Goal: Task Accomplishment & Management: Manage account settings

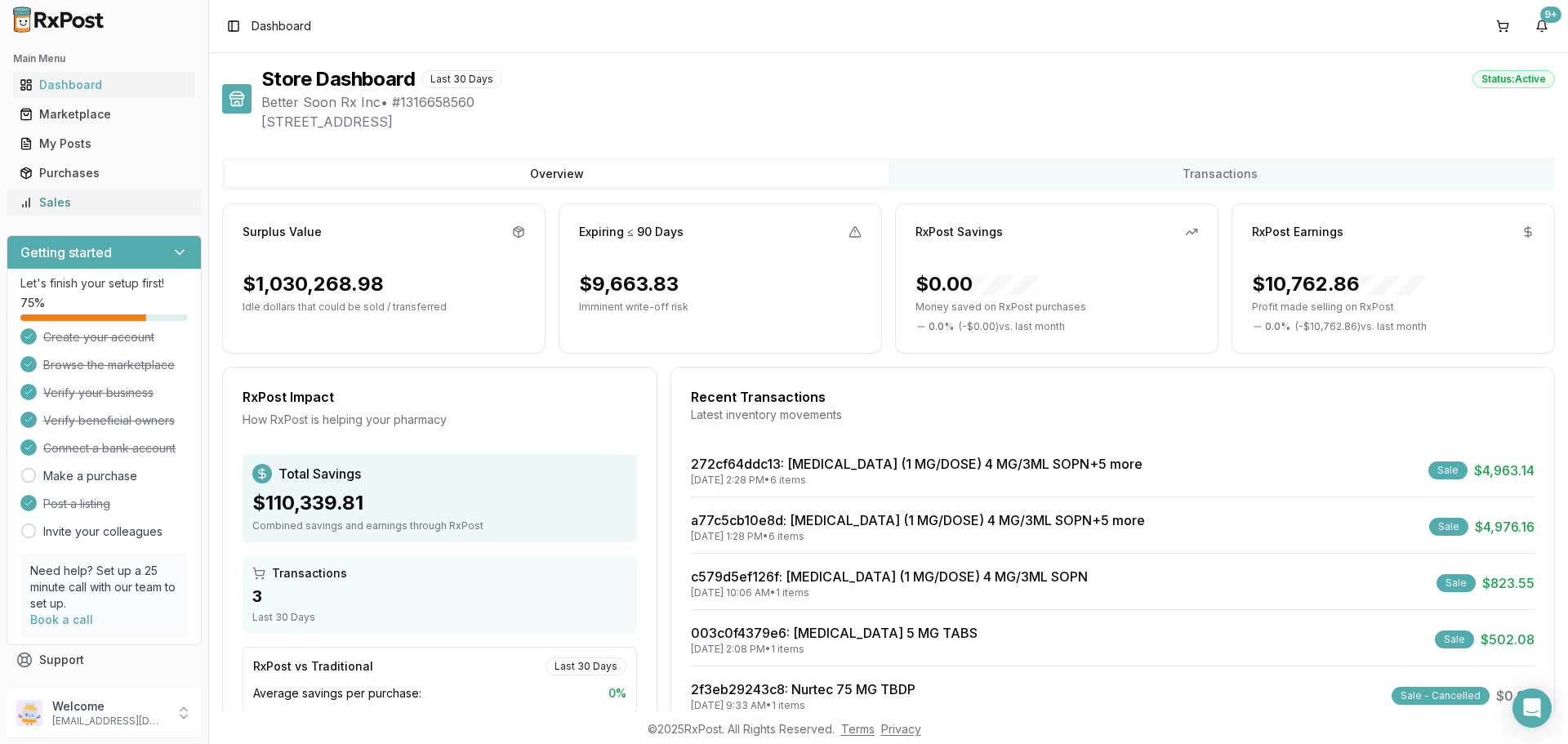
click at [44, 196] on div "Sales" at bounding box center [104, 202] width 169 height 16
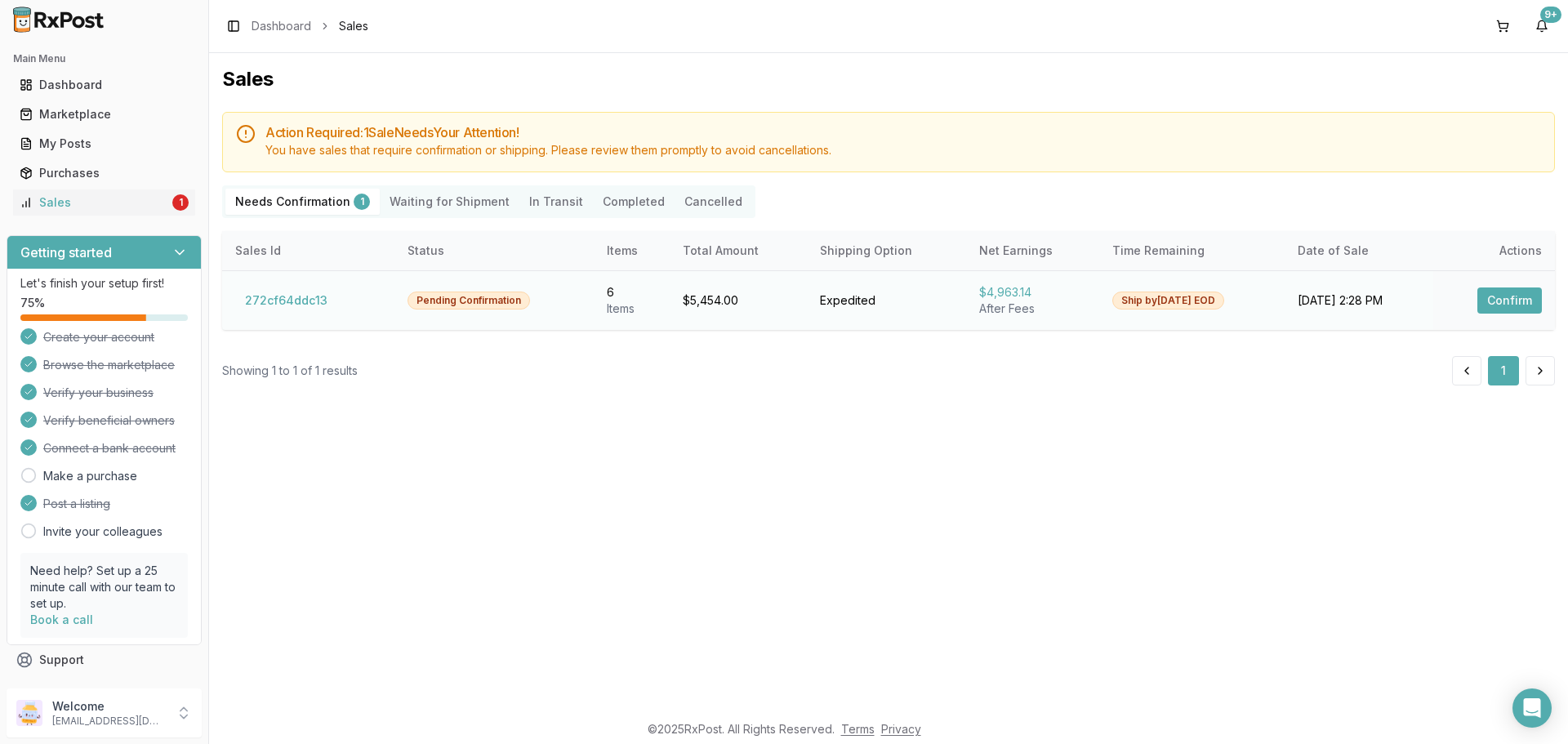
click at [1498, 298] on button "Confirm" at bounding box center [1510, 300] width 65 height 26
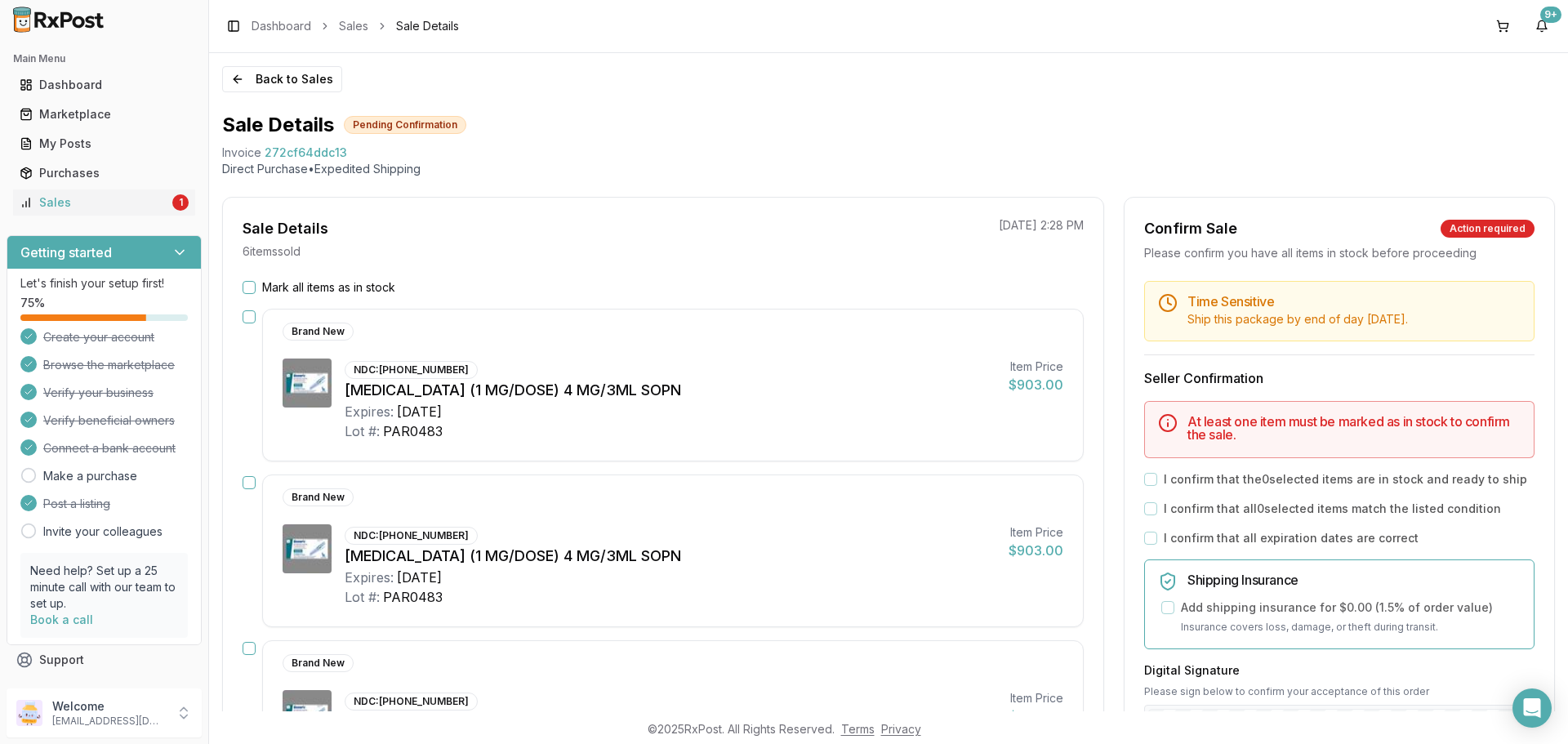
click at [246, 289] on button "Mark all items as in stock" at bounding box center [249, 287] width 13 height 13
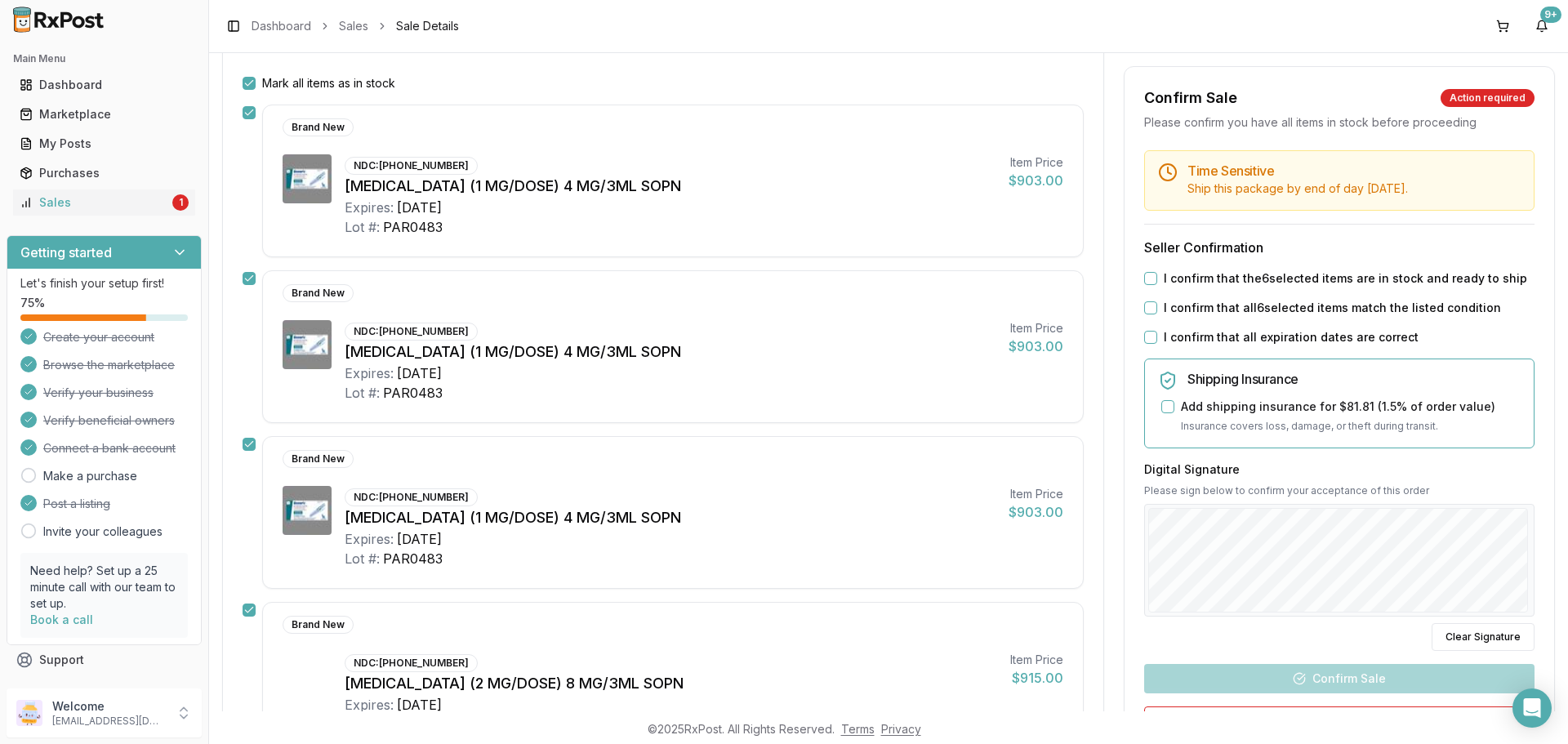
scroll to position [245, 0]
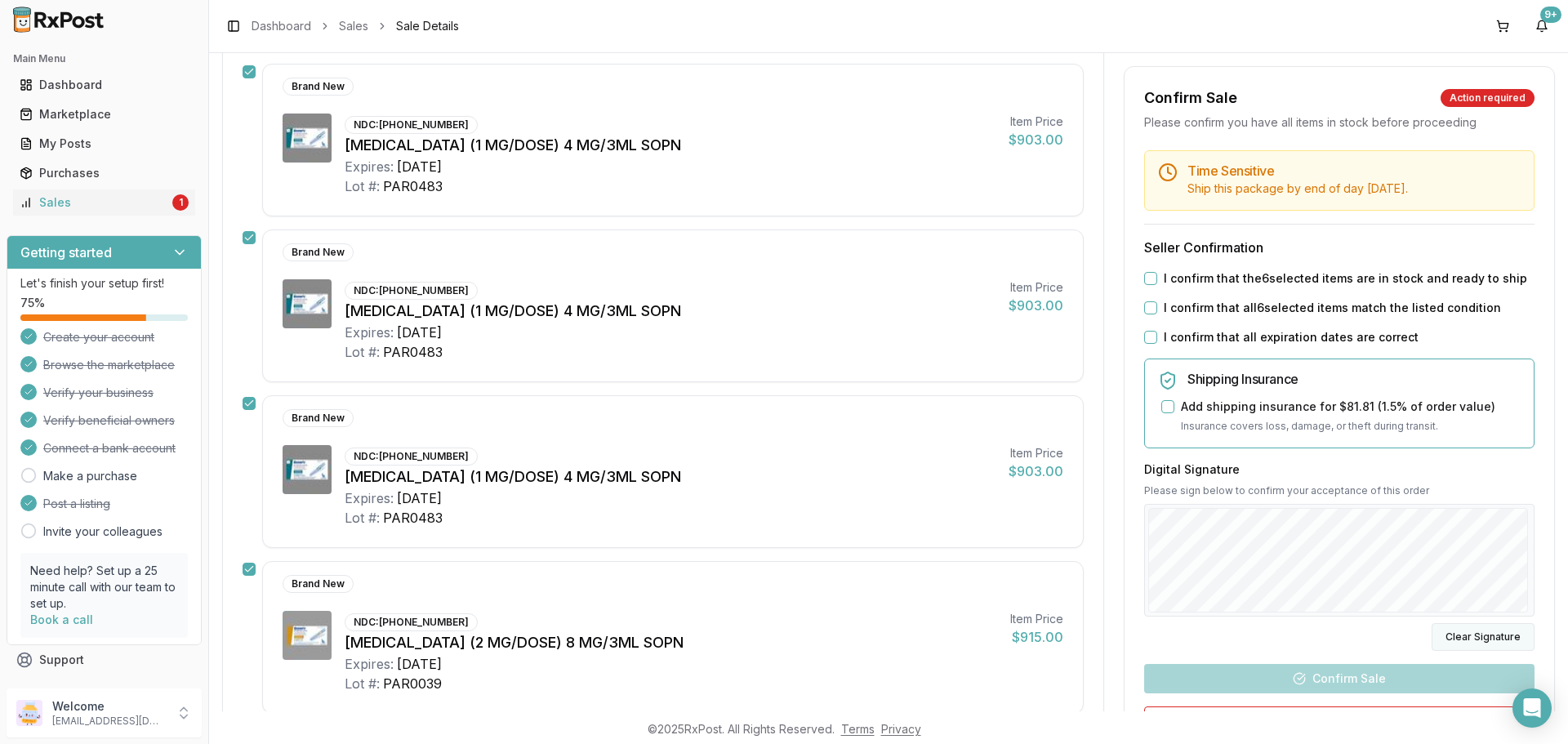
click at [1454, 632] on button "Clear Signature" at bounding box center [1483, 637] width 103 height 28
click at [1460, 635] on button "Clear Signature" at bounding box center [1483, 637] width 103 height 28
click at [1377, 630] on div "Digital Signature Please sign below to confirm your acceptance of this order Cl…" at bounding box center [1339, 556] width 391 height 189
click at [1148, 279] on button "I confirm that the 6 selected items are in stock and ready to ship" at bounding box center [1150, 278] width 13 height 13
click at [1148, 302] on button "I confirm that all 6 selected items match the listed condition" at bounding box center [1150, 308] width 13 height 13
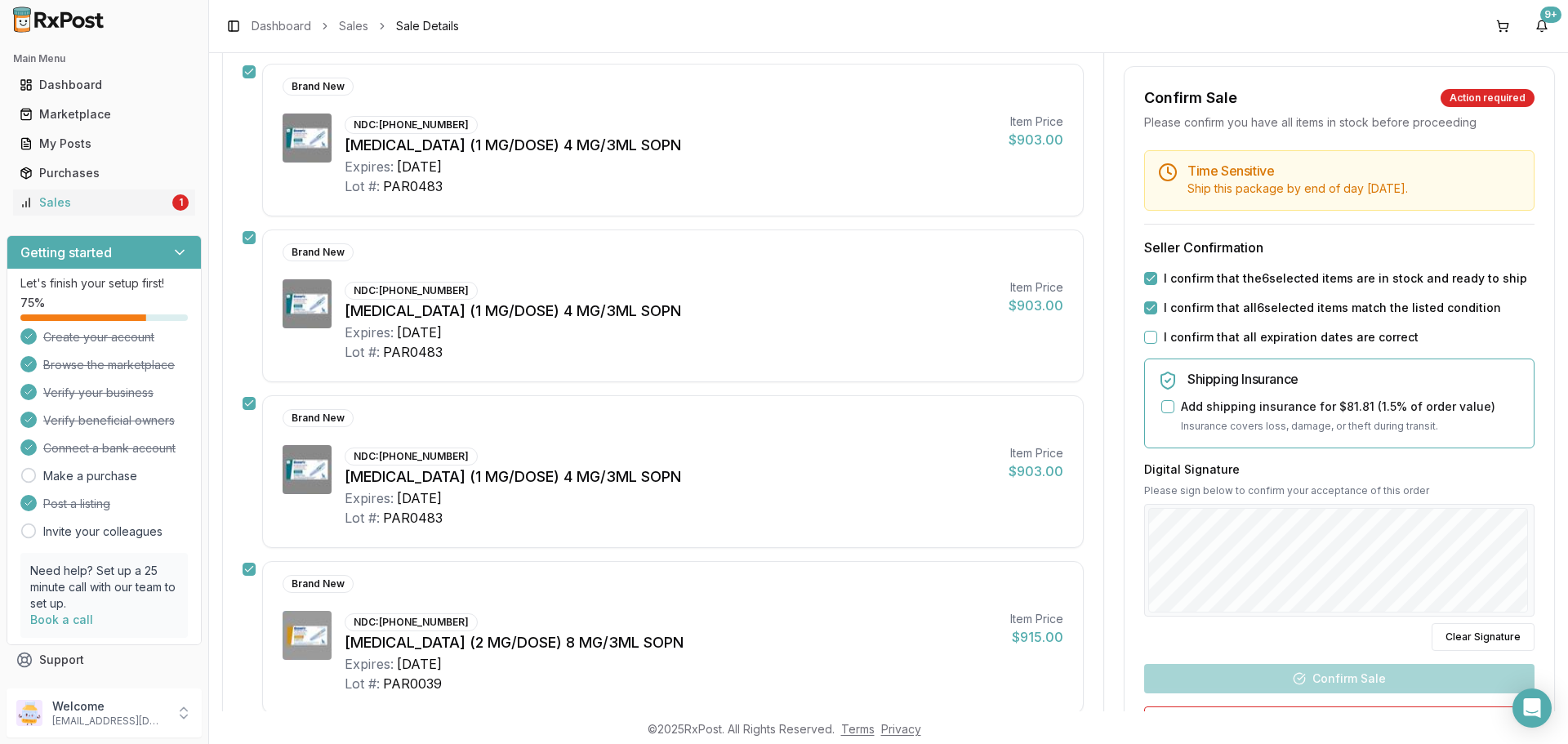
click at [1148, 336] on button "I confirm that all expiration dates are correct" at bounding box center [1150, 337] width 13 height 13
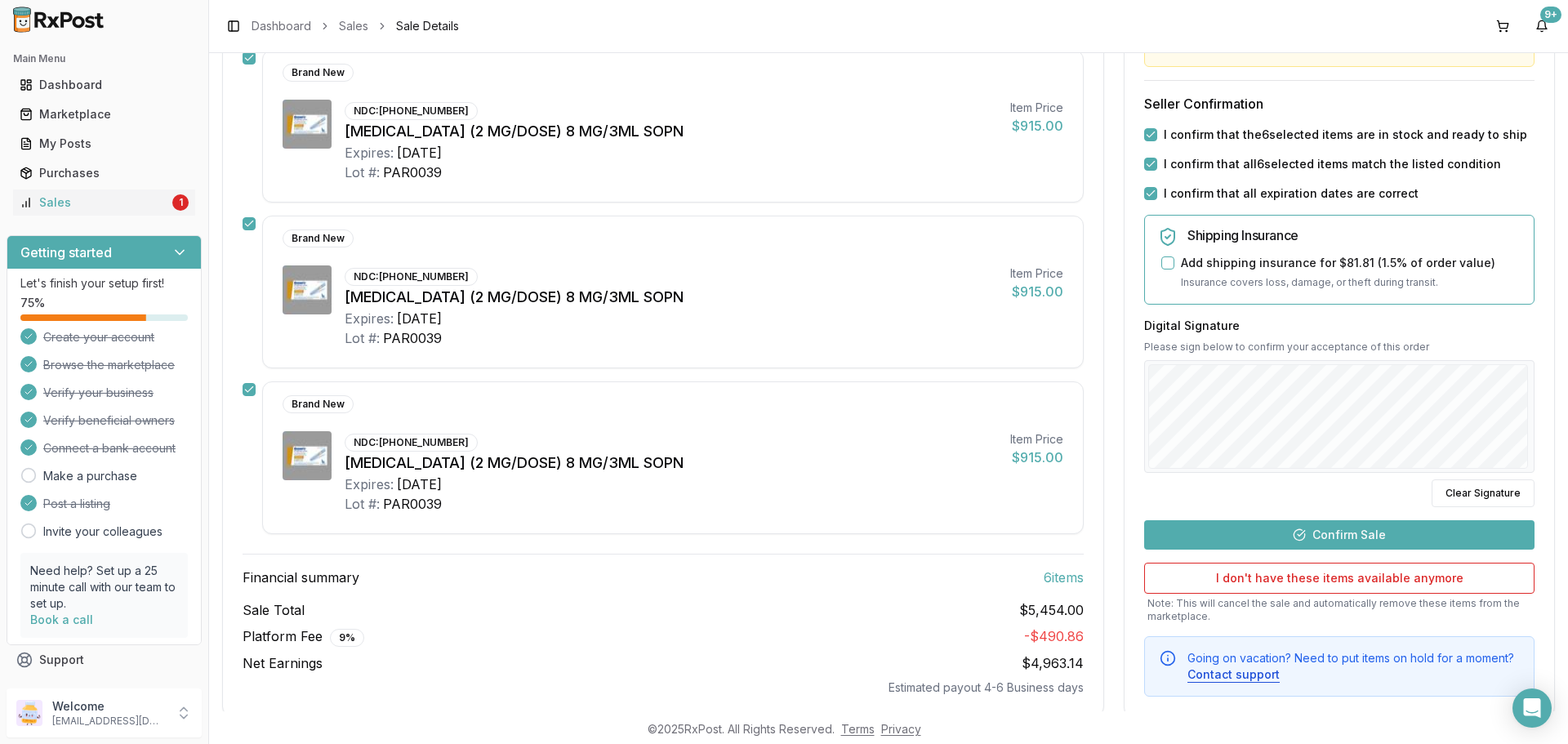
scroll to position [787, 0]
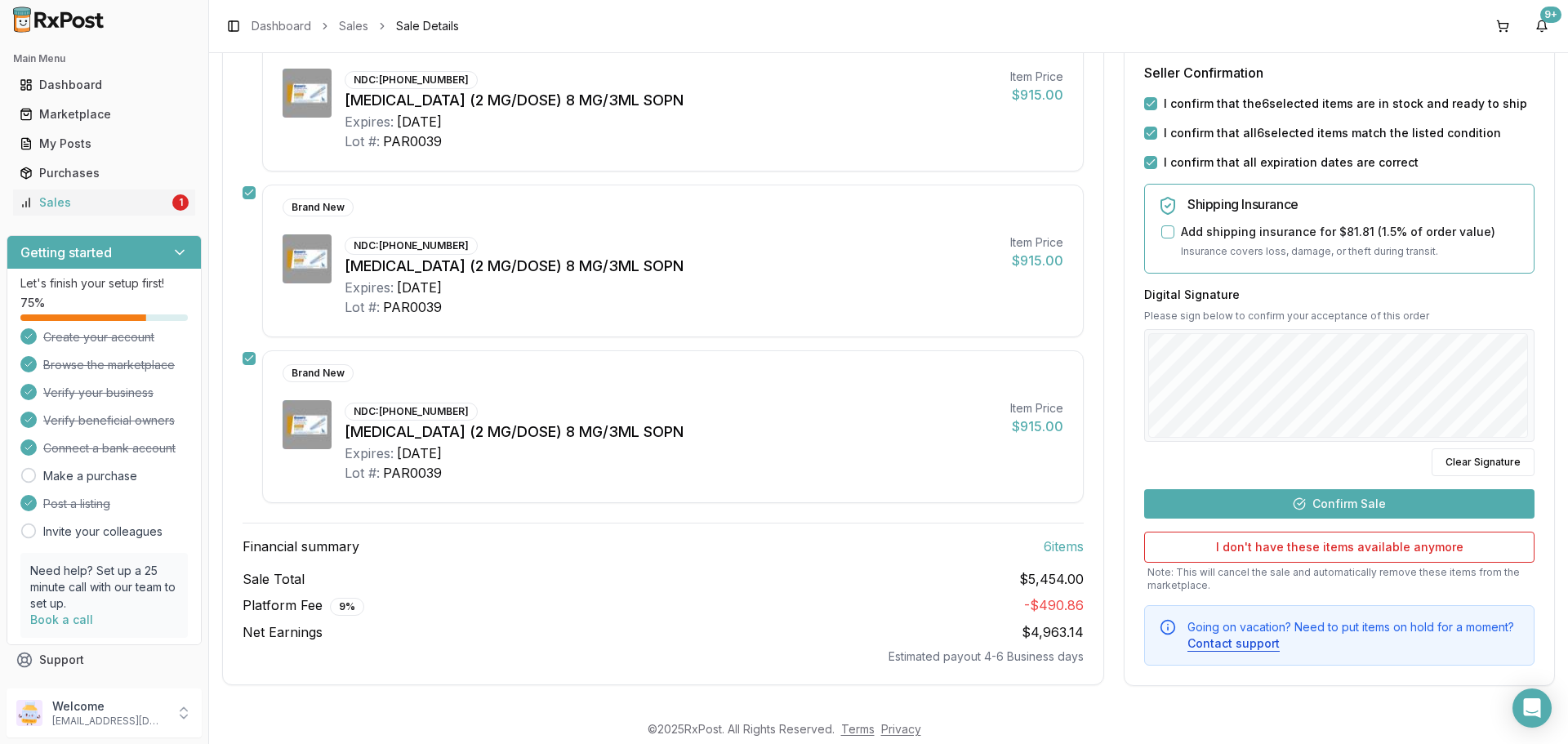
click at [1321, 508] on button "Confirm Sale" at bounding box center [1339, 502] width 391 height 30
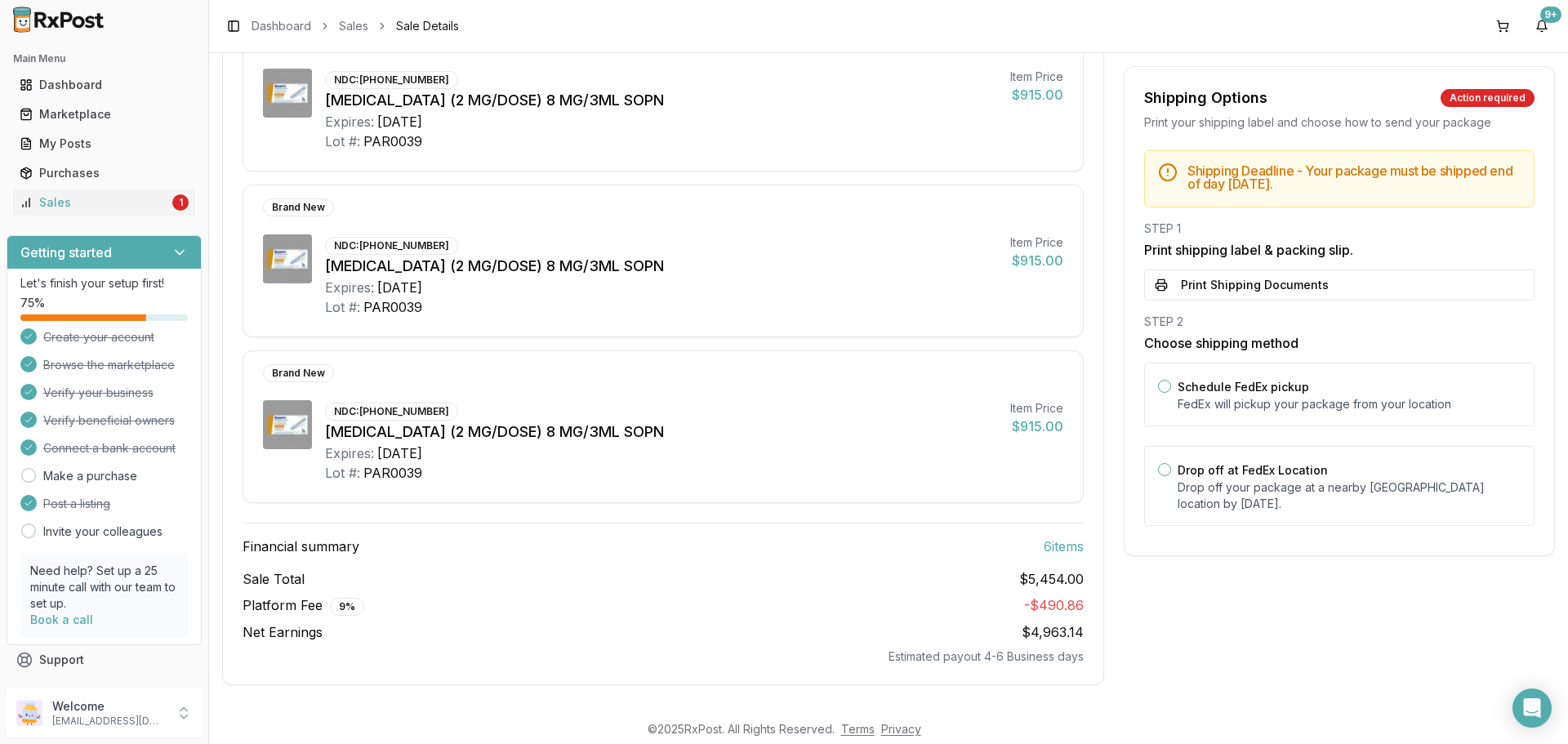
scroll to position [758, 0]
click at [1270, 272] on button "Print Shipping Documents" at bounding box center [1339, 285] width 391 height 31
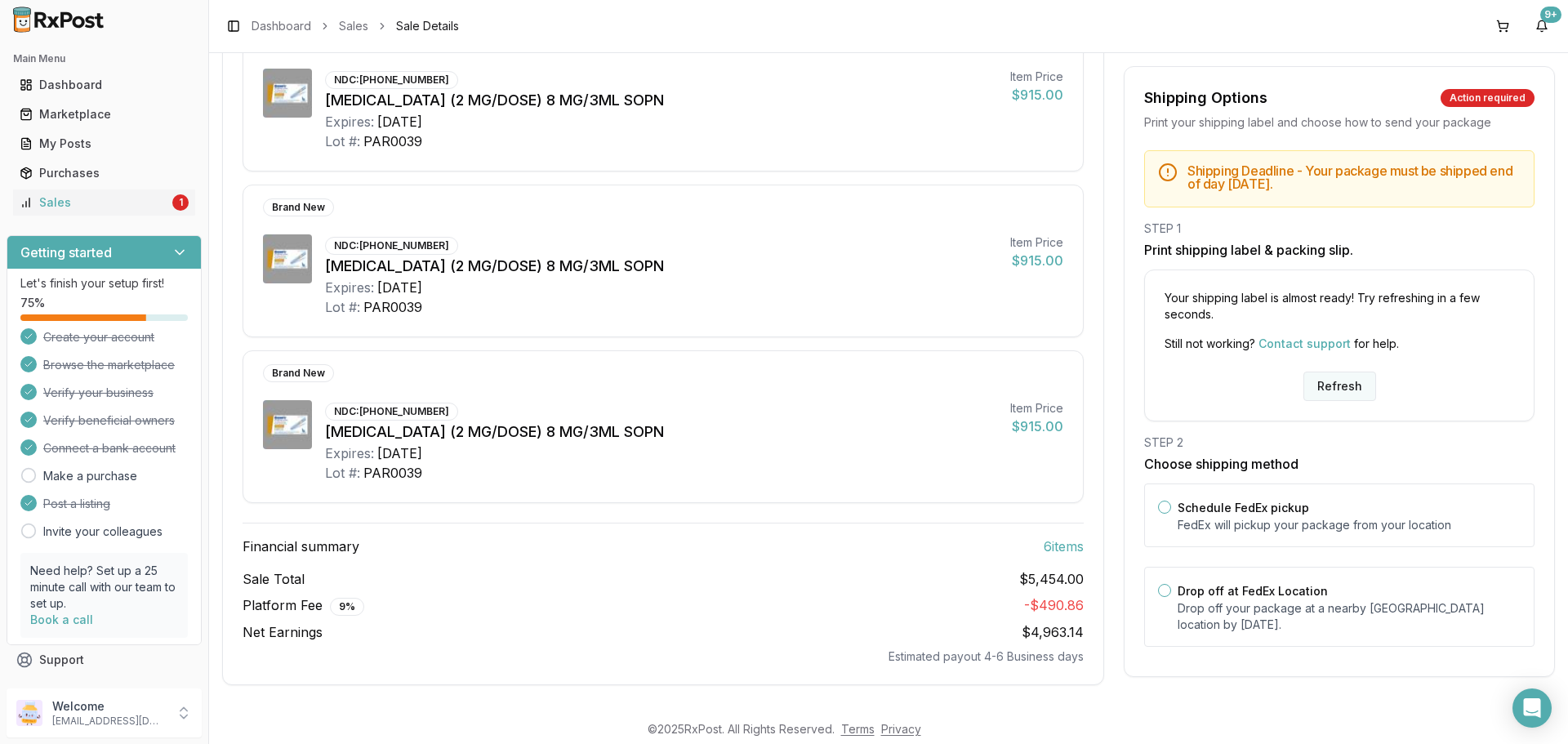
click at [1334, 383] on button "Refresh" at bounding box center [1340, 386] width 73 height 30
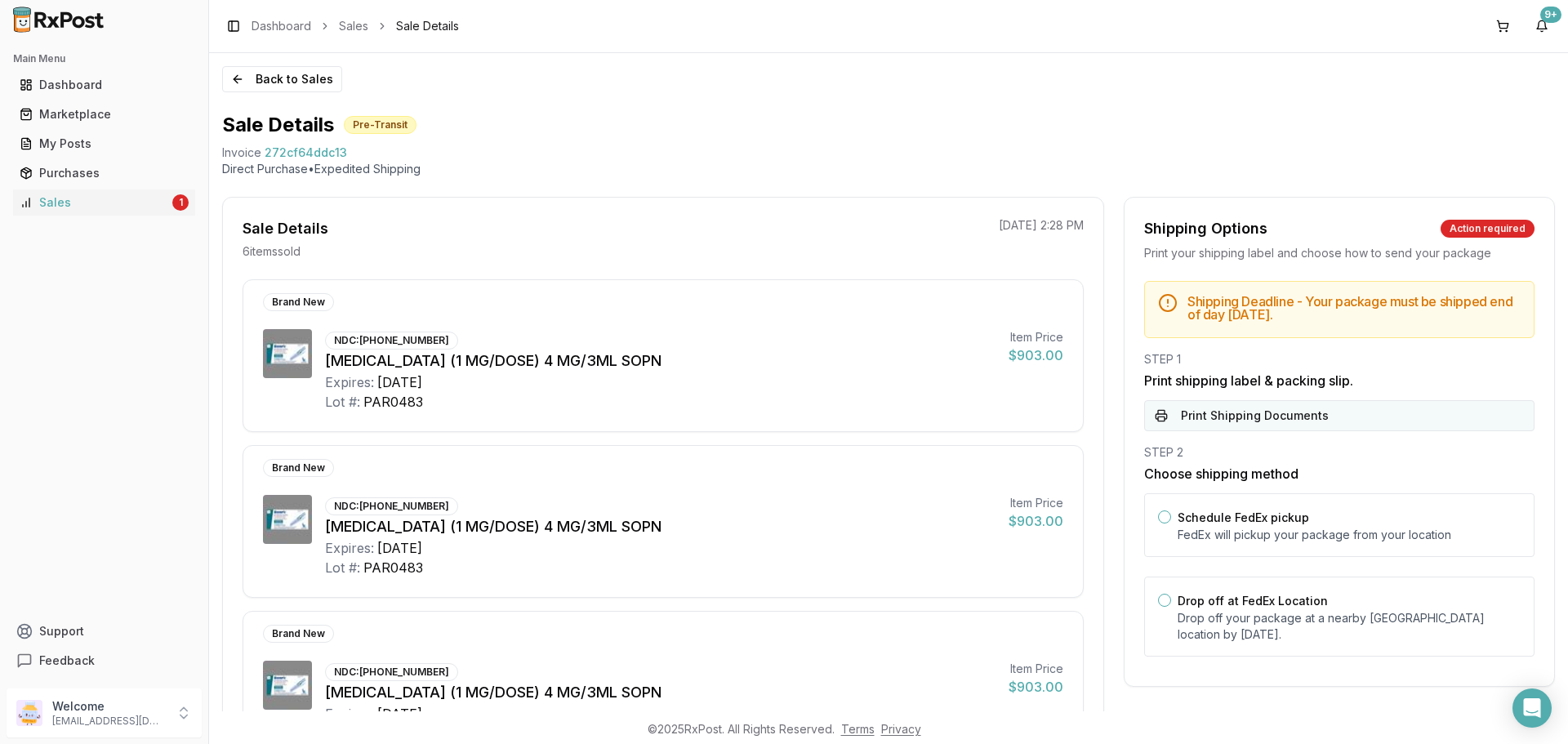
click at [1305, 412] on button "Print Shipping Documents" at bounding box center [1339, 416] width 391 height 31
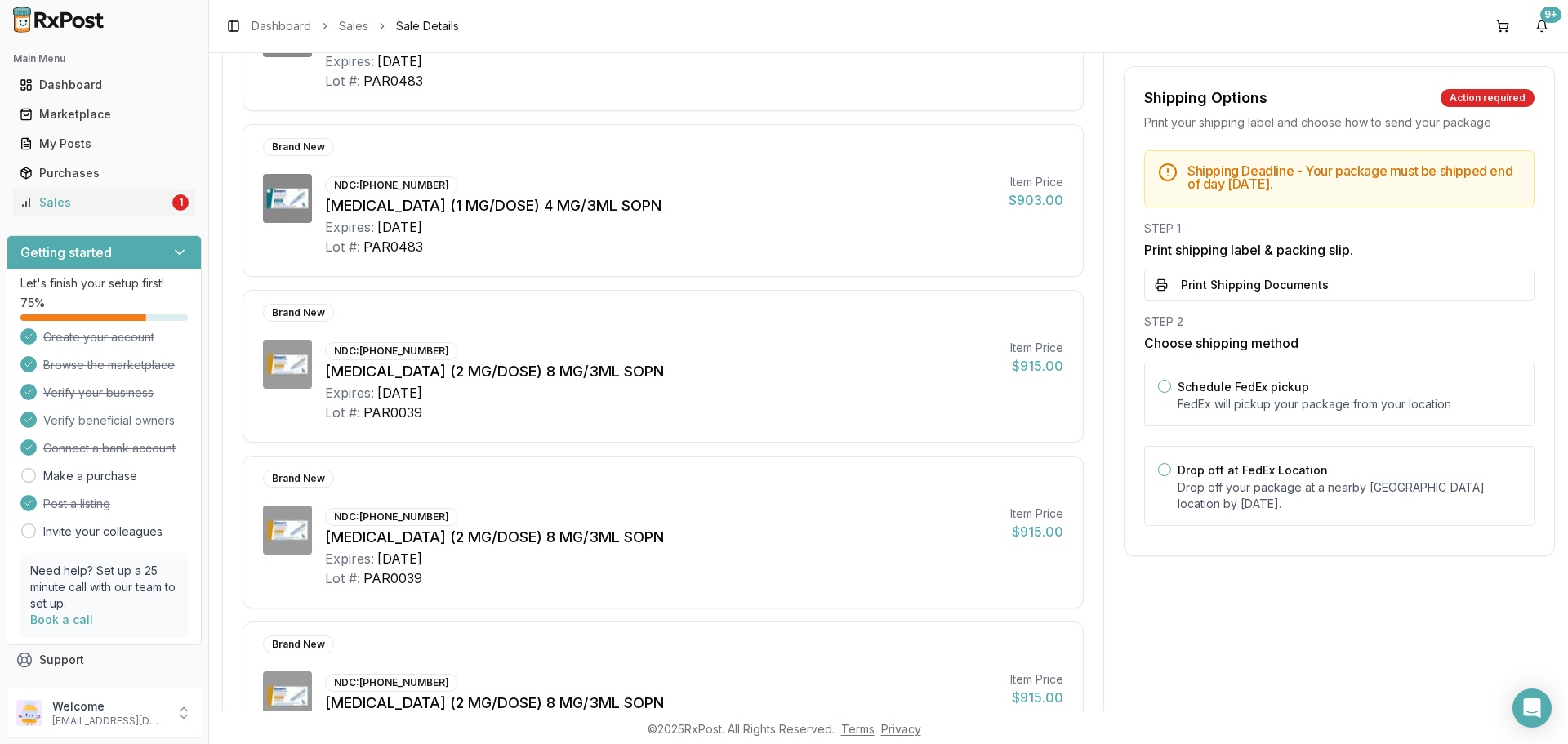
scroll to position [409, 0]
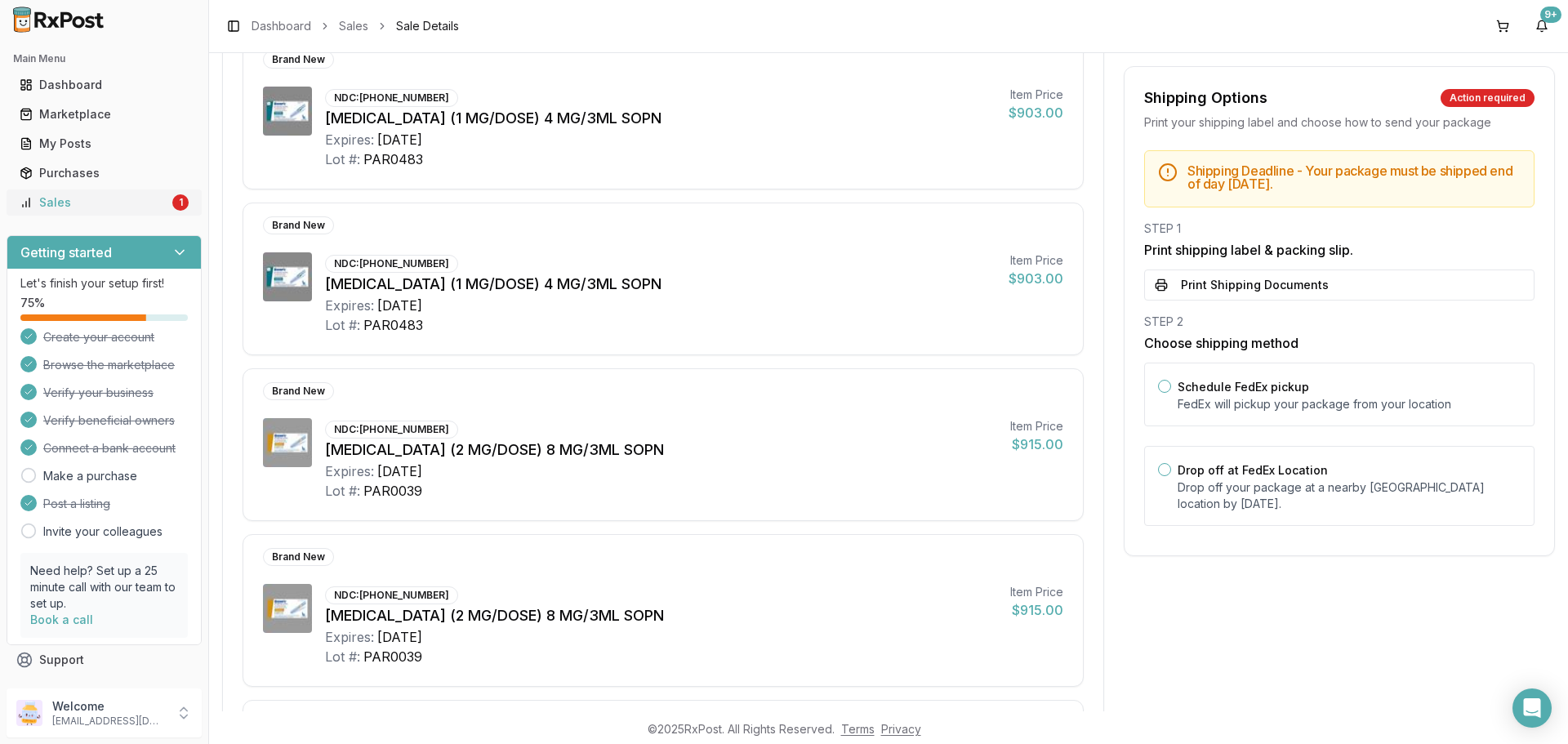
click at [116, 191] on link "Sales 1" at bounding box center [104, 202] width 182 height 30
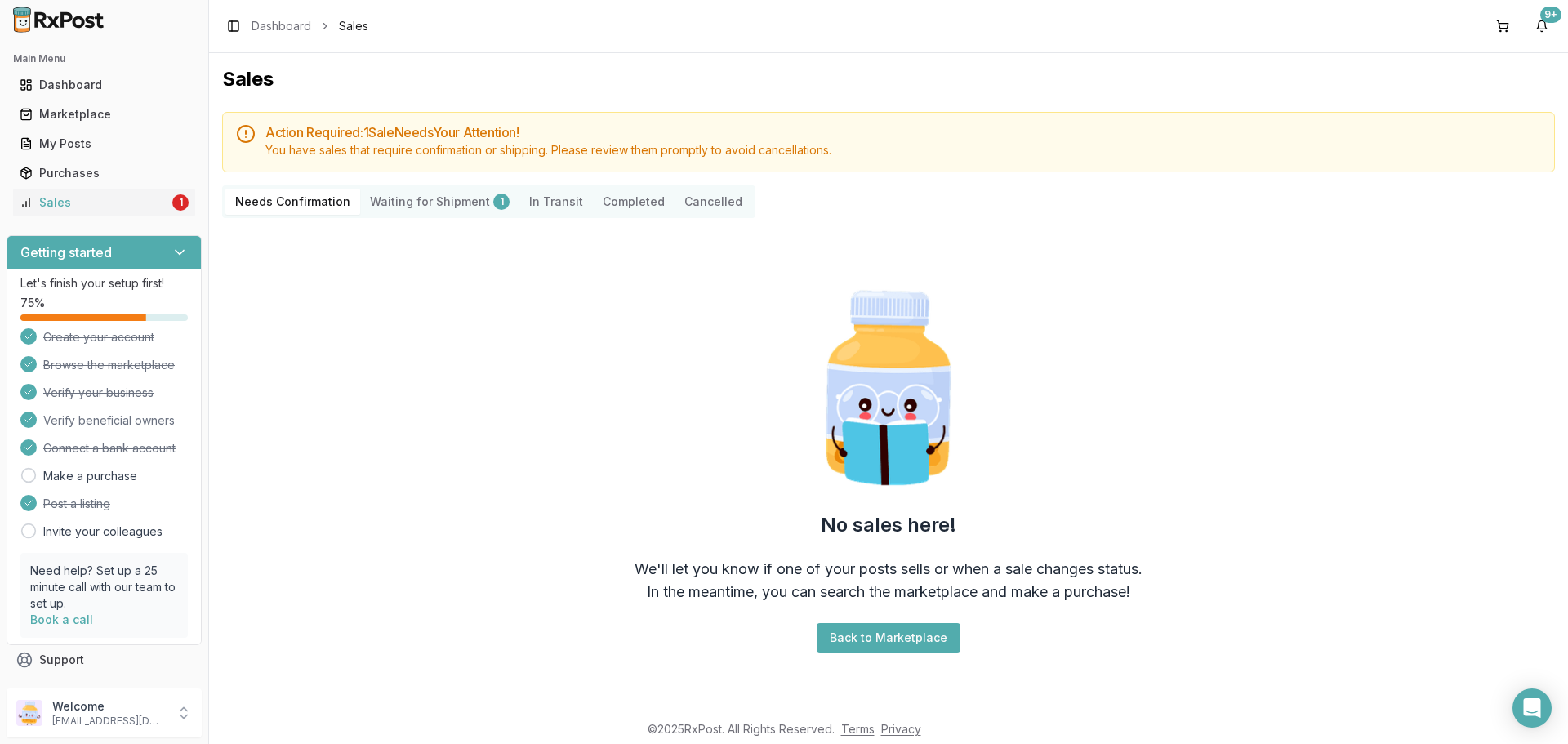
click at [422, 211] on Shipment "Waiting for Shipment 1" at bounding box center [439, 201] width 160 height 26
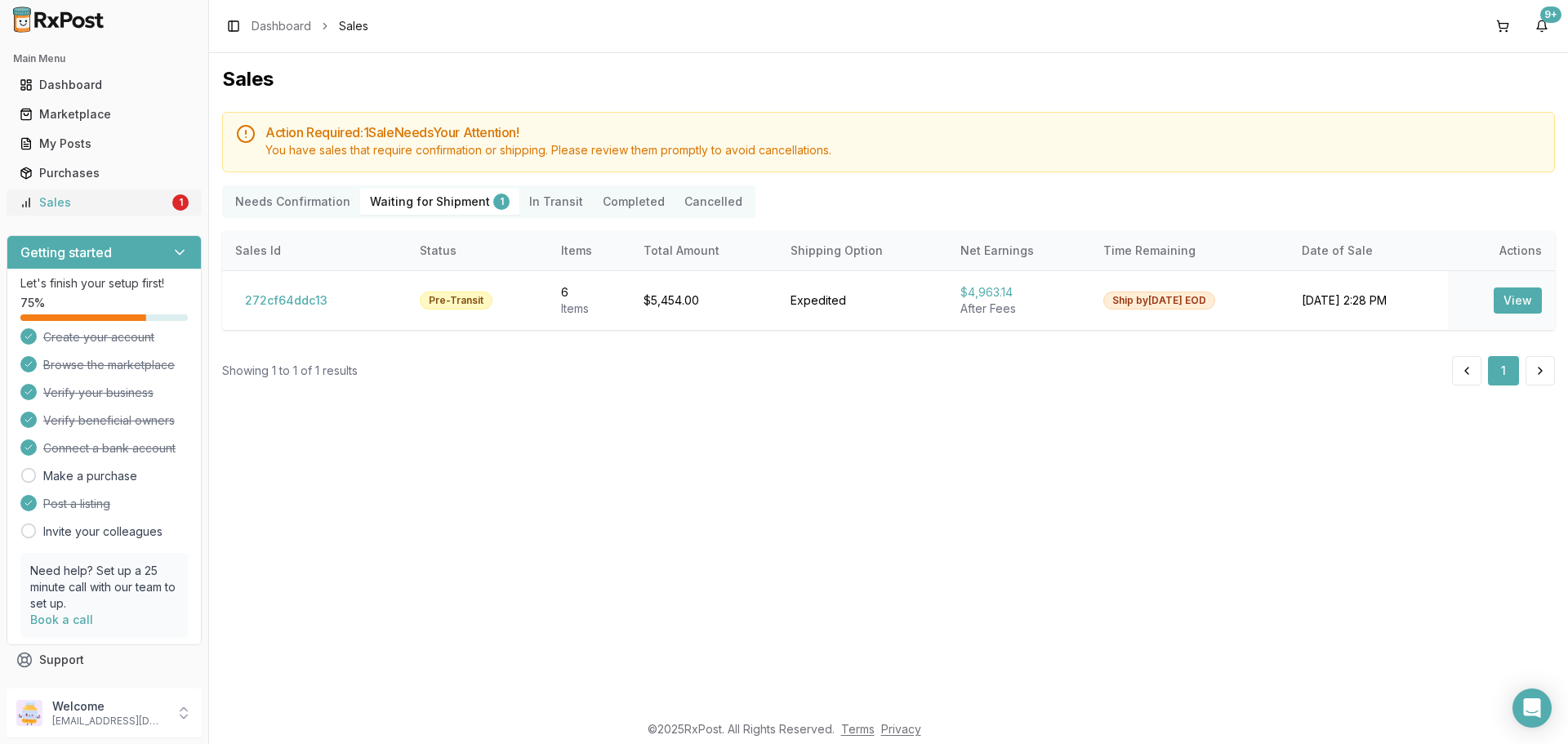
click at [122, 208] on div "Sales" at bounding box center [95, 202] width 150 height 16
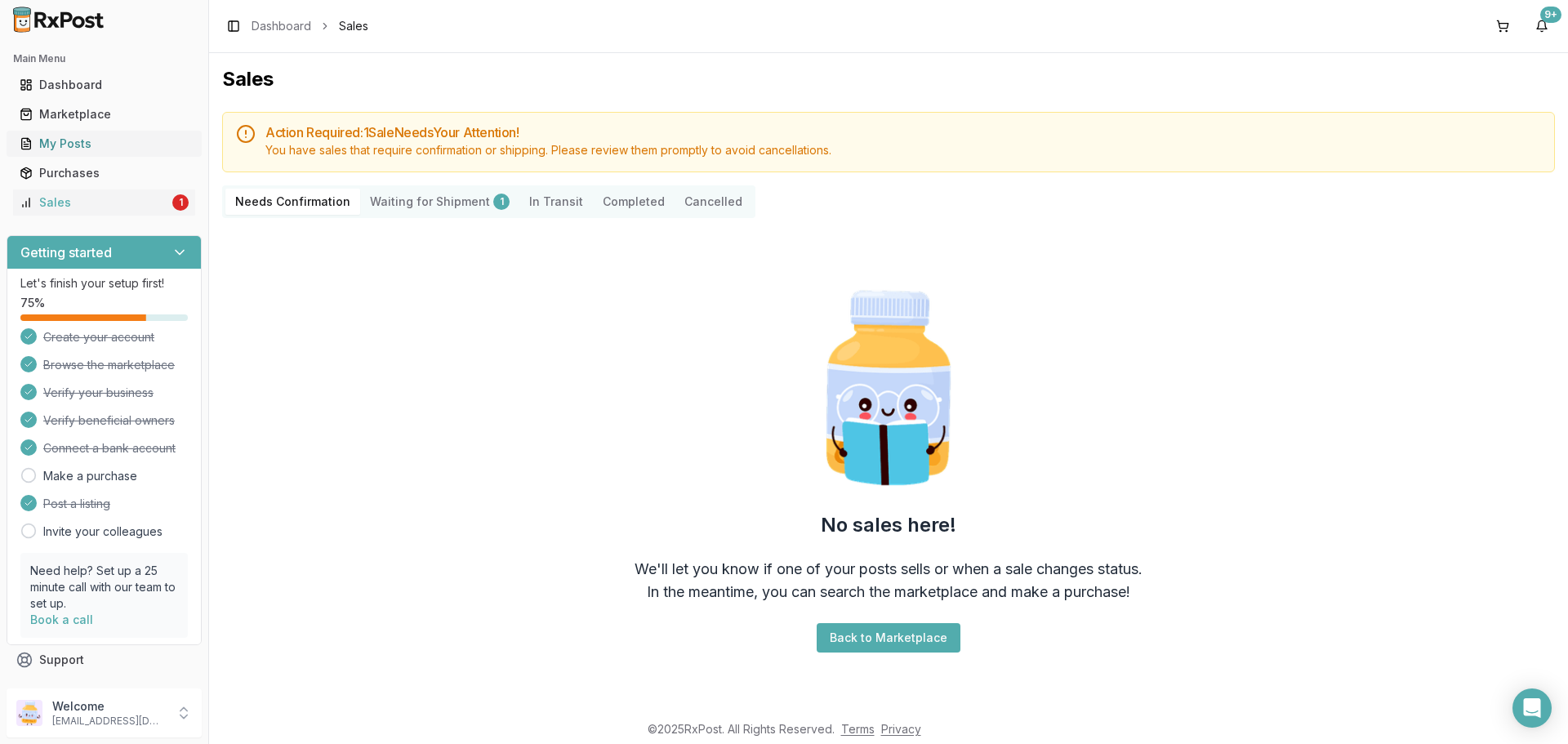
click at [106, 151] on div "My Posts" at bounding box center [104, 143] width 169 height 16
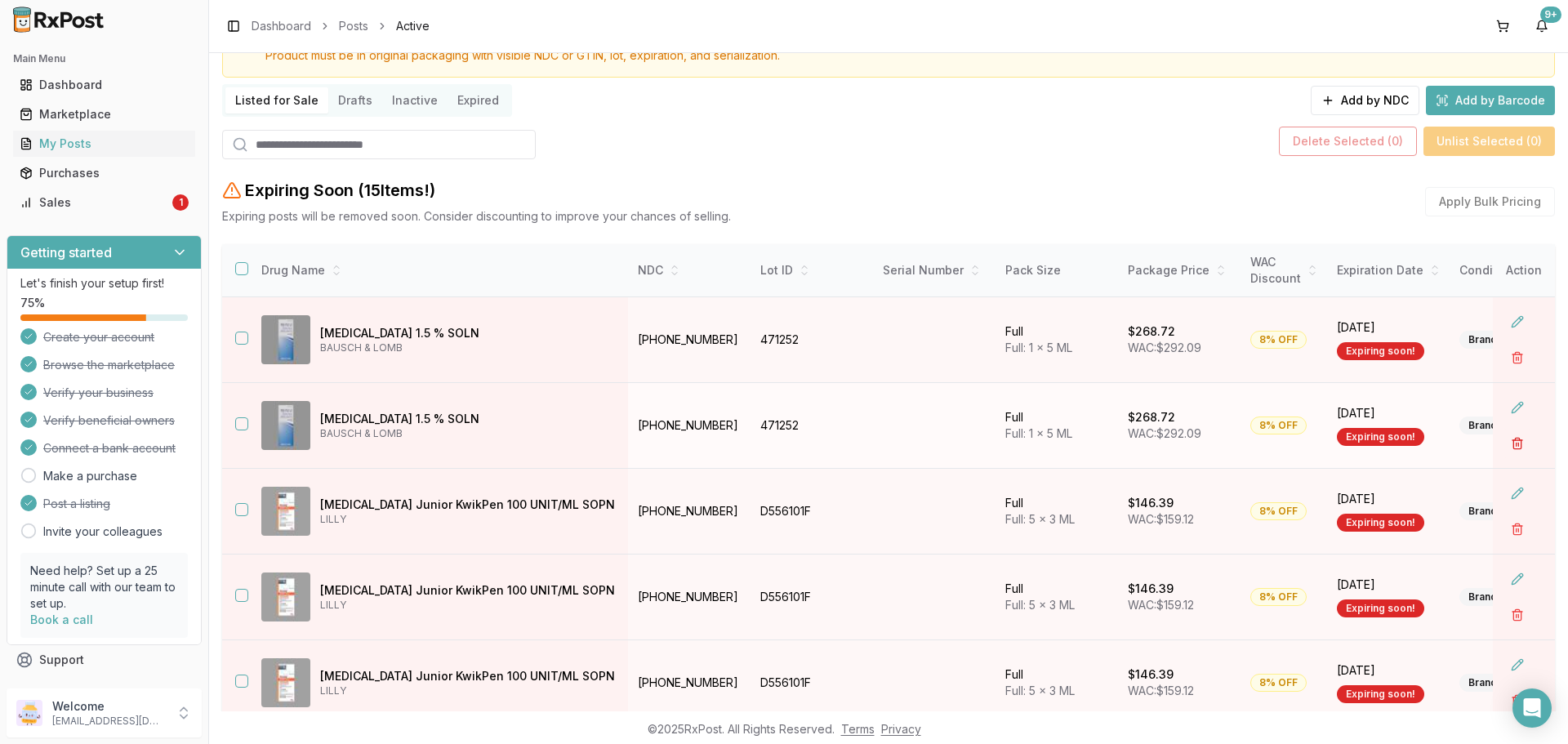
click at [1508, 449] on button "button" at bounding box center [1517, 443] width 30 height 30
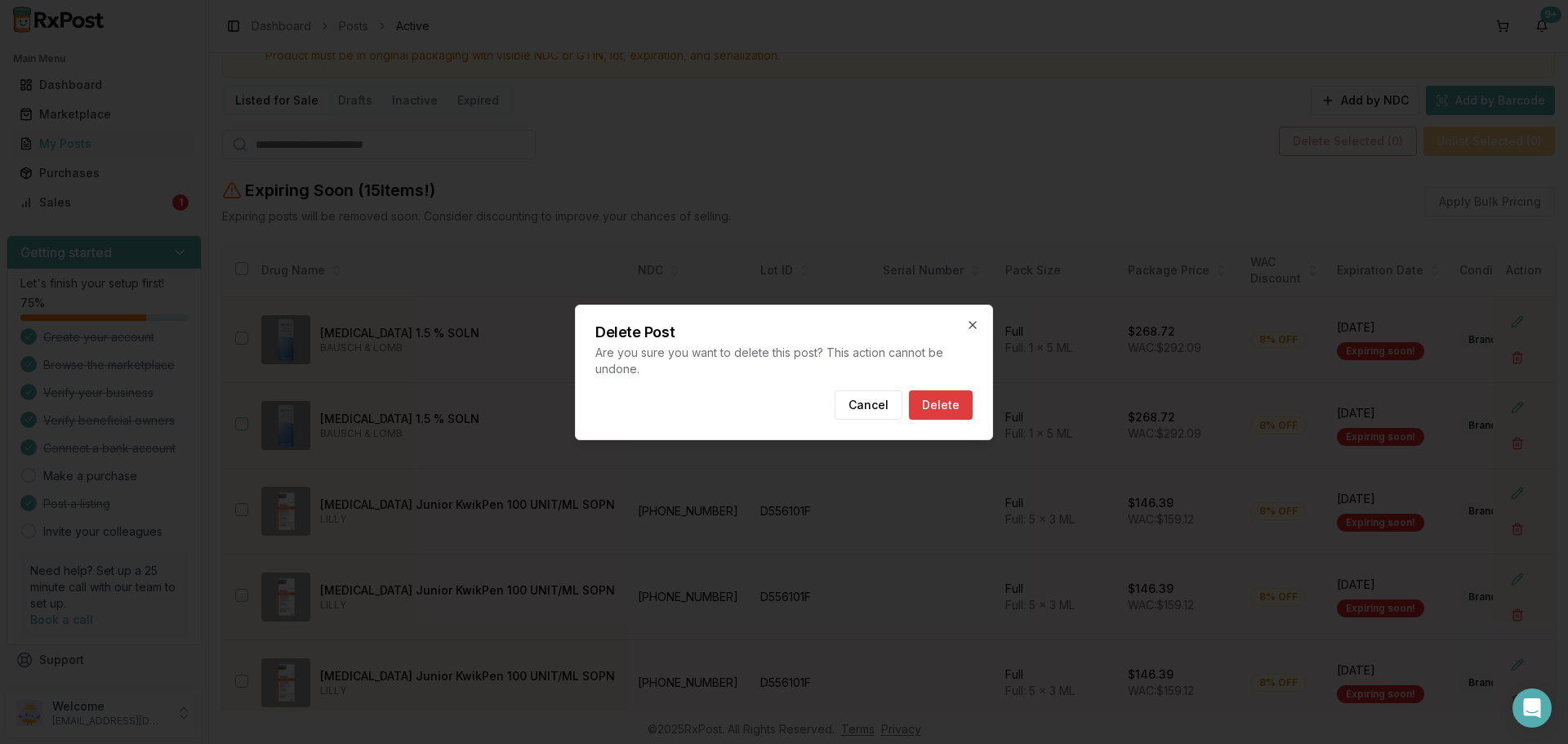
click at [953, 401] on button "Delete" at bounding box center [941, 405] width 64 height 30
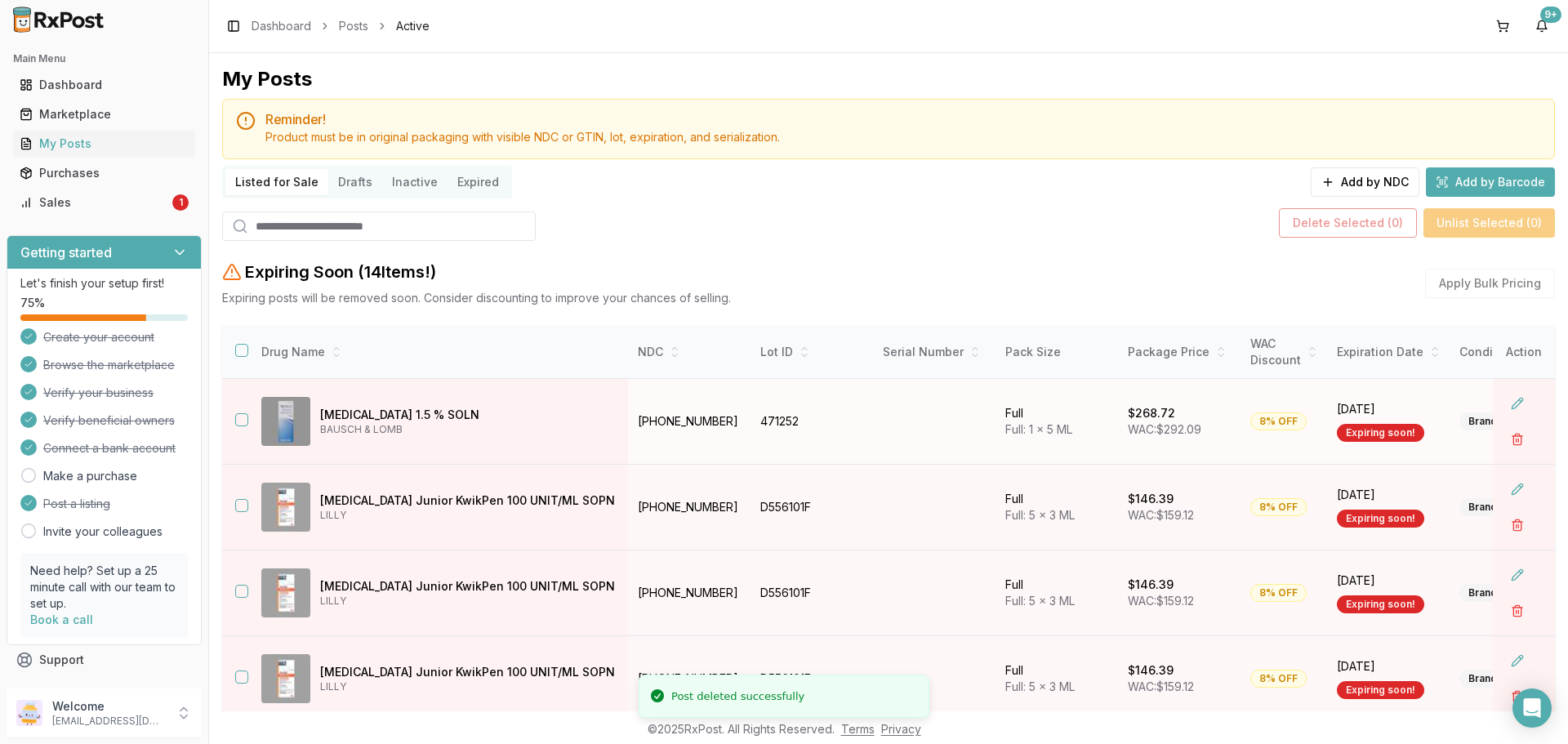
click at [239, 417] on button "button" at bounding box center [242, 419] width 13 height 13
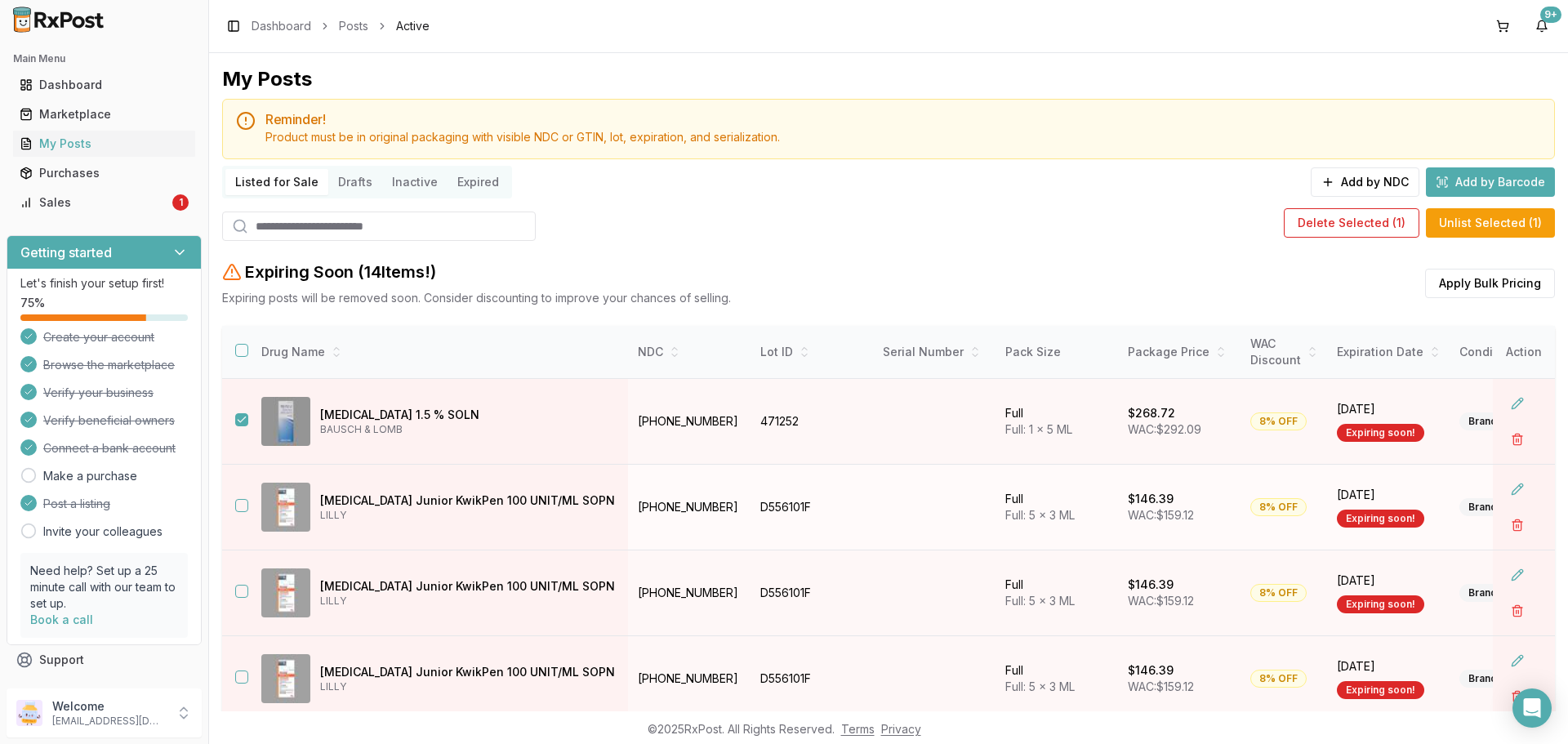
click at [244, 505] on button "button" at bounding box center [242, 505] width 13 height 13
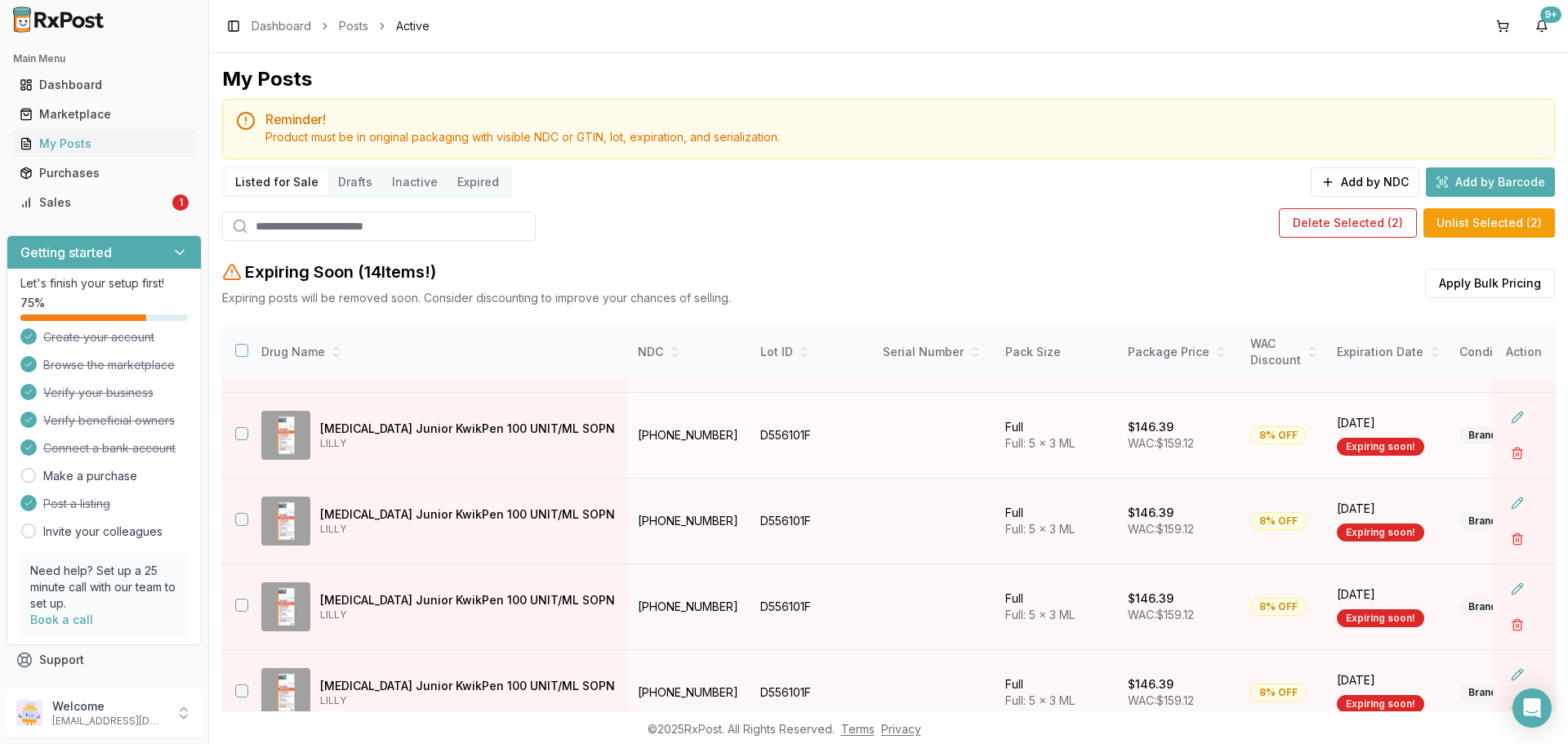
scroll to position [163, 0]
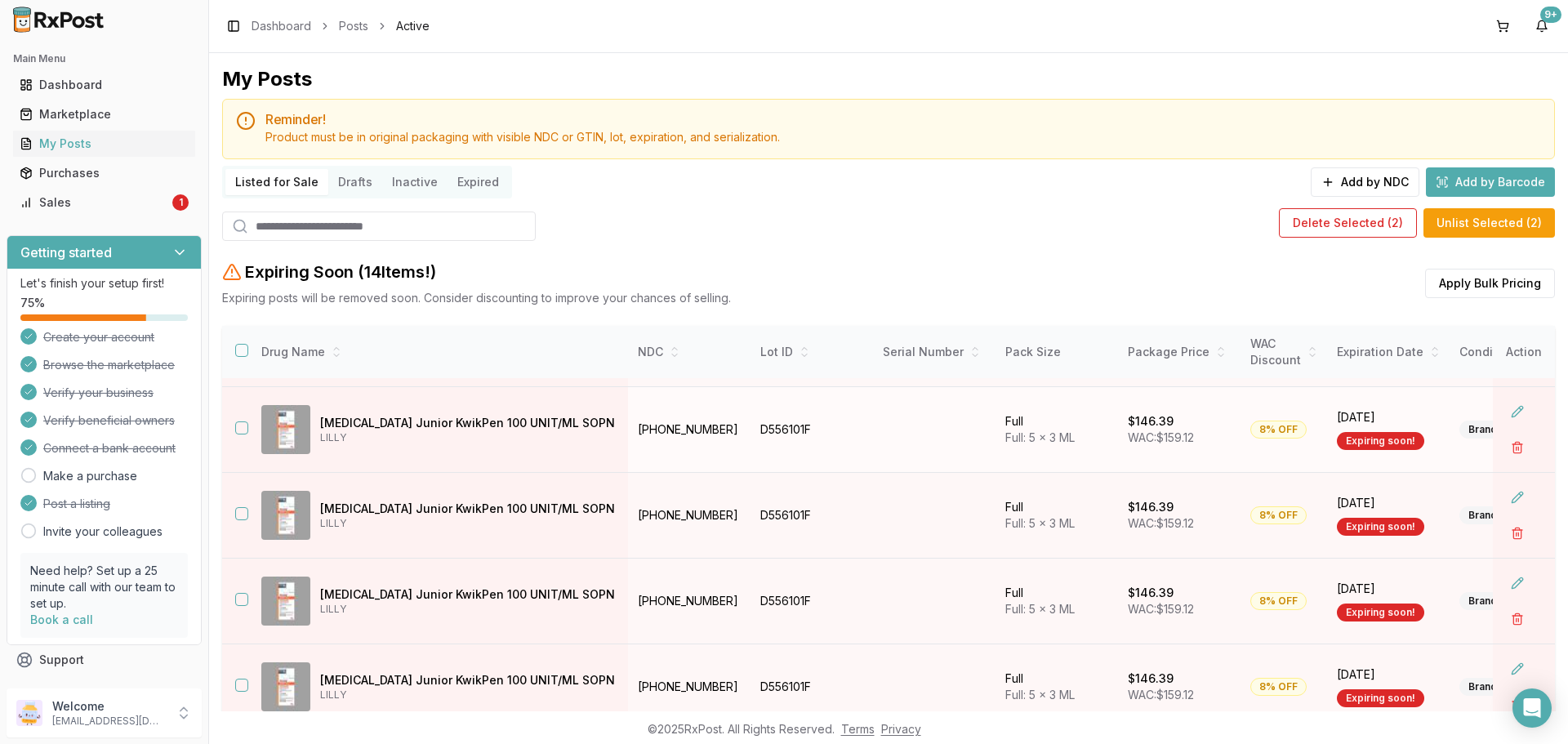
click at [243, 426] on button "button" at bounding box center [242, 427] width 13 height 13
click at [239, 511] on button "button" at bounding box center [242, 513] width 13 height 13
click at [244, 596] on button "button" at bounding box center [242, 599] width 13 height 13
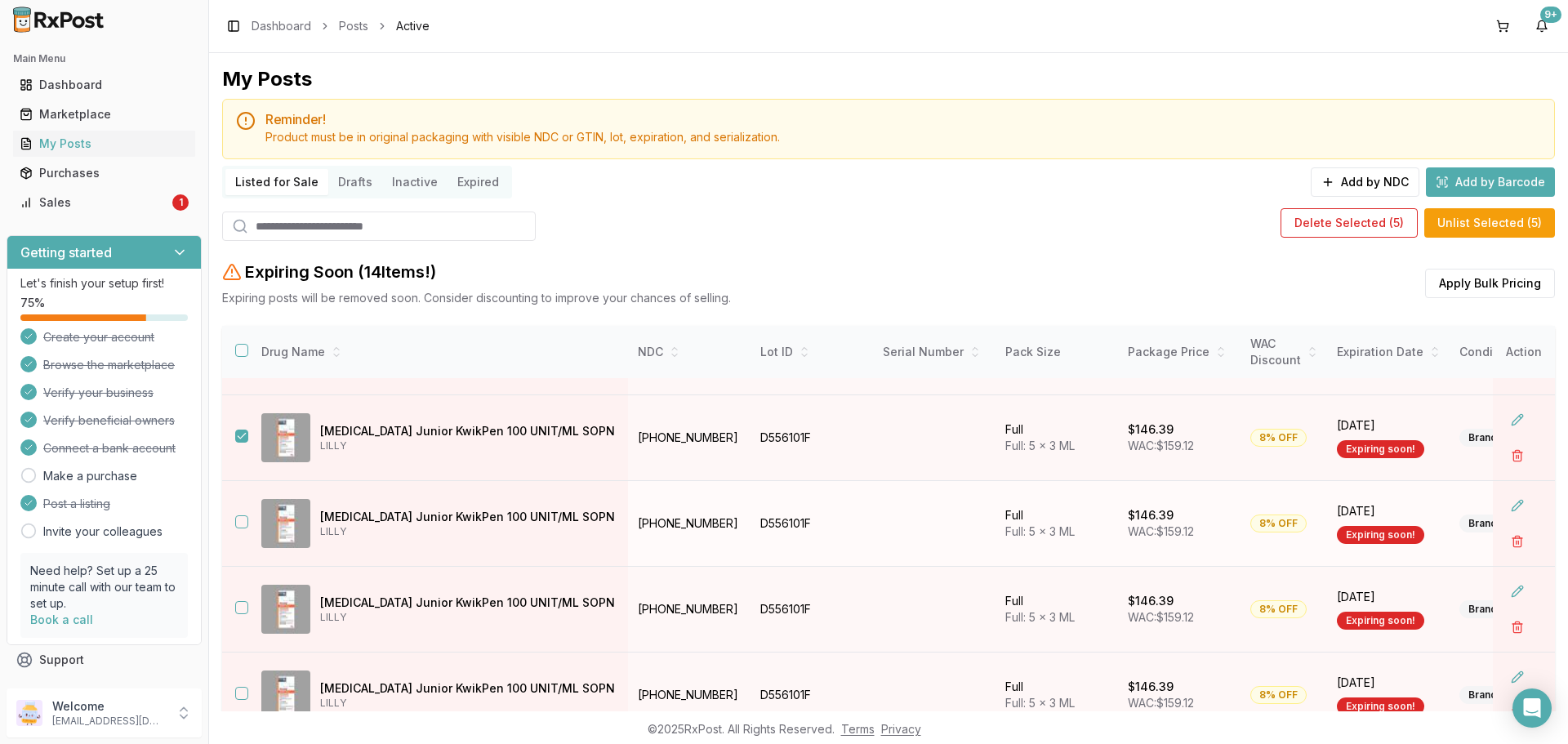
click at [243, 525] on button "button" at bounding box center [242, 521] width 13 height 13
click at [238, 606] on button "button" at bounding box center [242, 607] width 13 height 13
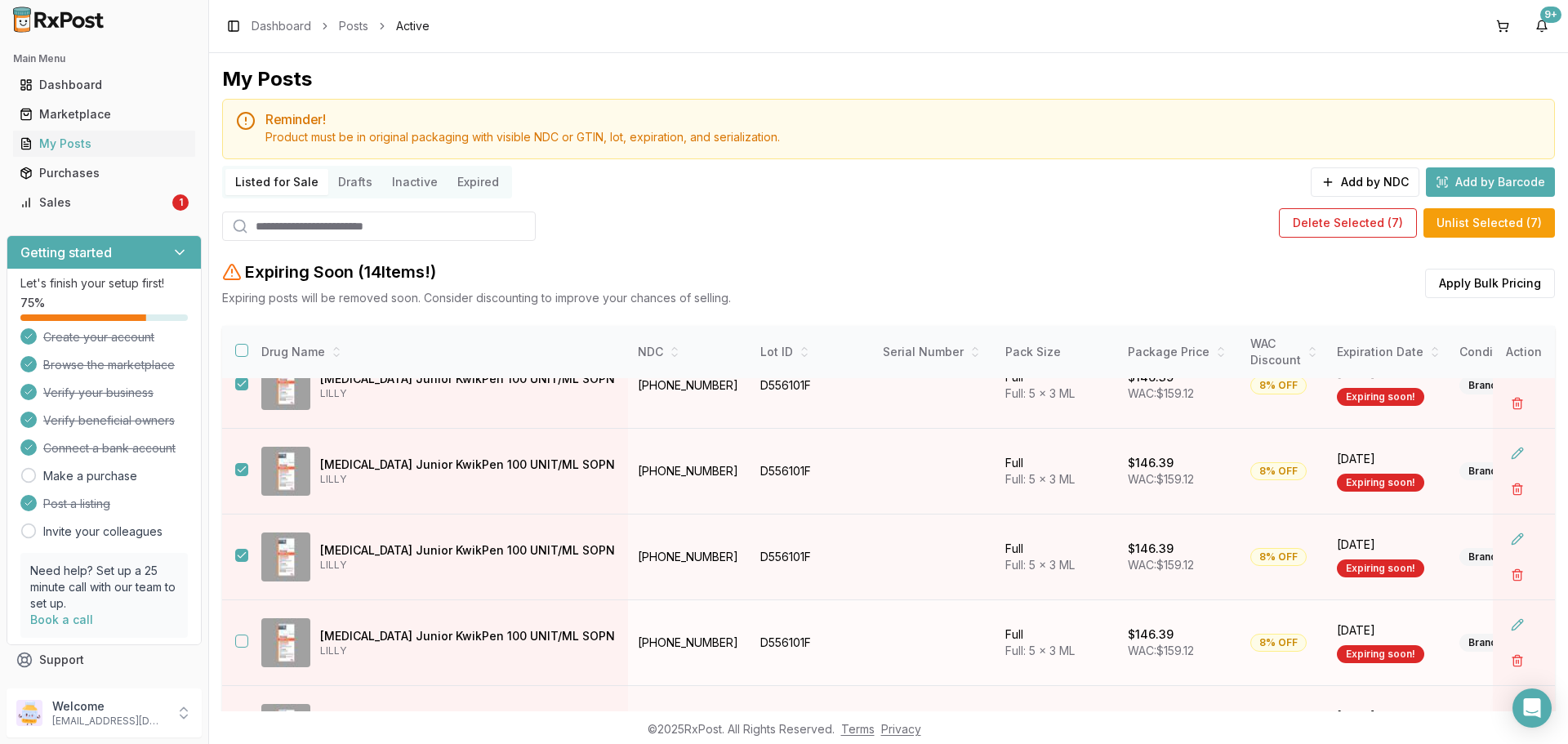
scroll to position [433, 0]
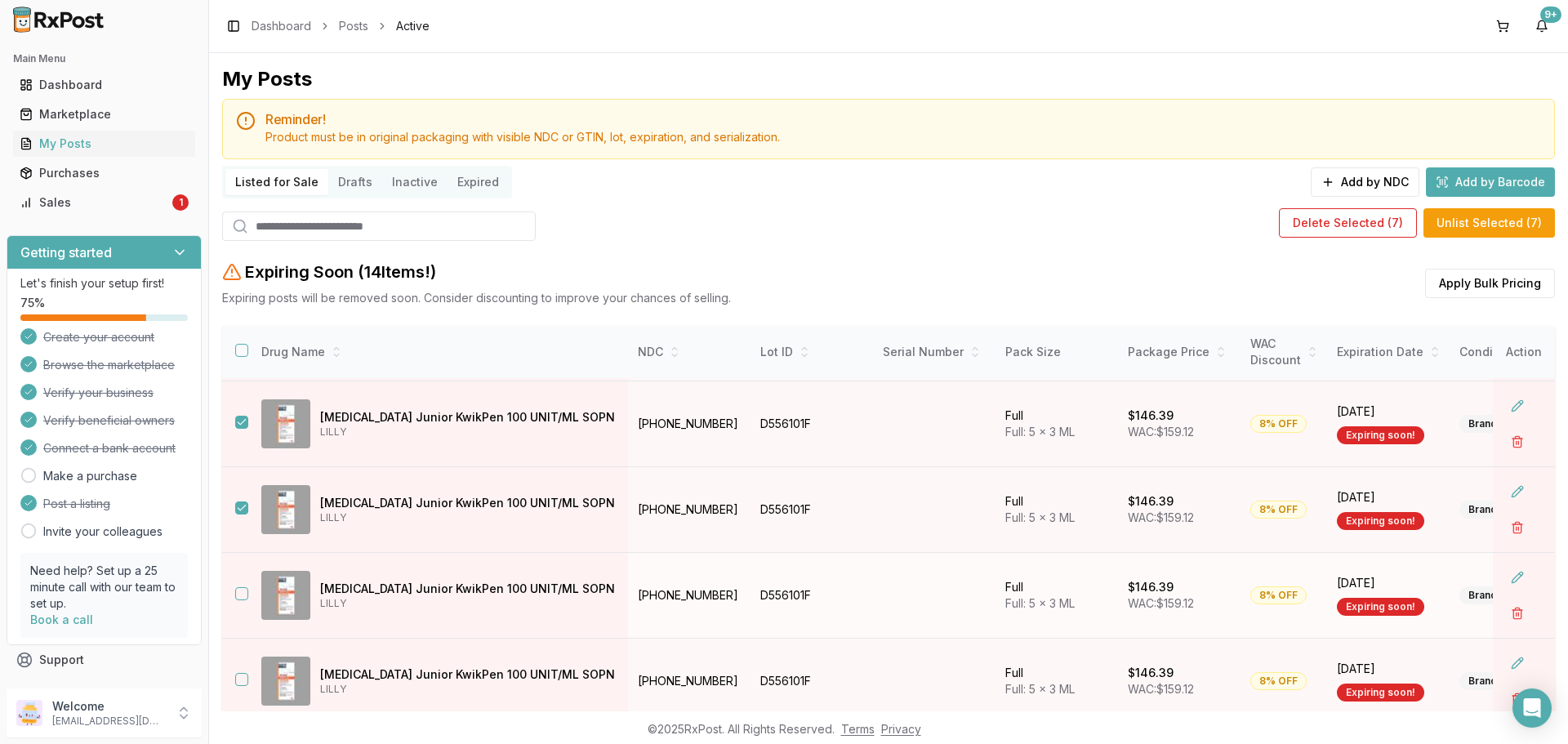
click at [237, 587] on button "button" at bounding box center [242, 593] width 13 height 13
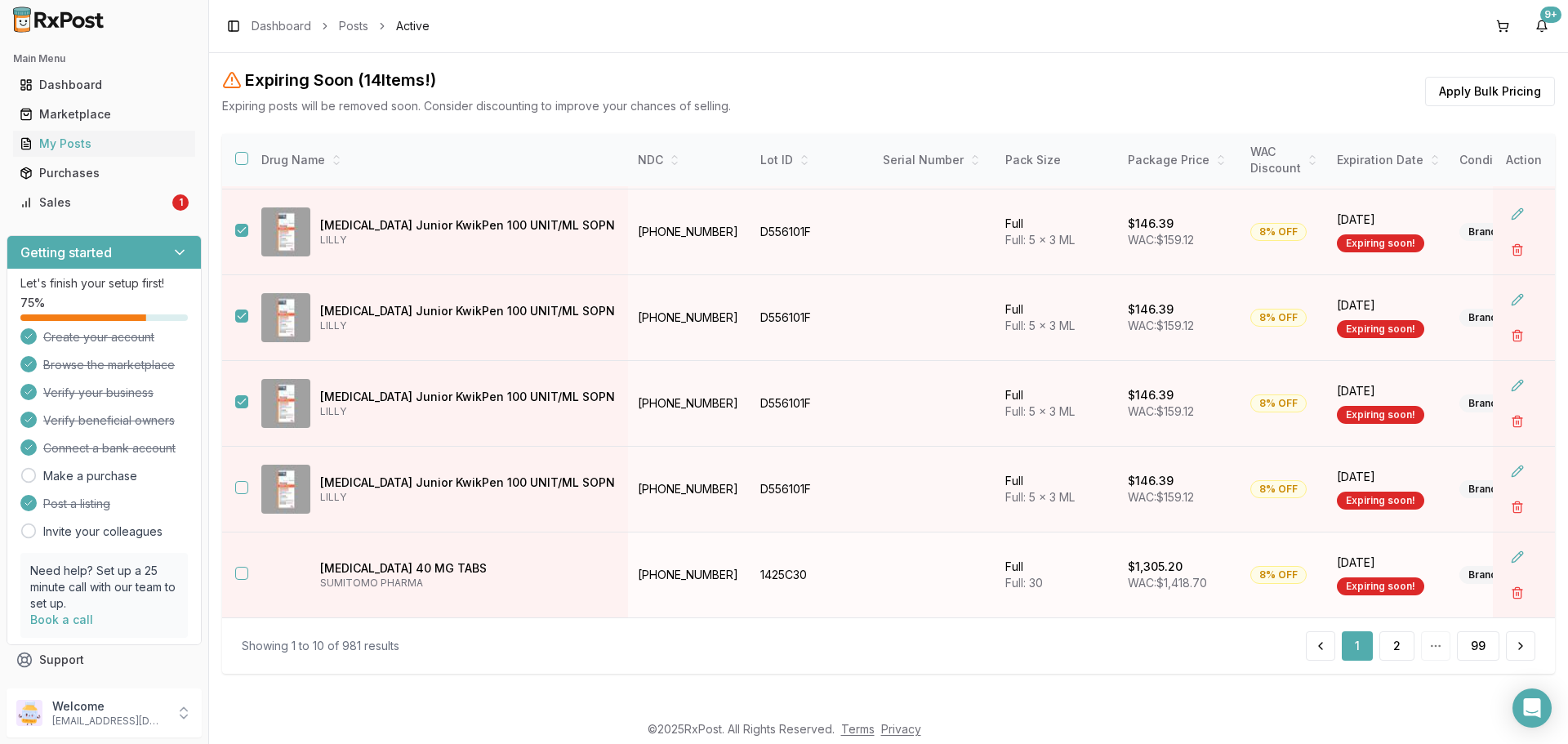
scroll to position [194, 0]
click at [241, 479] on button "button" at bounding box center [242, 485] width 13 height 13
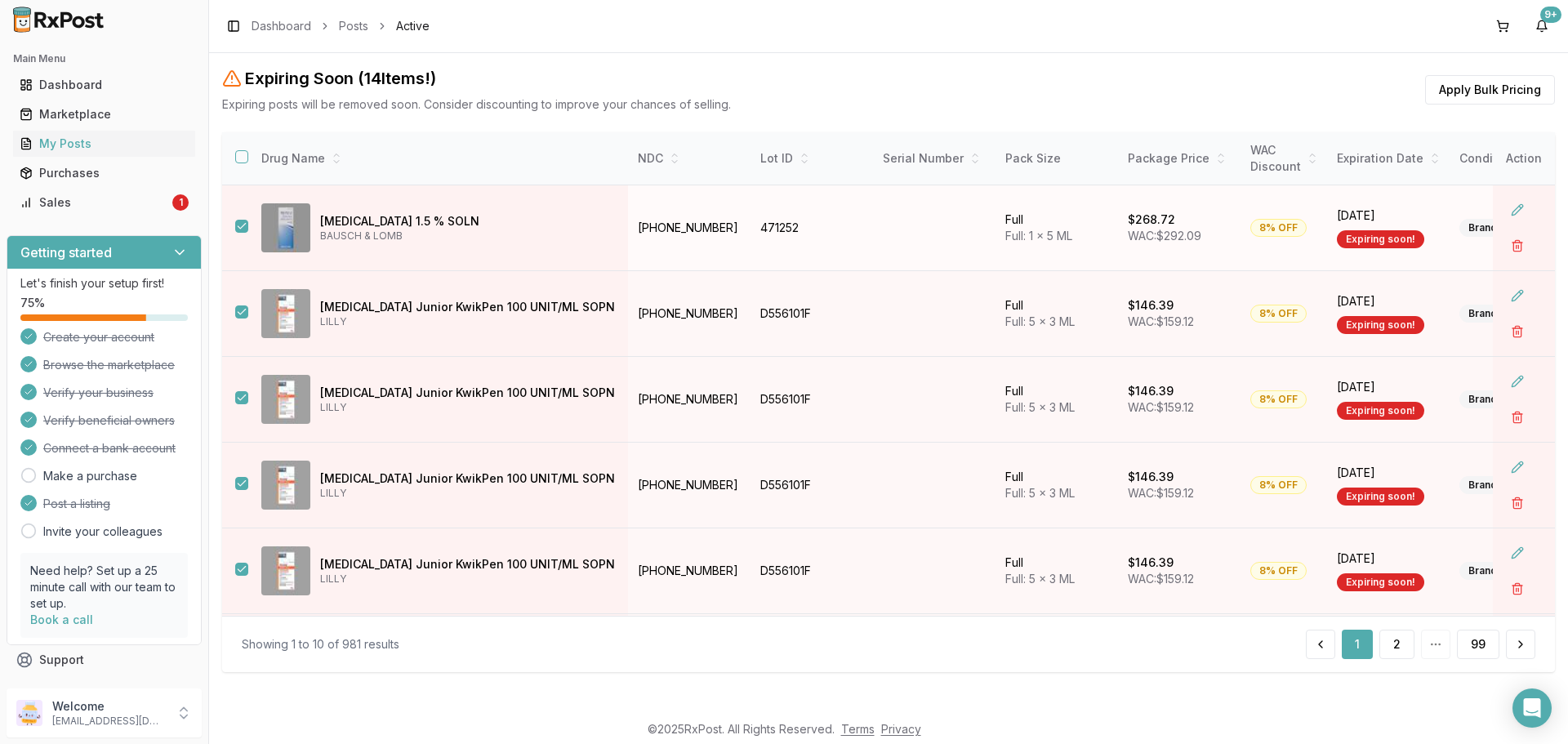
scroll to position [0, 0]
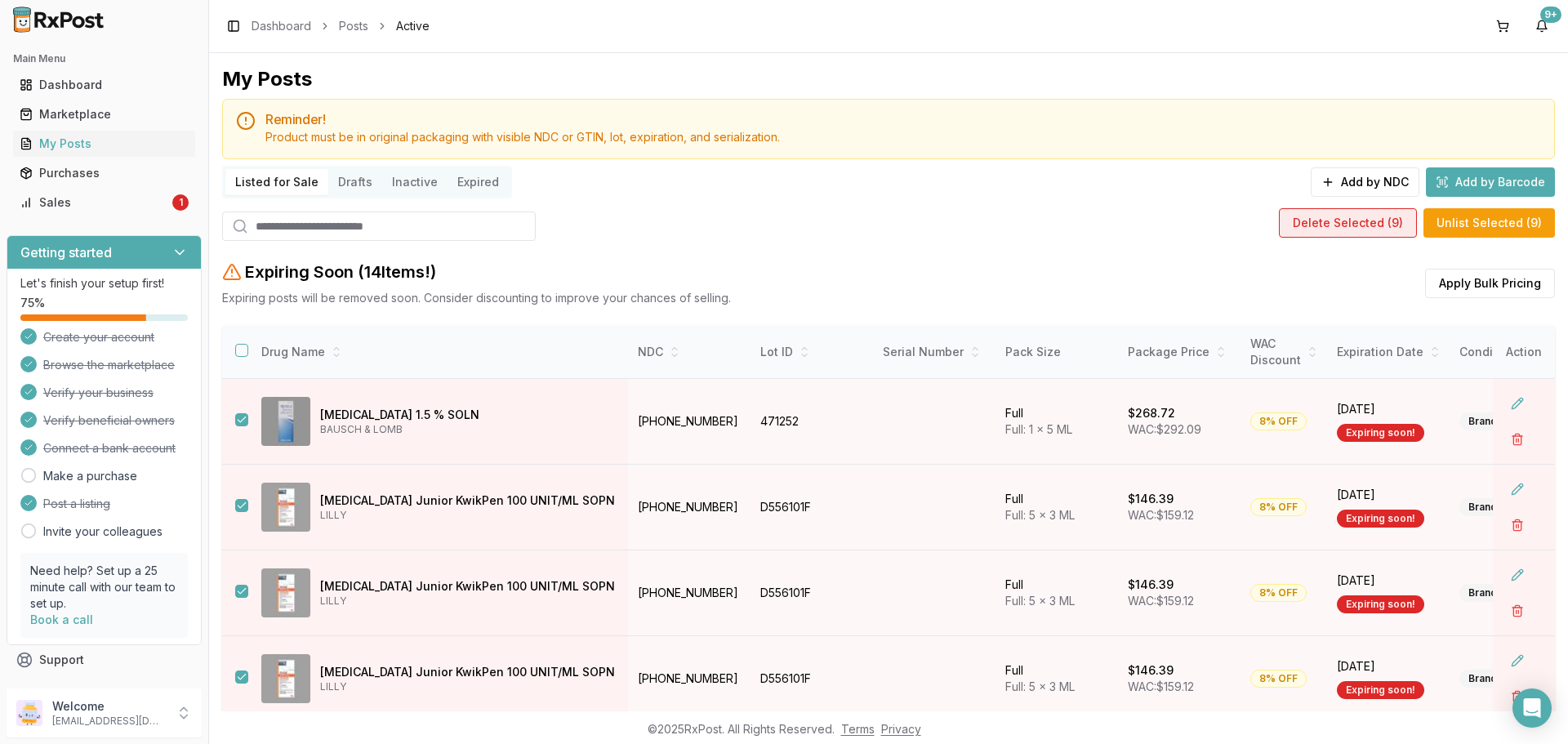
click at [1356, 217] on button "Delete Selected ( 9 )" at bounding box center [1348, 223] width 138 height 30
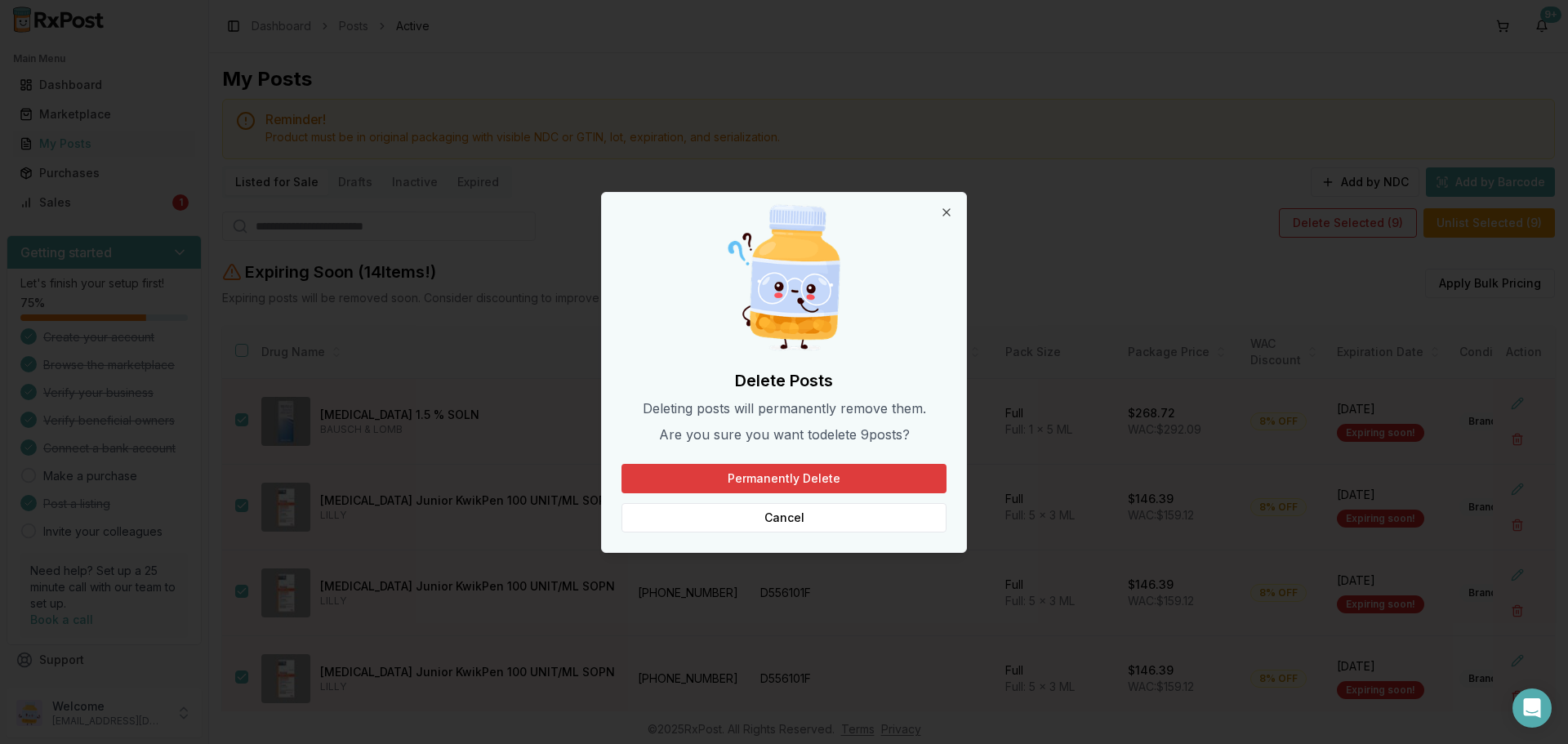
click at [848, 469] on button "Permanently Delete" at bounding box center [784, 478] width 325 height 30
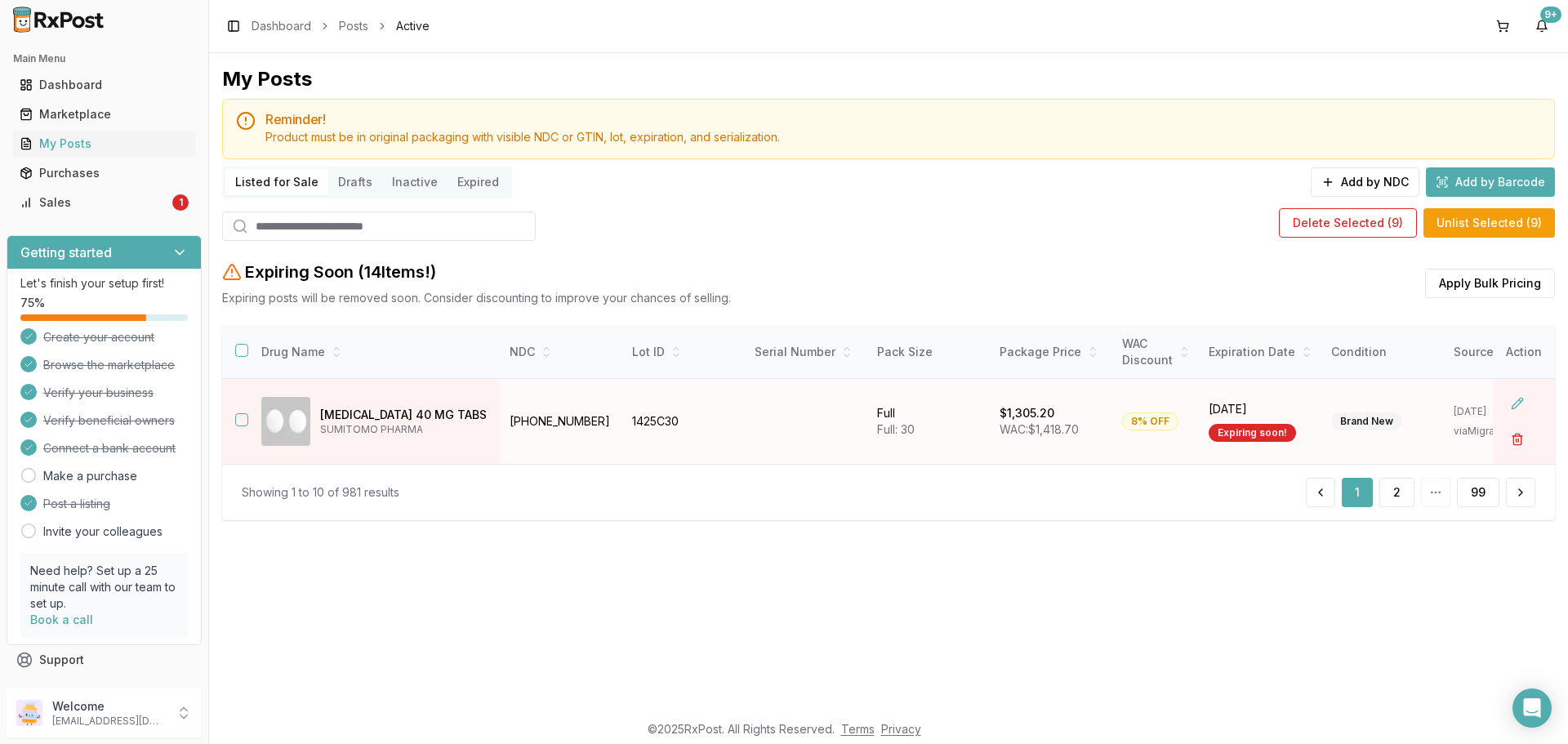
click at [1517, 442] on button "button" at bounding box center [1517, 439] width 30 height 30
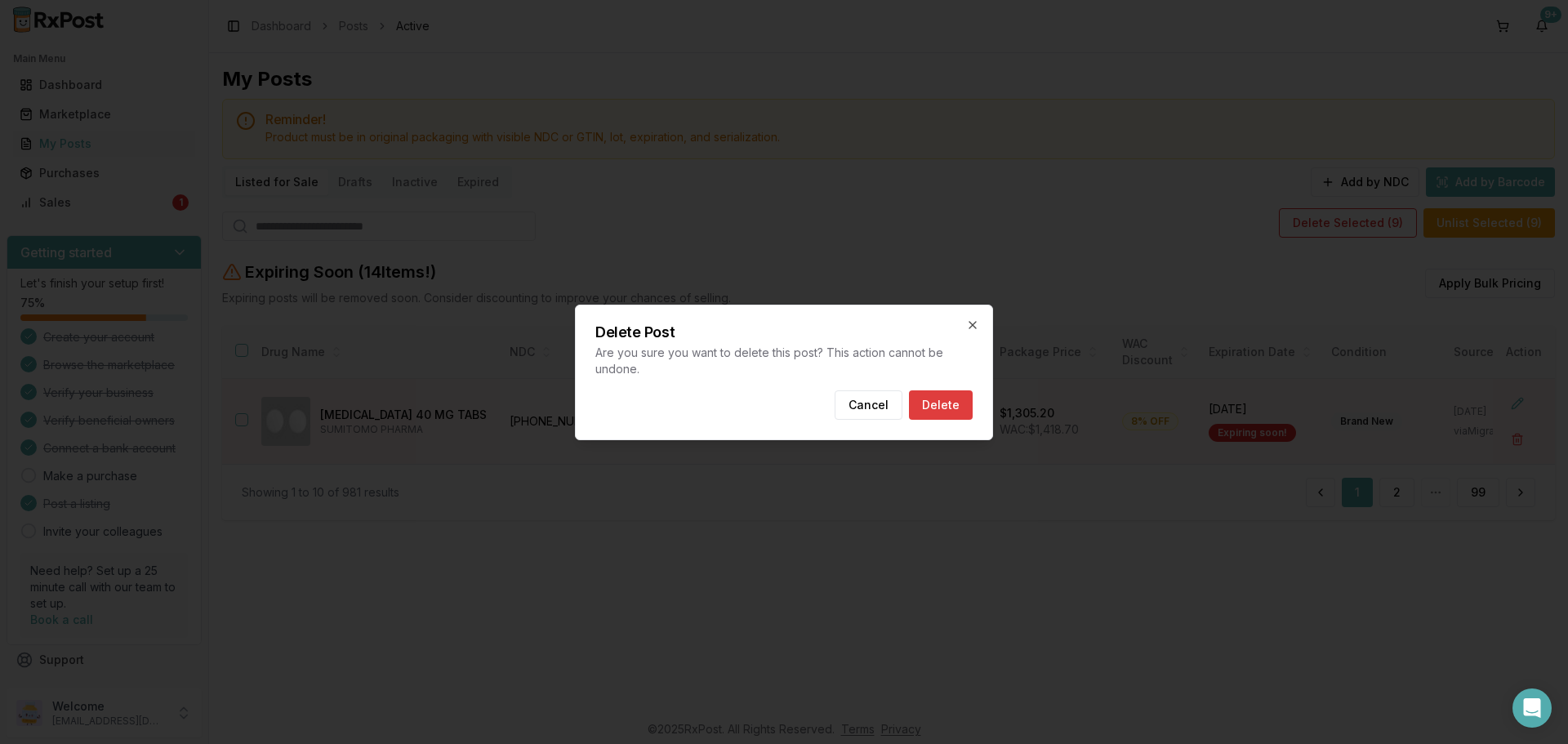
click at [955, 406] on button "Delete" at bounding box center [941, 405] width 64 height 30
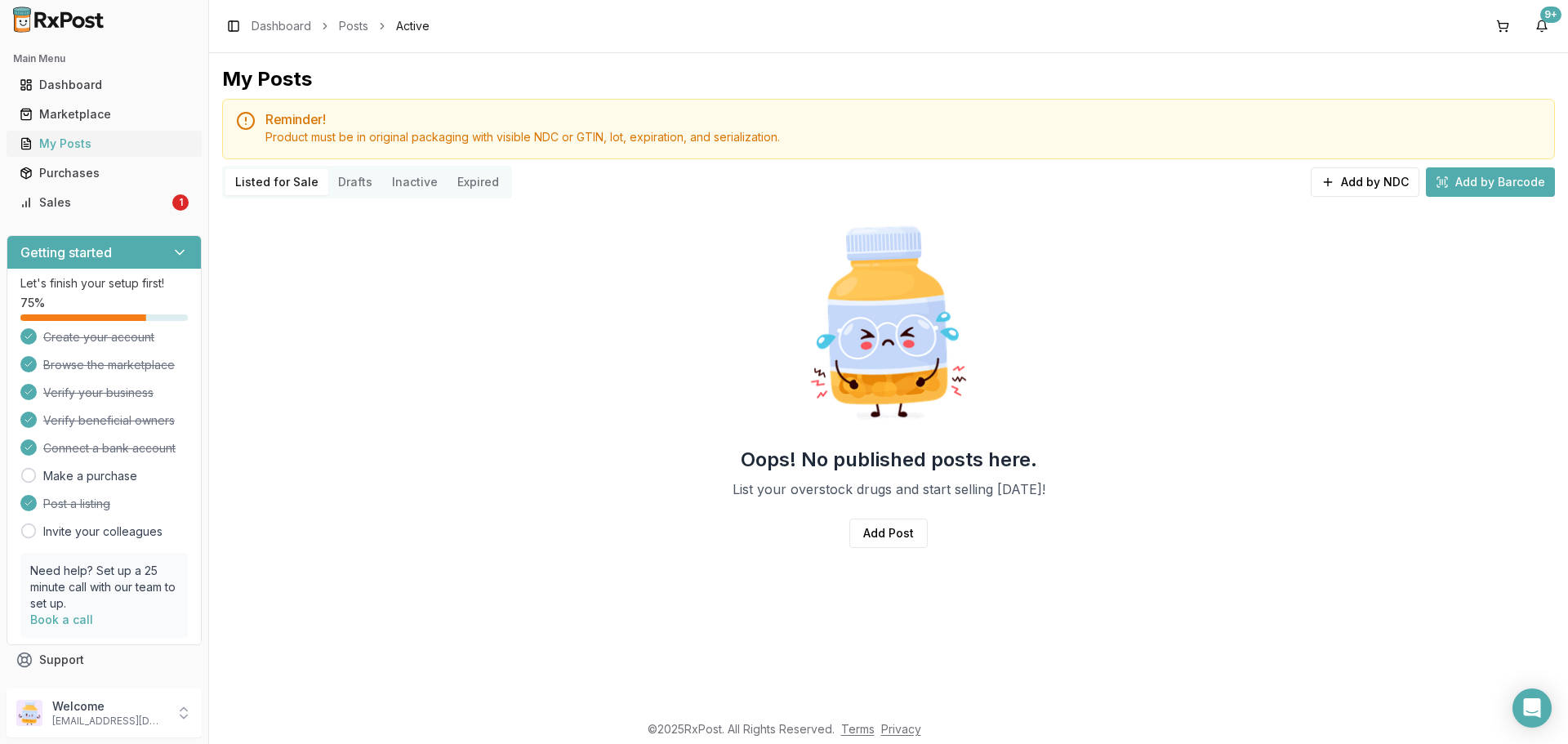
click at [55, 146] on div "My Posts" at bounding box center [104, 143] width 169 height 16
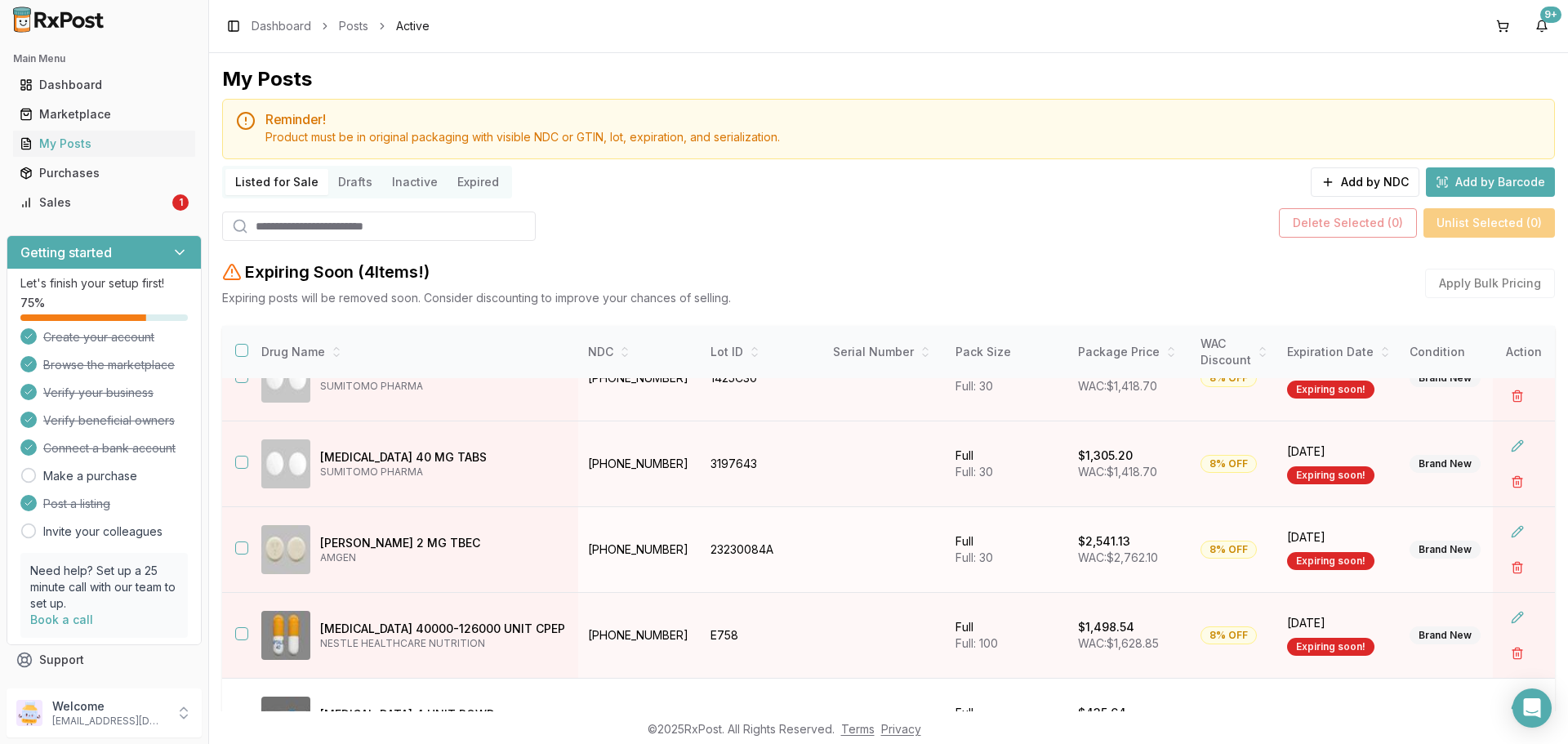
scroll to position [82, 0]
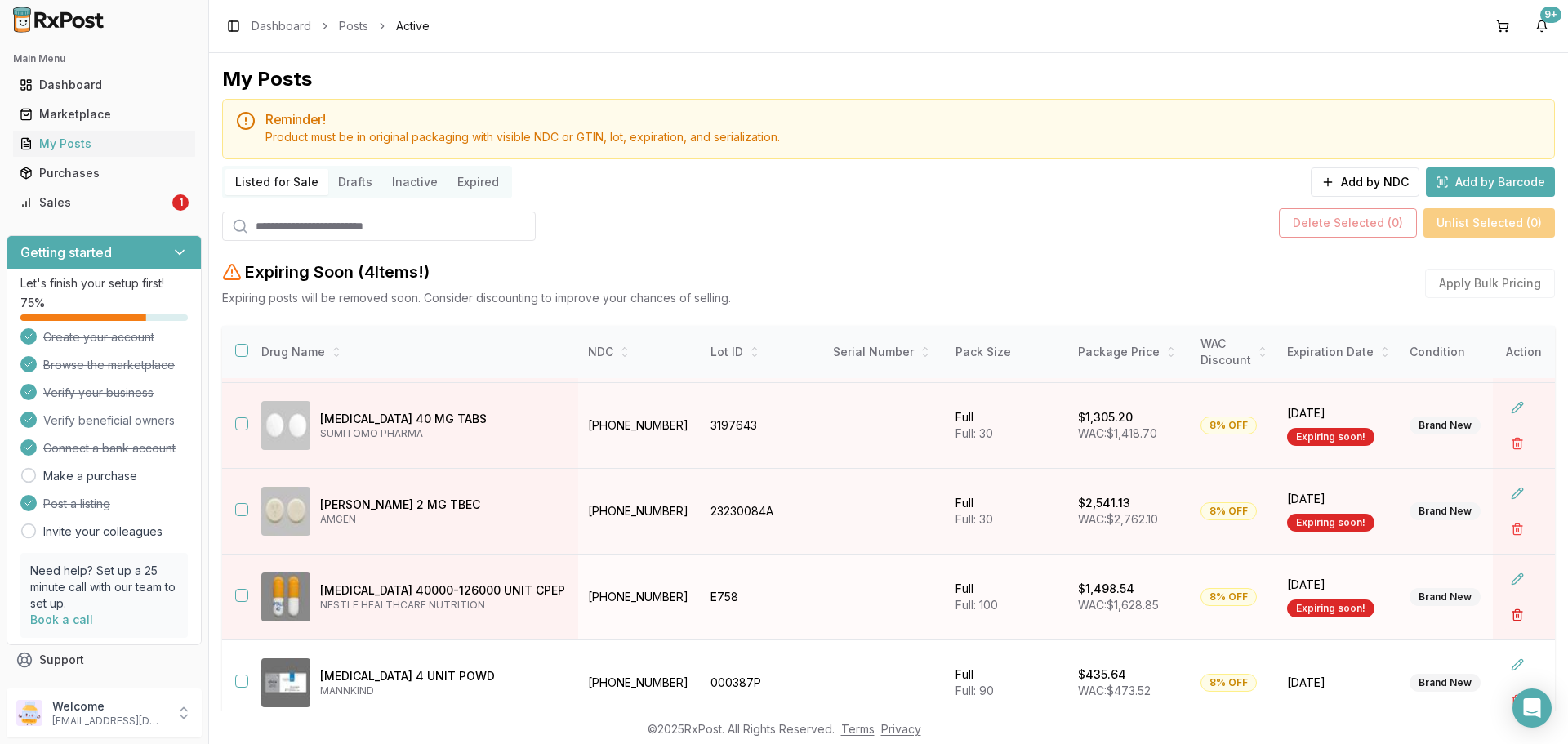
click at [1510, 616] on button "button" at bounding box center [1517, 614] width 30 height 30
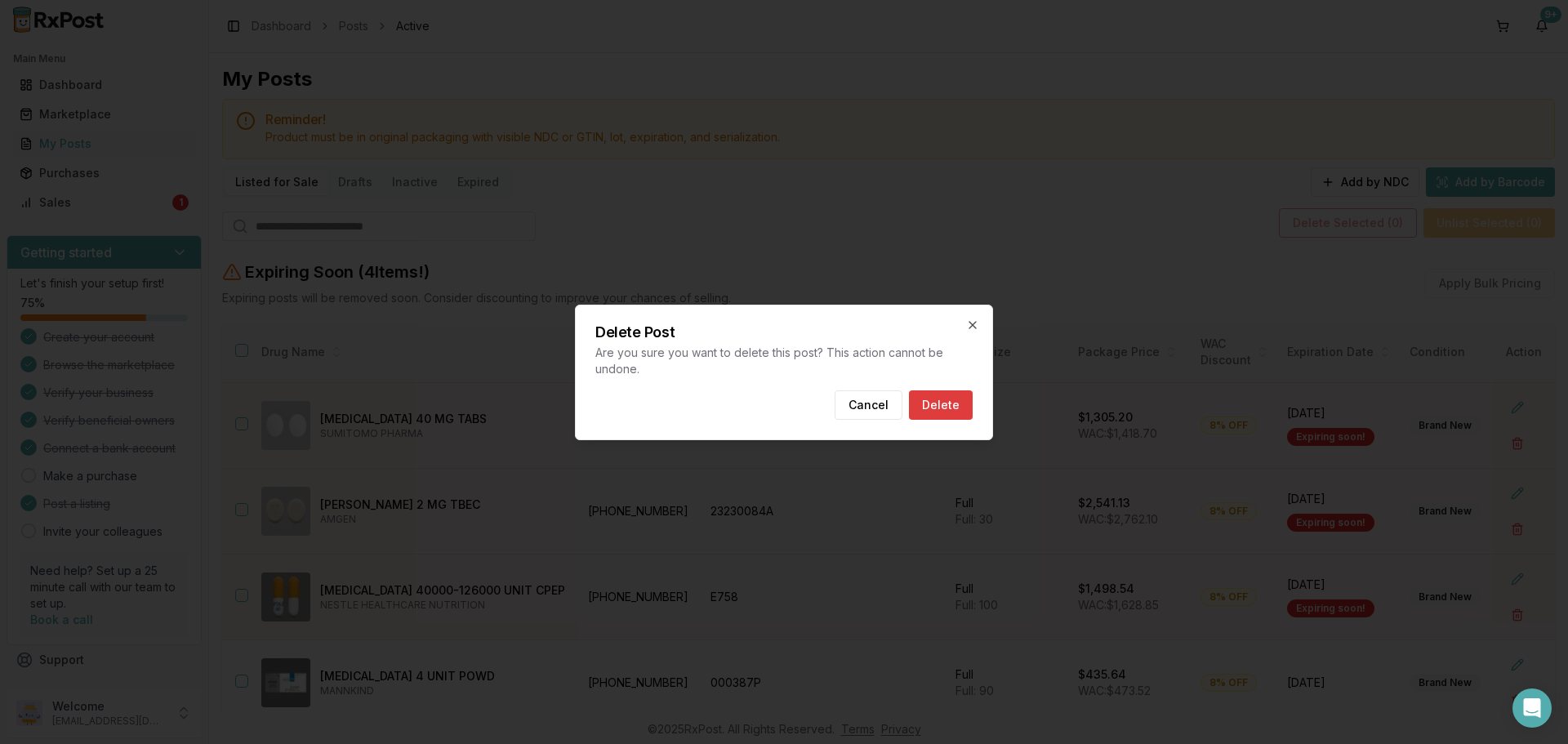
click at [955, 401] on button "Delete" at bounding box center [941, 405] width 64 height 30
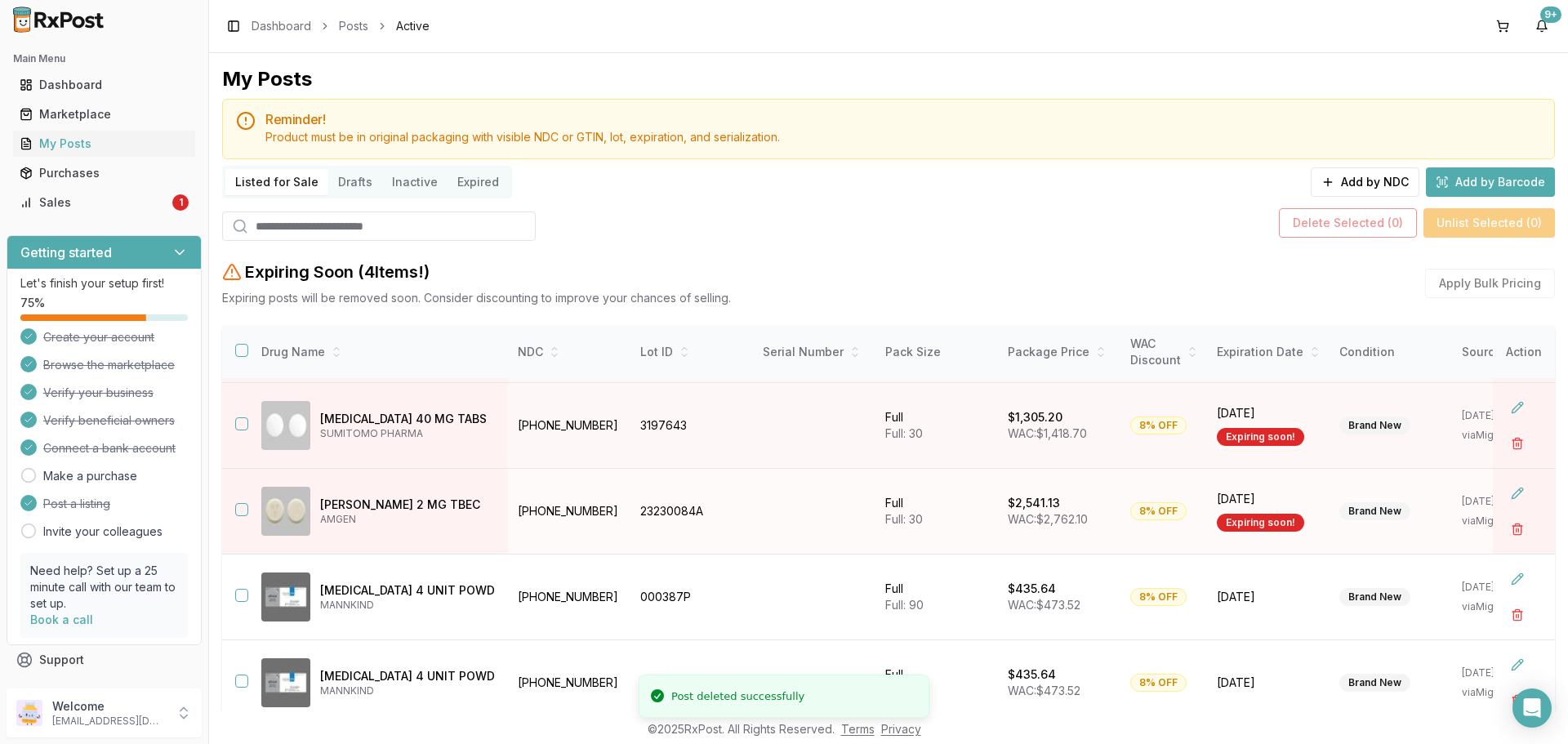
scroll to position [0, 0]
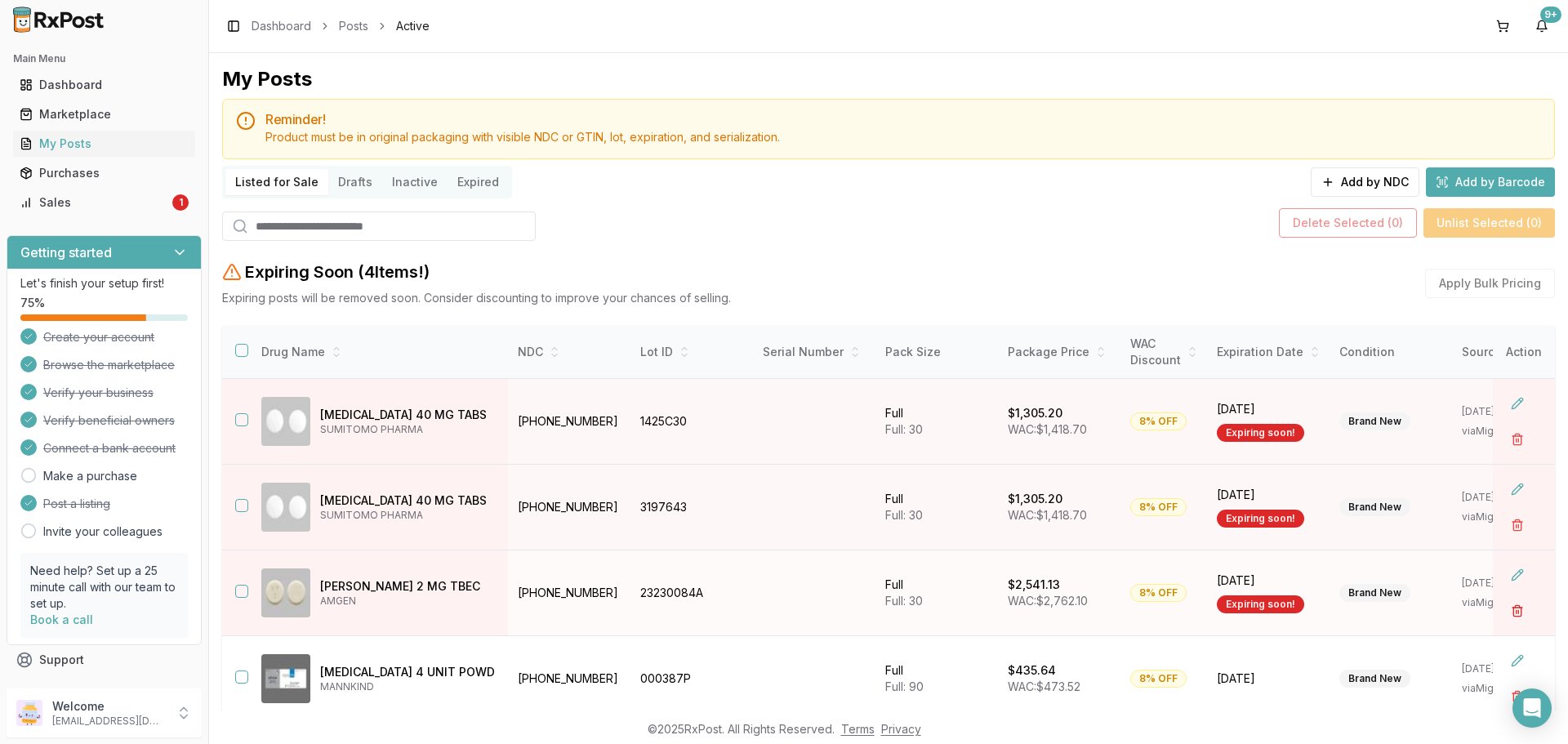
click at [1505, 613] on button "button" at bounding box center [1517, 611] width 30 height 30
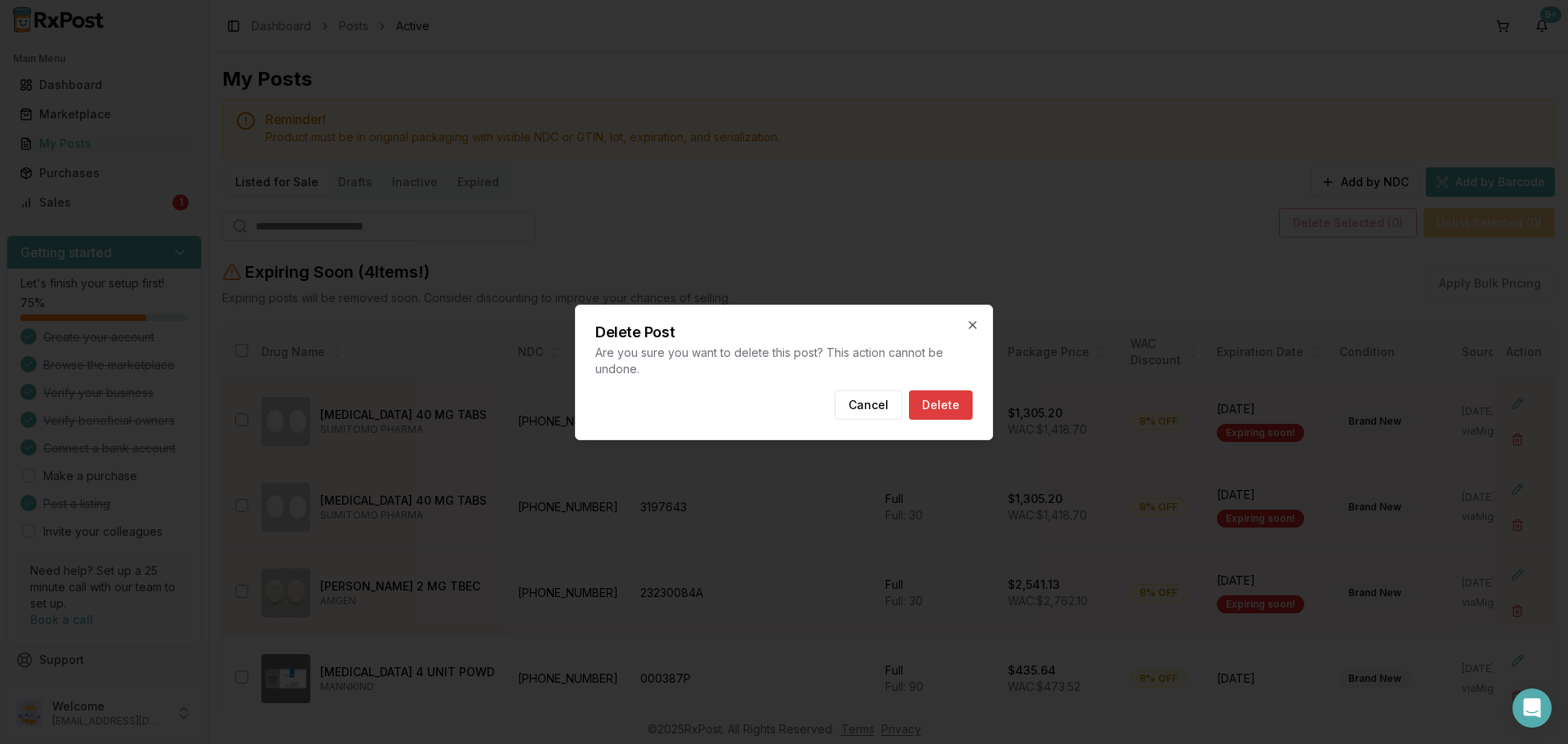
click at [954, 414] on button "Delete" at bounding box center [941, 405] width 64 height 30
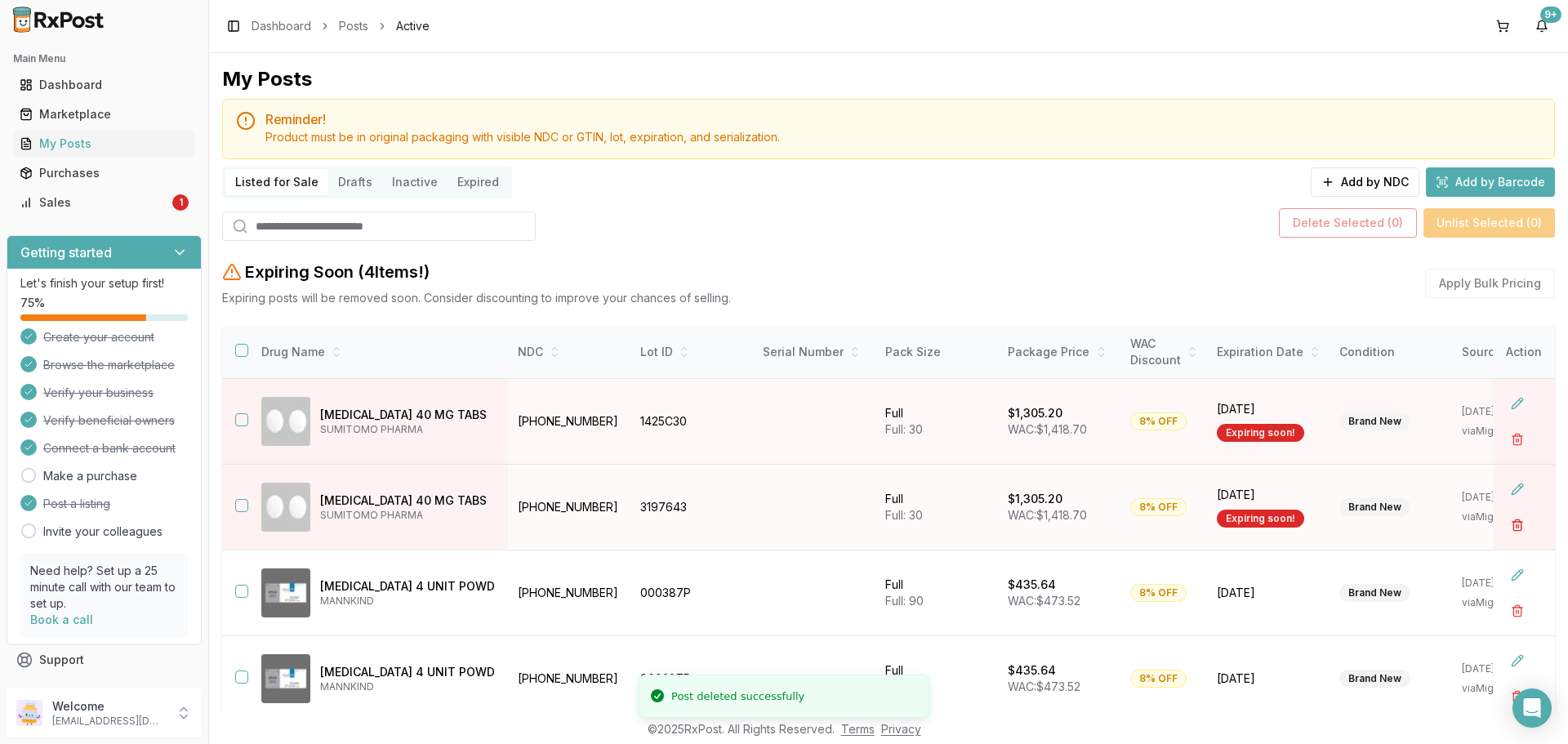
click at [1503, 526] on button "button" at bounding box center [1517, 525] width 30 height 30
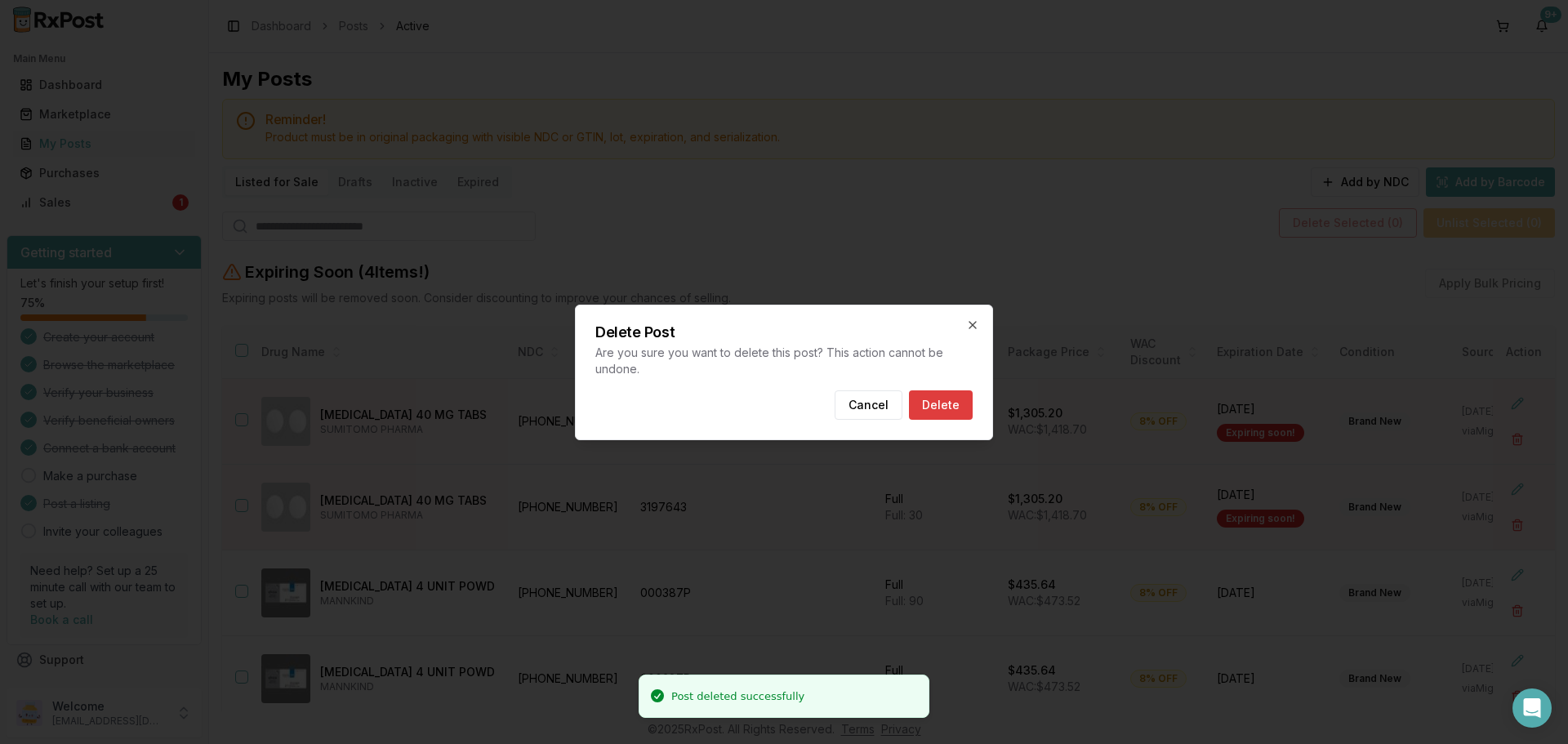
click at [958, 400] on button "Delete" at bounding box center [941, 405] width 64 height 30
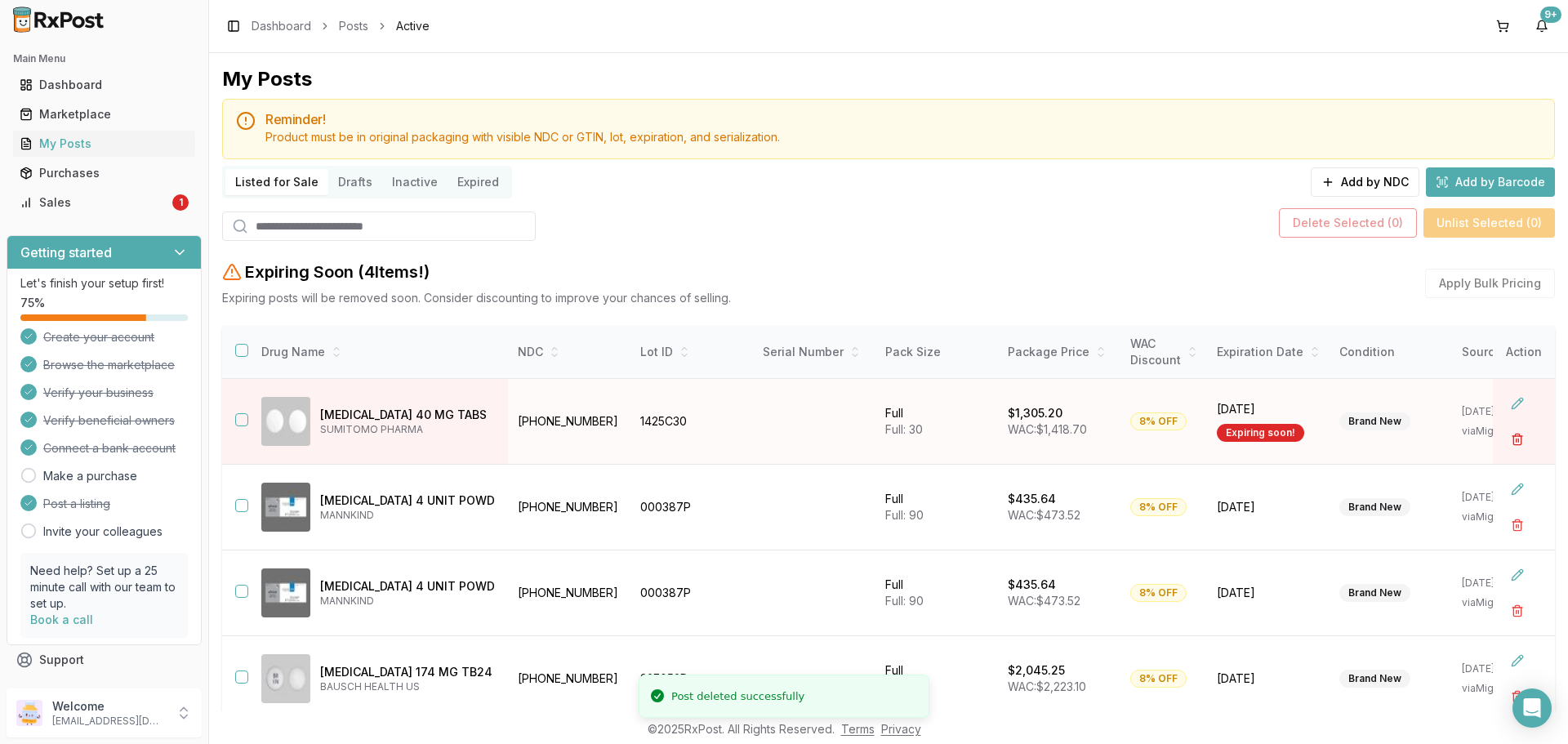
click at [1504, 441] on button "button" at bounding box center [1517, 439] width 30 height 30
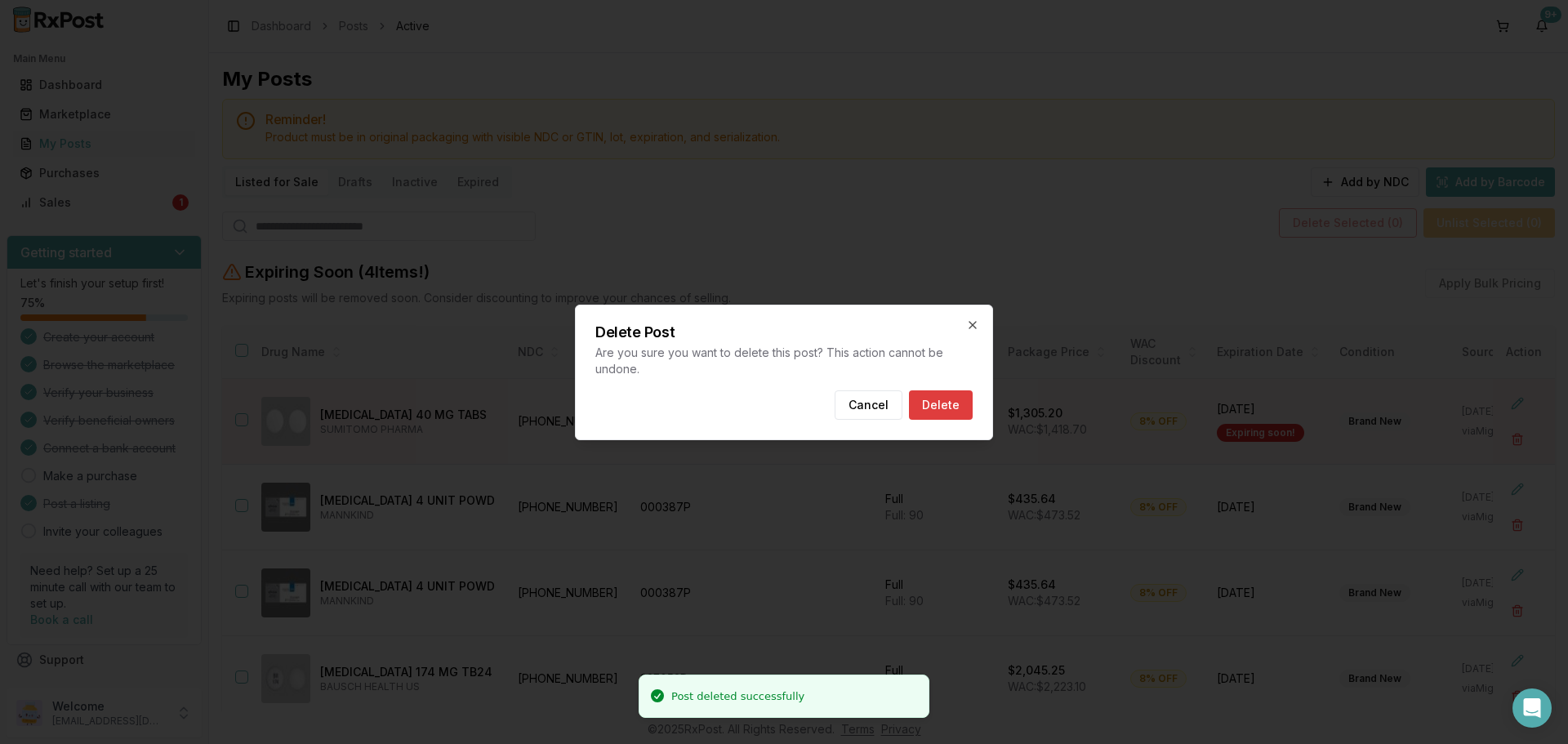
click at [936, 403] on button "Delete" at bounding box center [941, 405] width 64 height 30
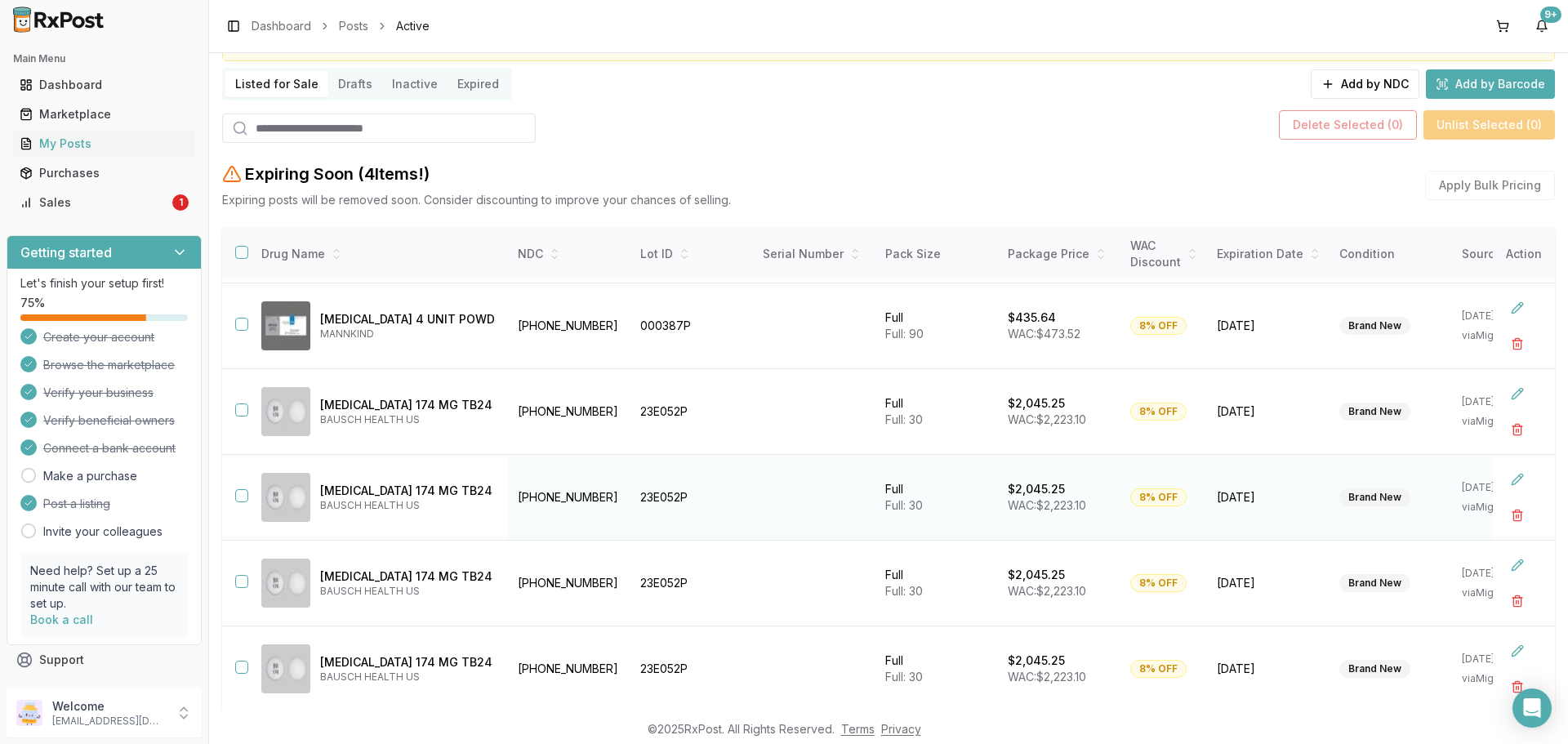
scroll to position [194, 0]
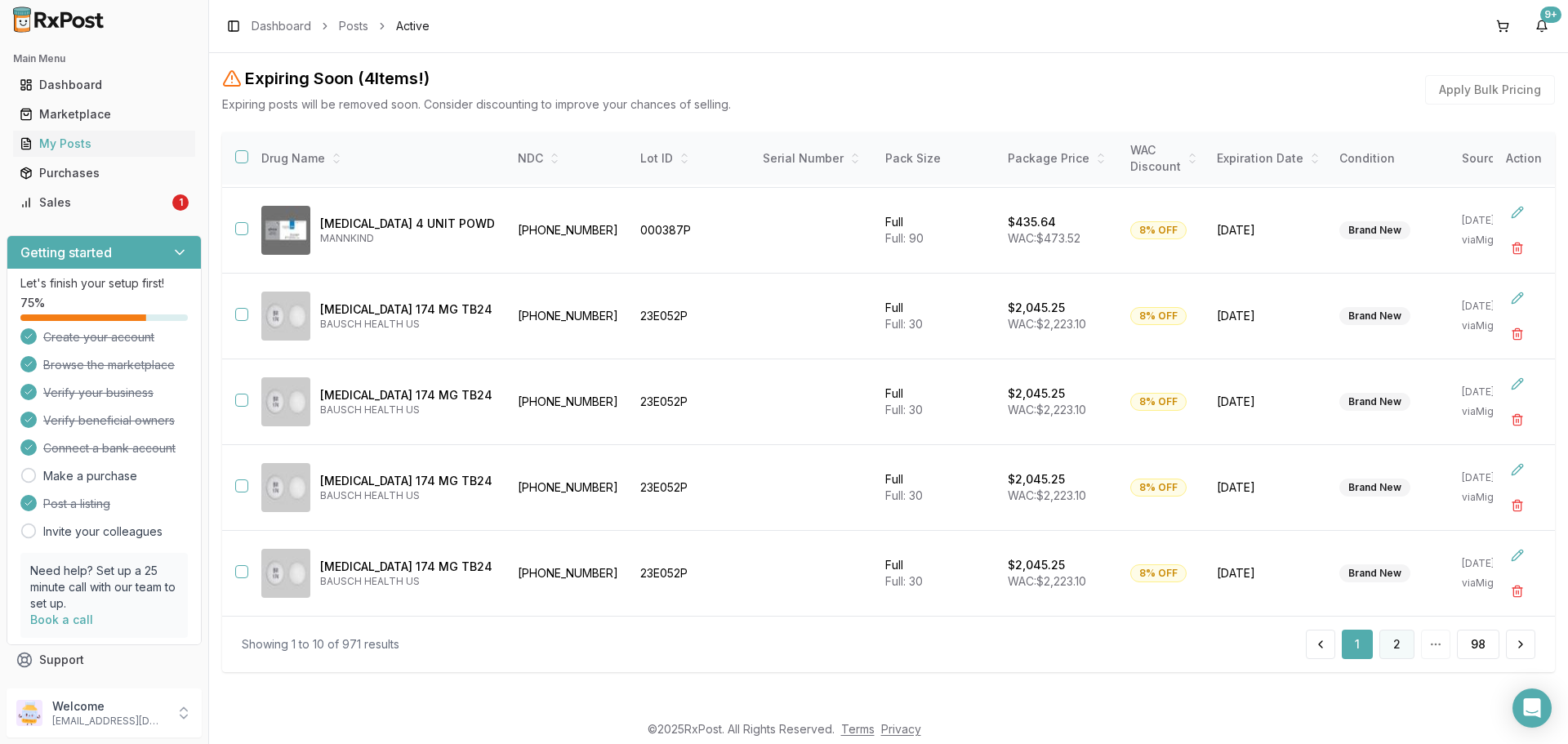
click at [1398, 646] on button "2" at bounding box center [1397, 644] width 35 height 30
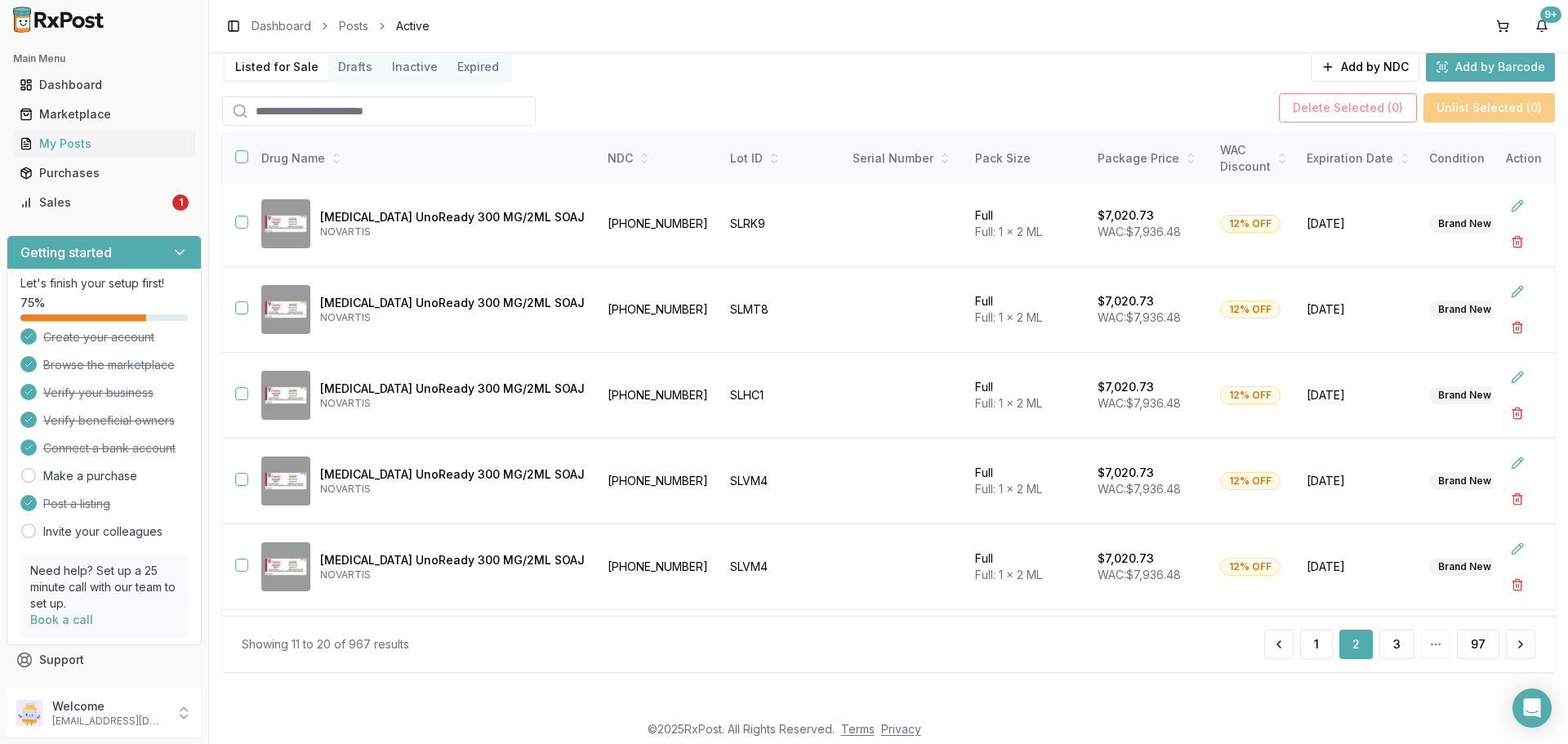
scroll to position [115, 0]
click at [1389, 638] on button "3" at bounding box center [1397, 644] width 35 height 30
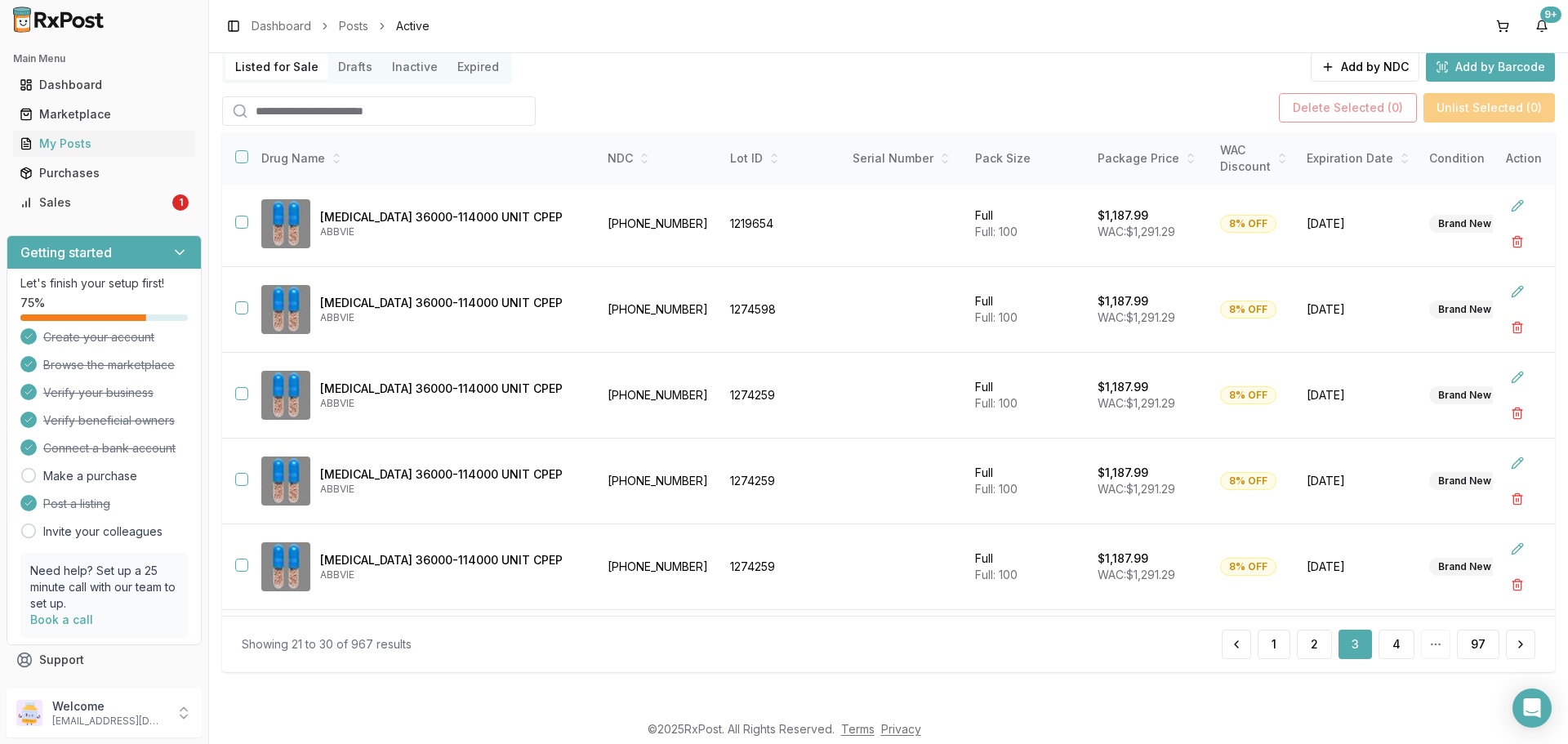
click at [1389, 638] on button "4" at bounding box center [1397, 644] width 36 height 30
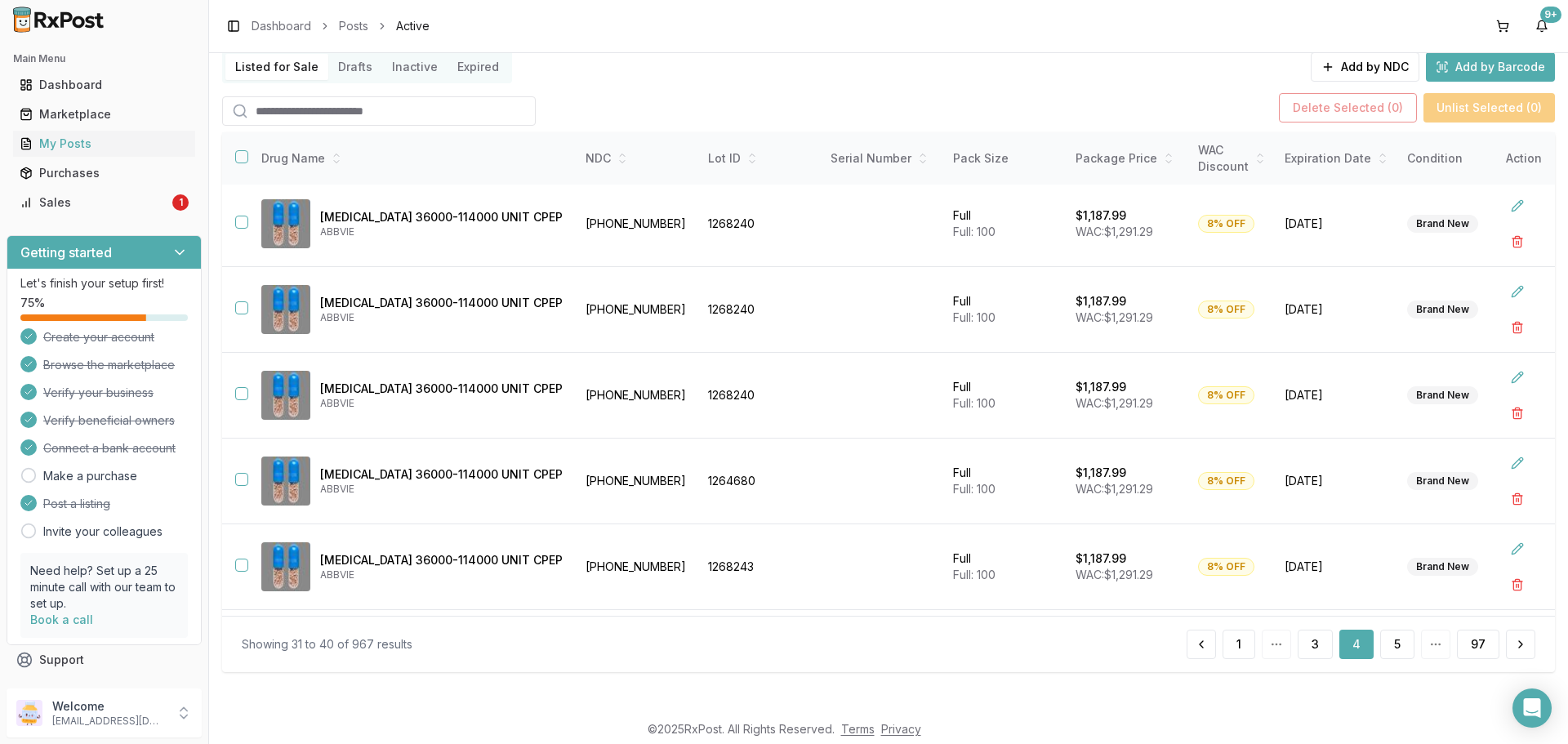
click at [1389, 638] on button "5" at bounding box center [1397, 644] width 34 height 30
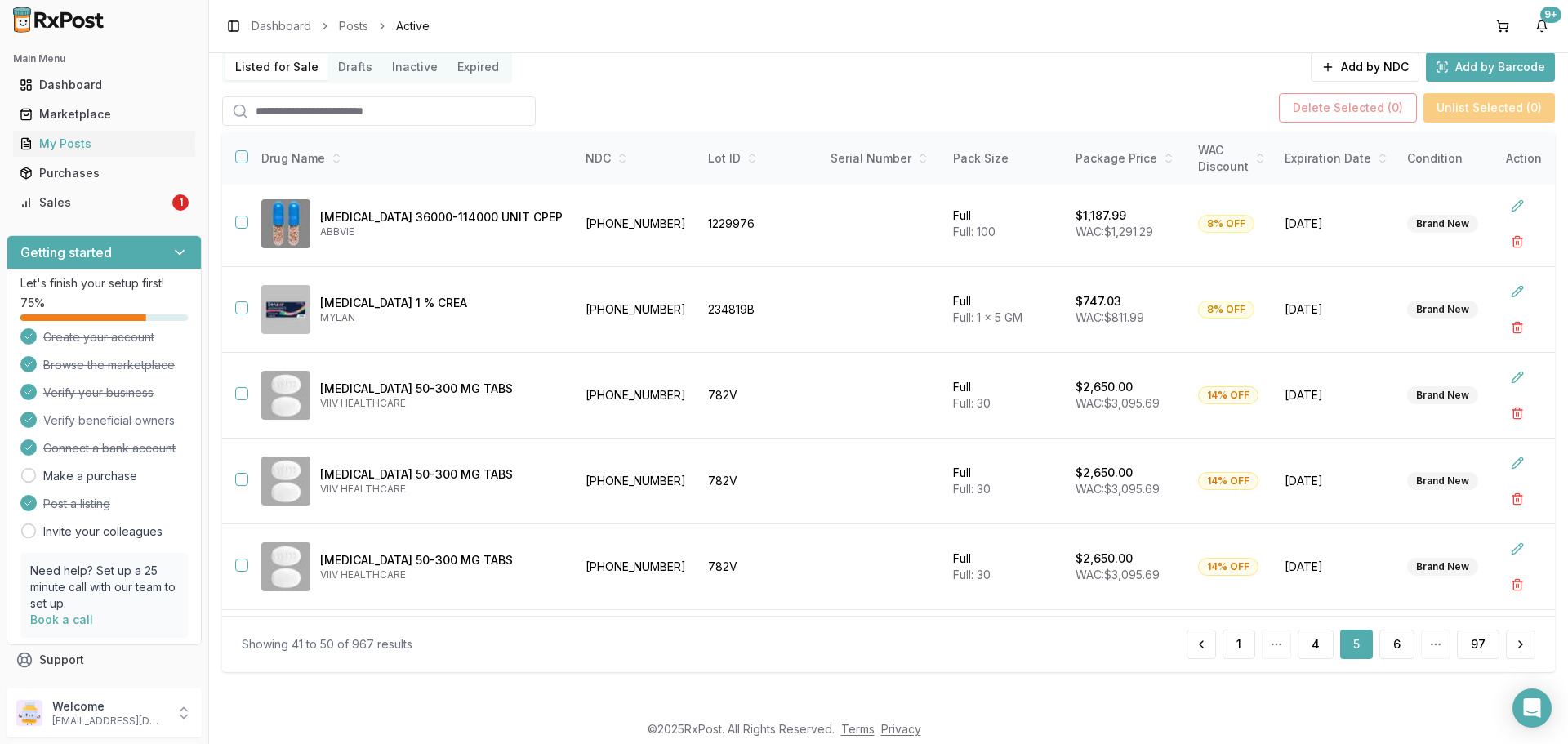
click at [1389, 638] on button "6" at bounding box center [1397, 644] width 35 height 30
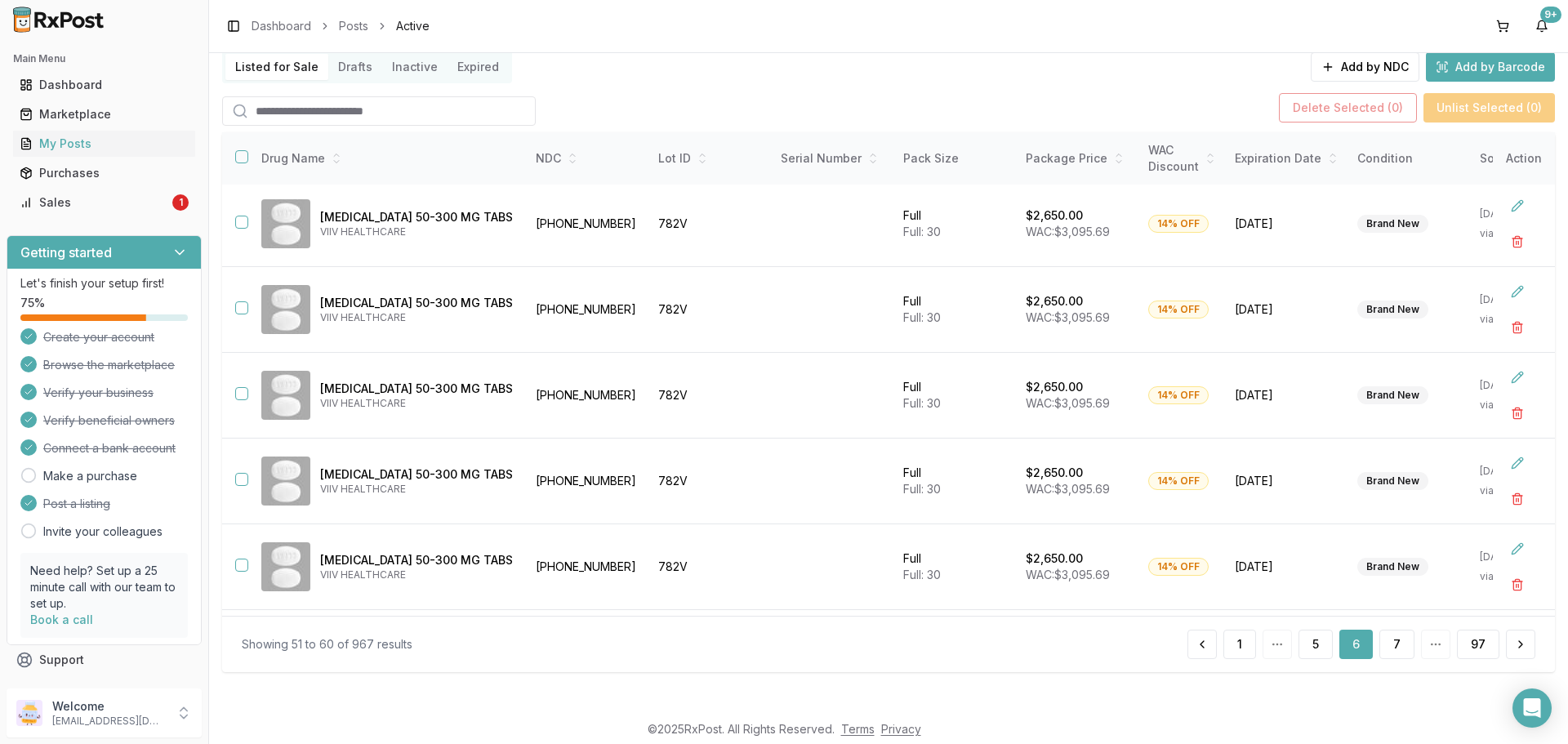
click at [1389, 638] on button "7" at bounding box center [1397, 644] width 35 height 30
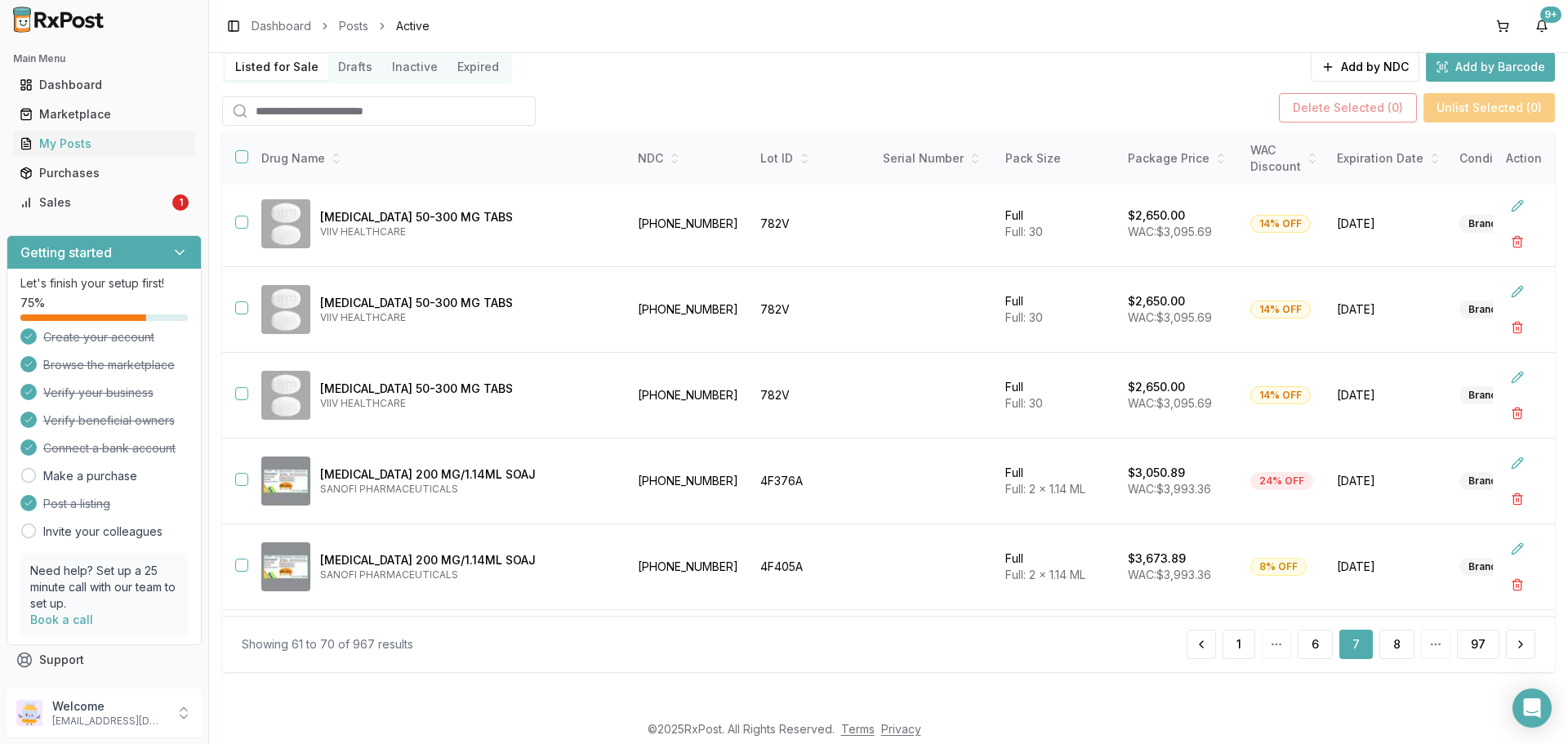
click at [1389, 638] on button "8" at bounding box center [1397, 644] width 35 height 30
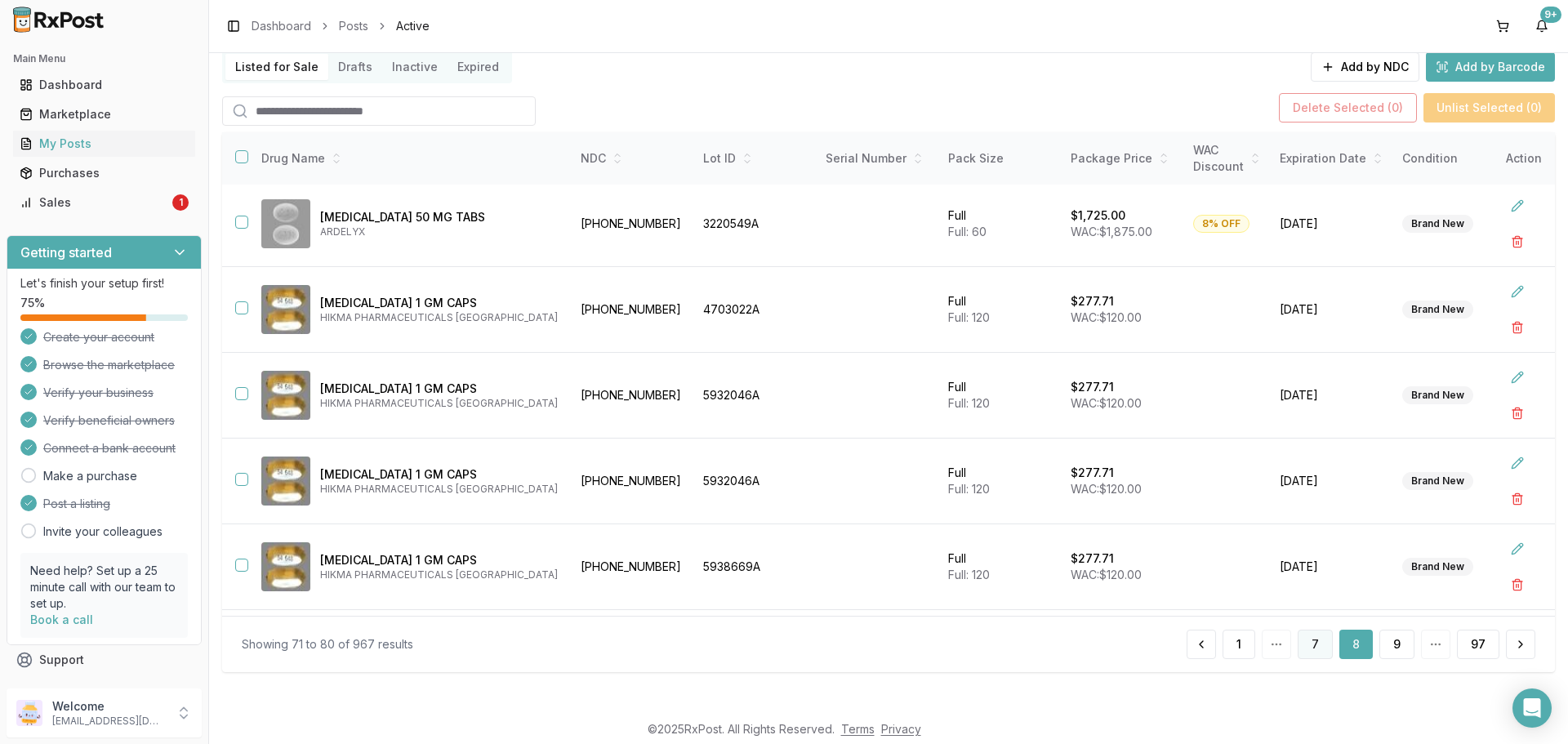
click at [1317, 643] on button "7" at bounding box center [1315, 644] width 35 height 30
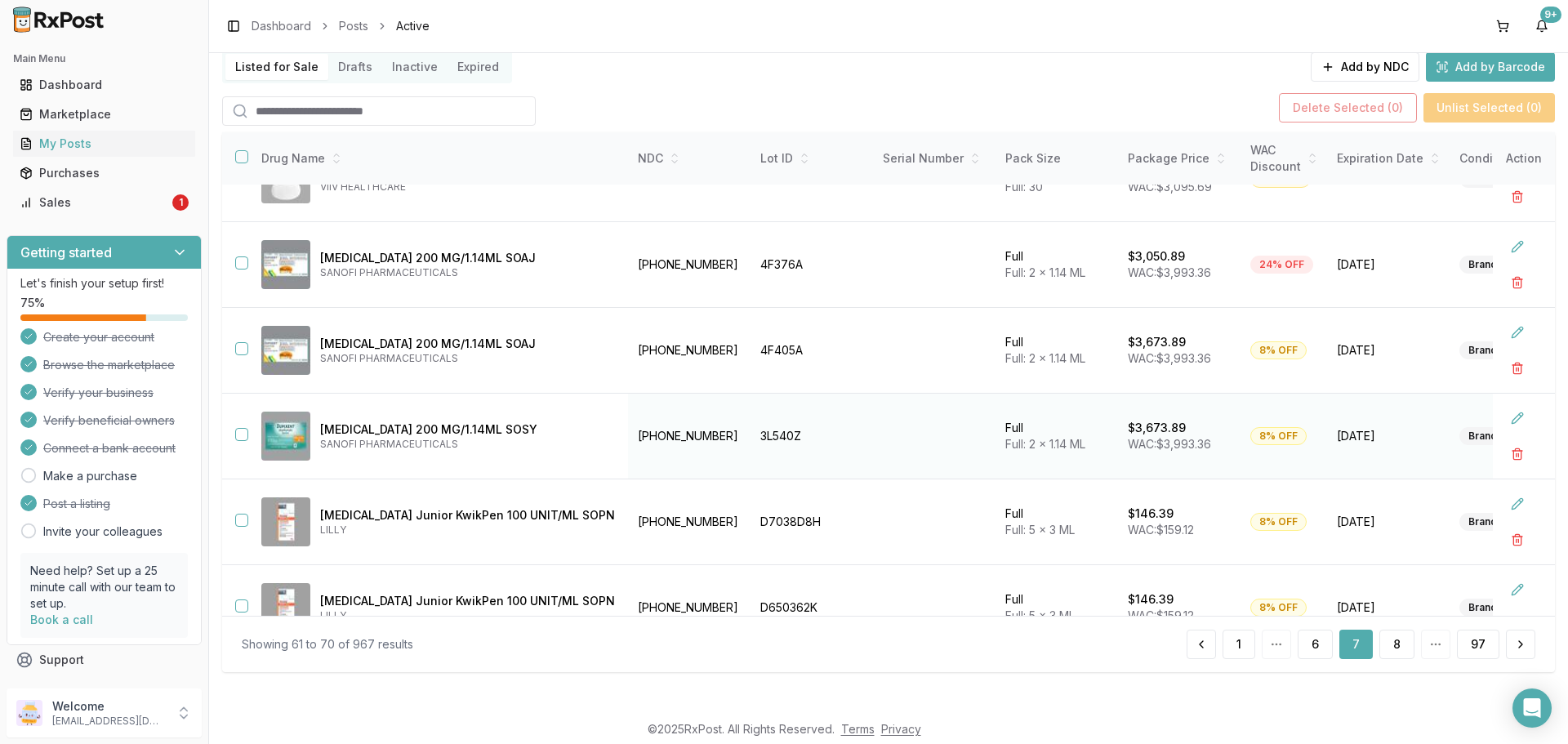
scroll to position [335, 0]
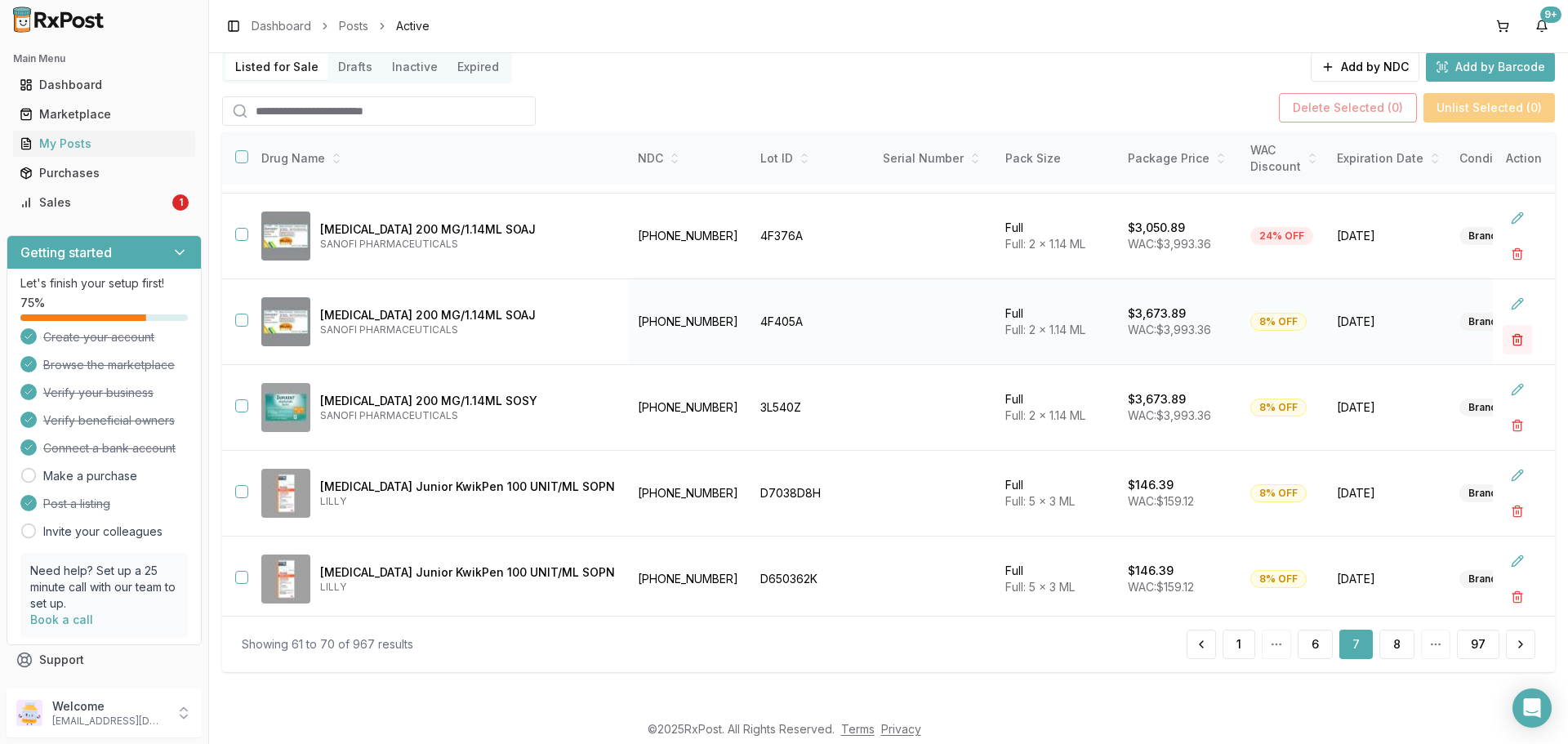
click at [1508, 344] on button "button" at bounding box center [1517, 339] width 30 height 30
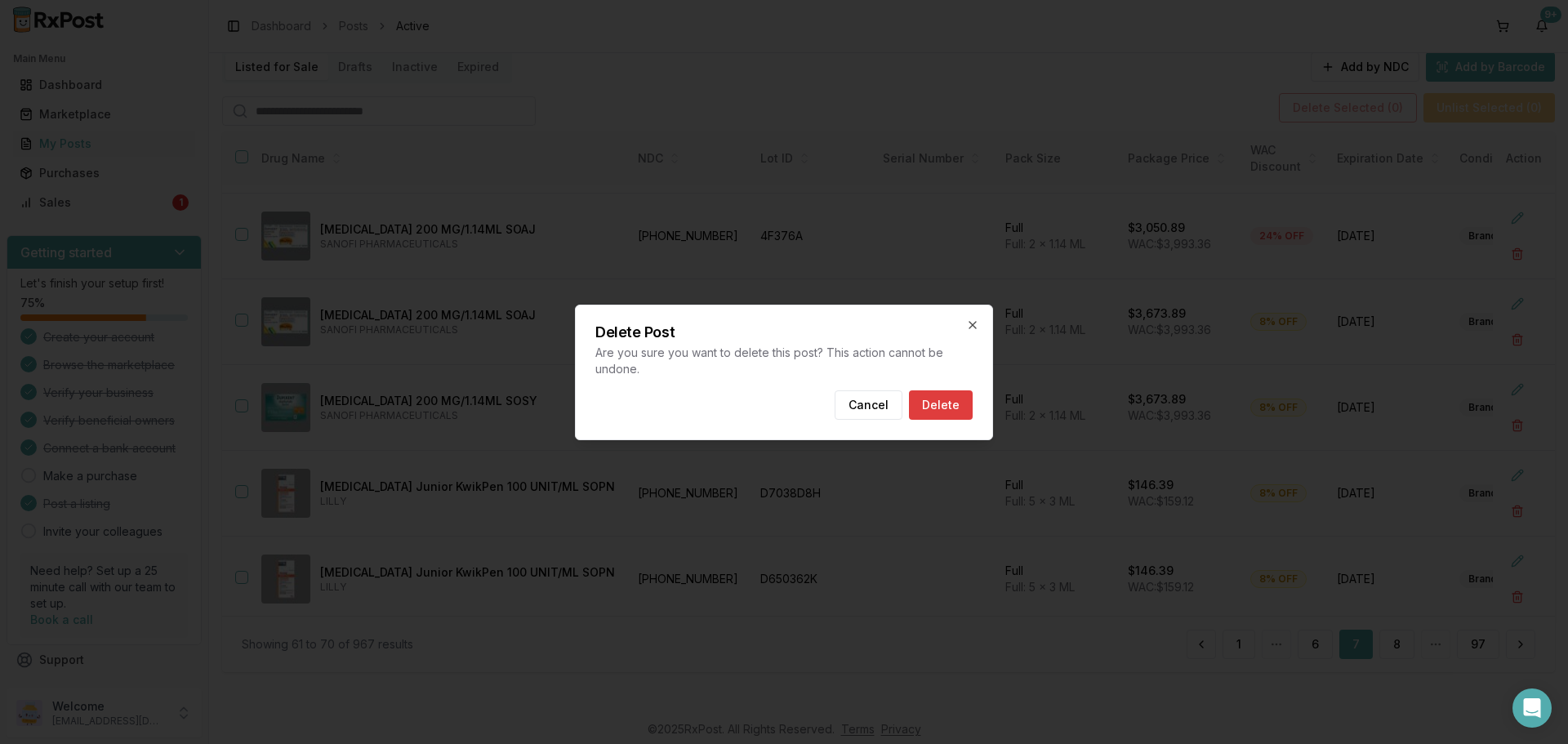
click at [962, 394] on button "Delete" at bounding box center [941, 405] width 64 height 30
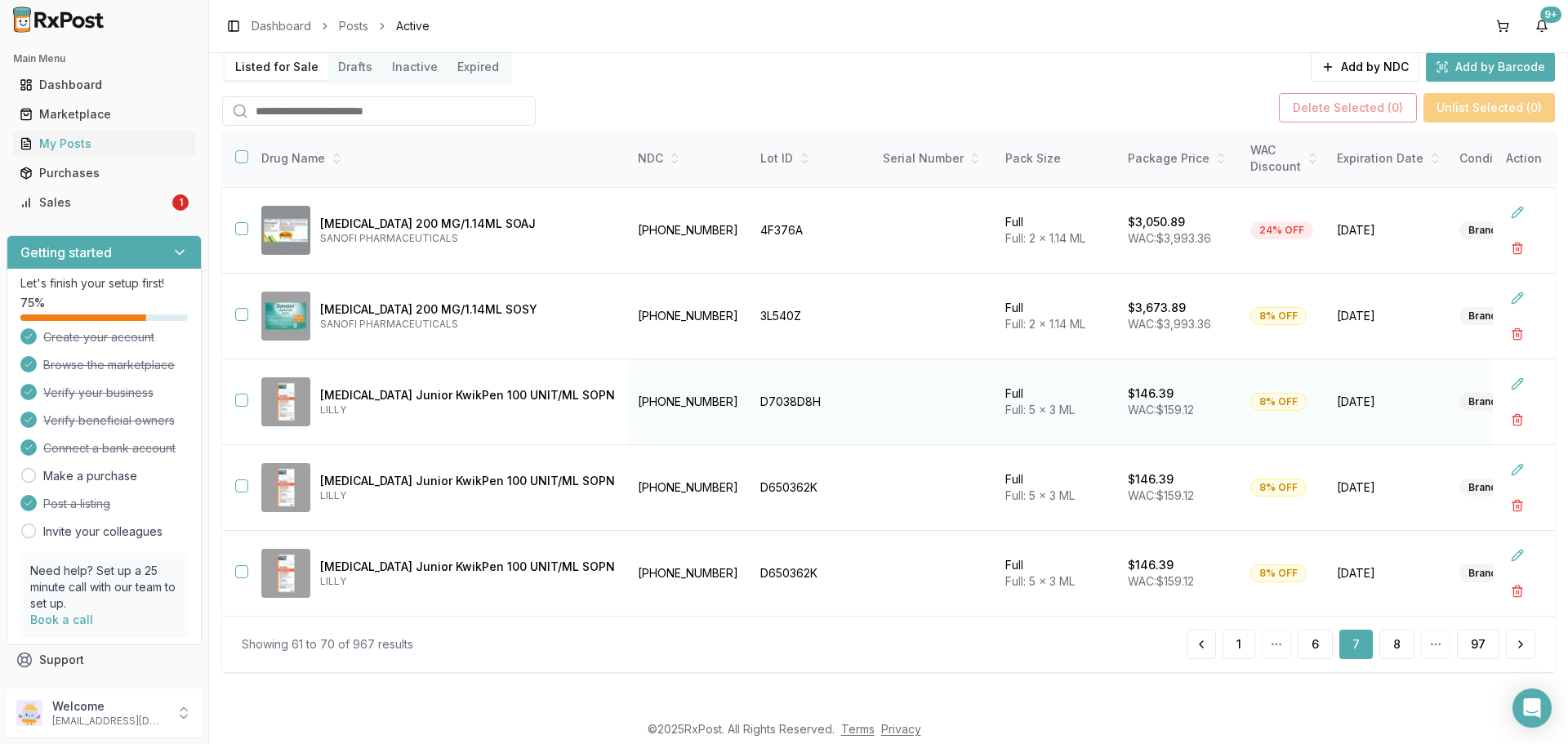
scroll to position [347, 0]
click at [1383, 646] on button "8" at bounding box center [1397, 644] width 35 height 30
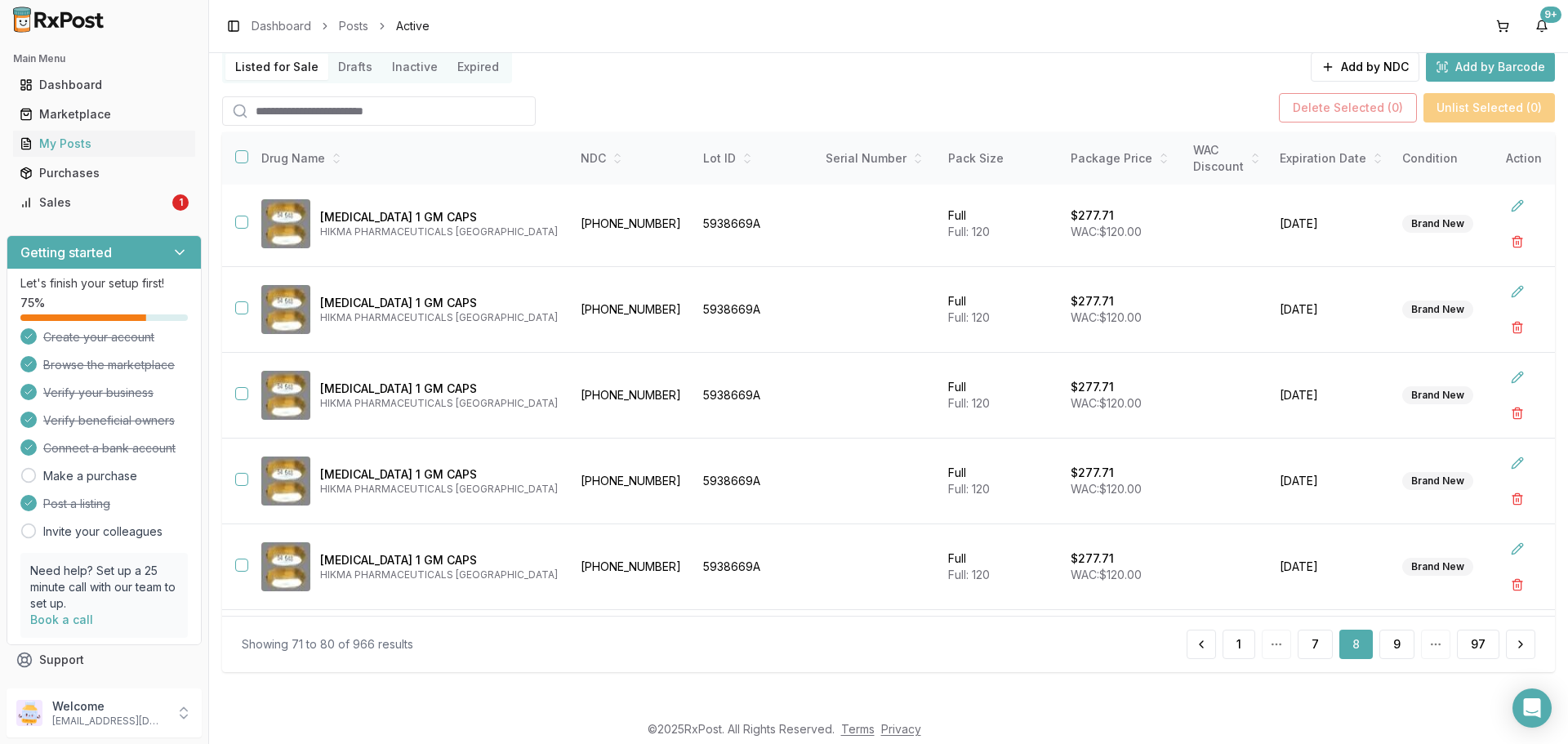
click at [1383, 646] on button "9" at bounding box center [1397, 644] width 35 height 30
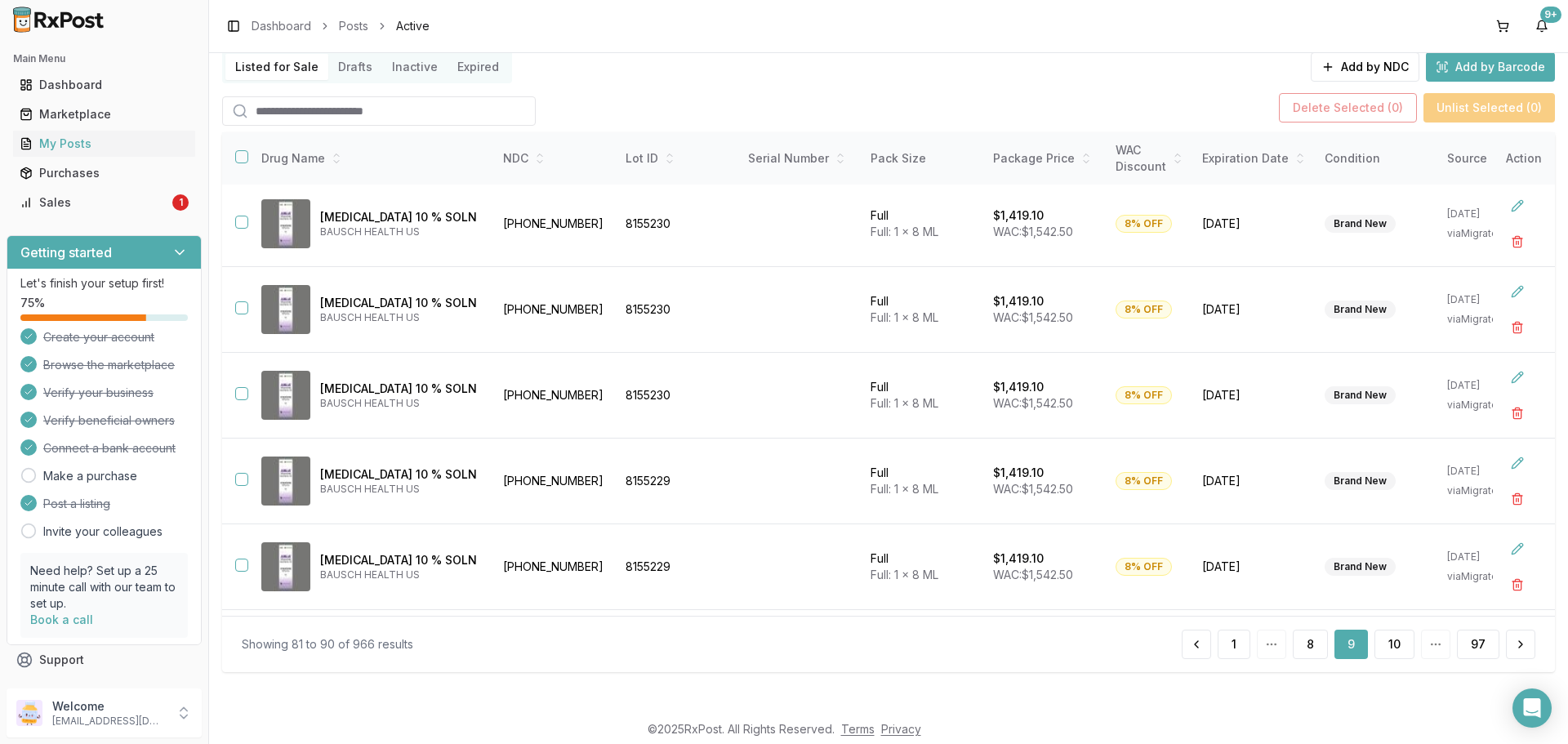
click at [1339, 648] on button "9" at bounding box center [1351, 644] width 33 height 30
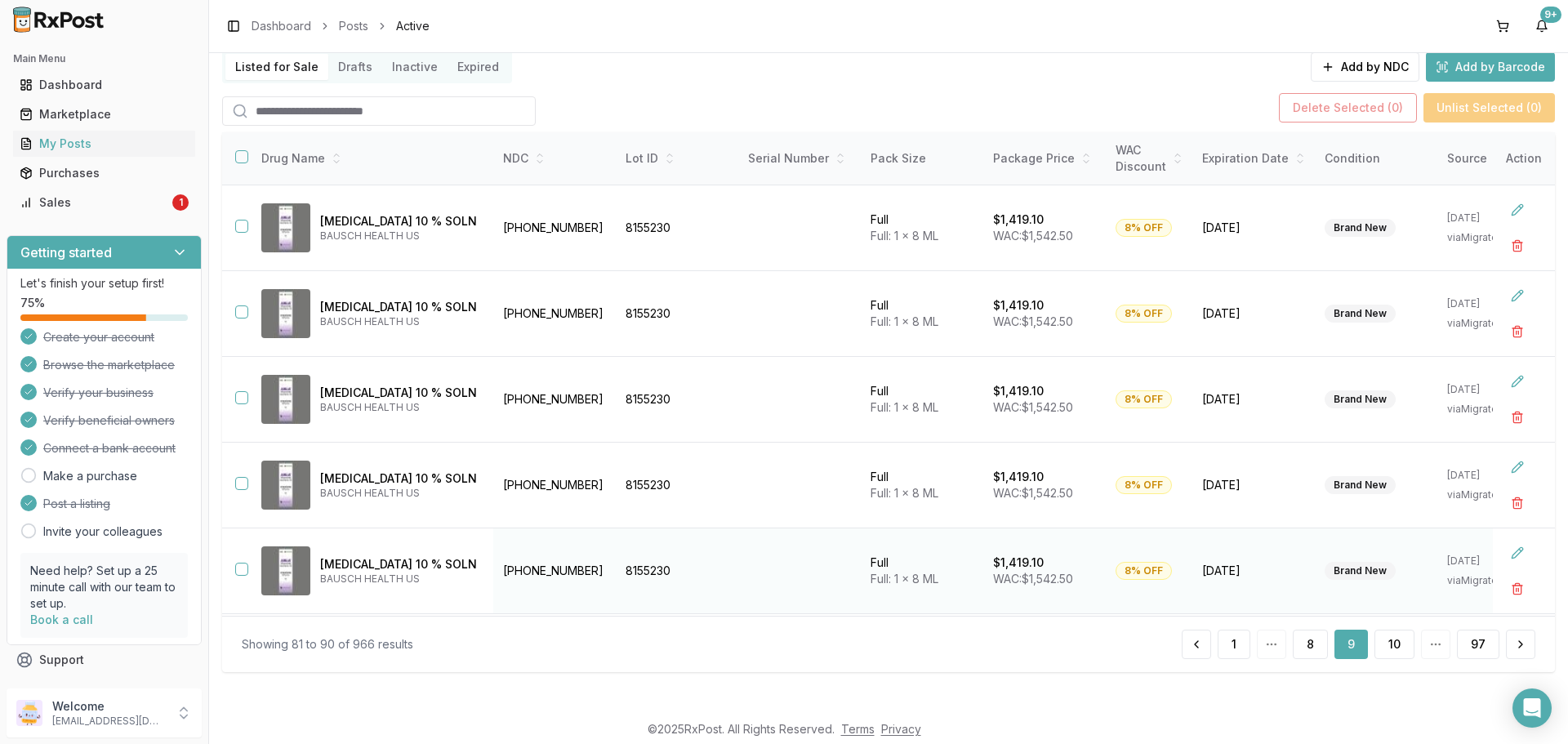
scroll to position [433, 0]
click at [1394, 651] on button "10" at bounding box center [1395, 644] width 40 height 30
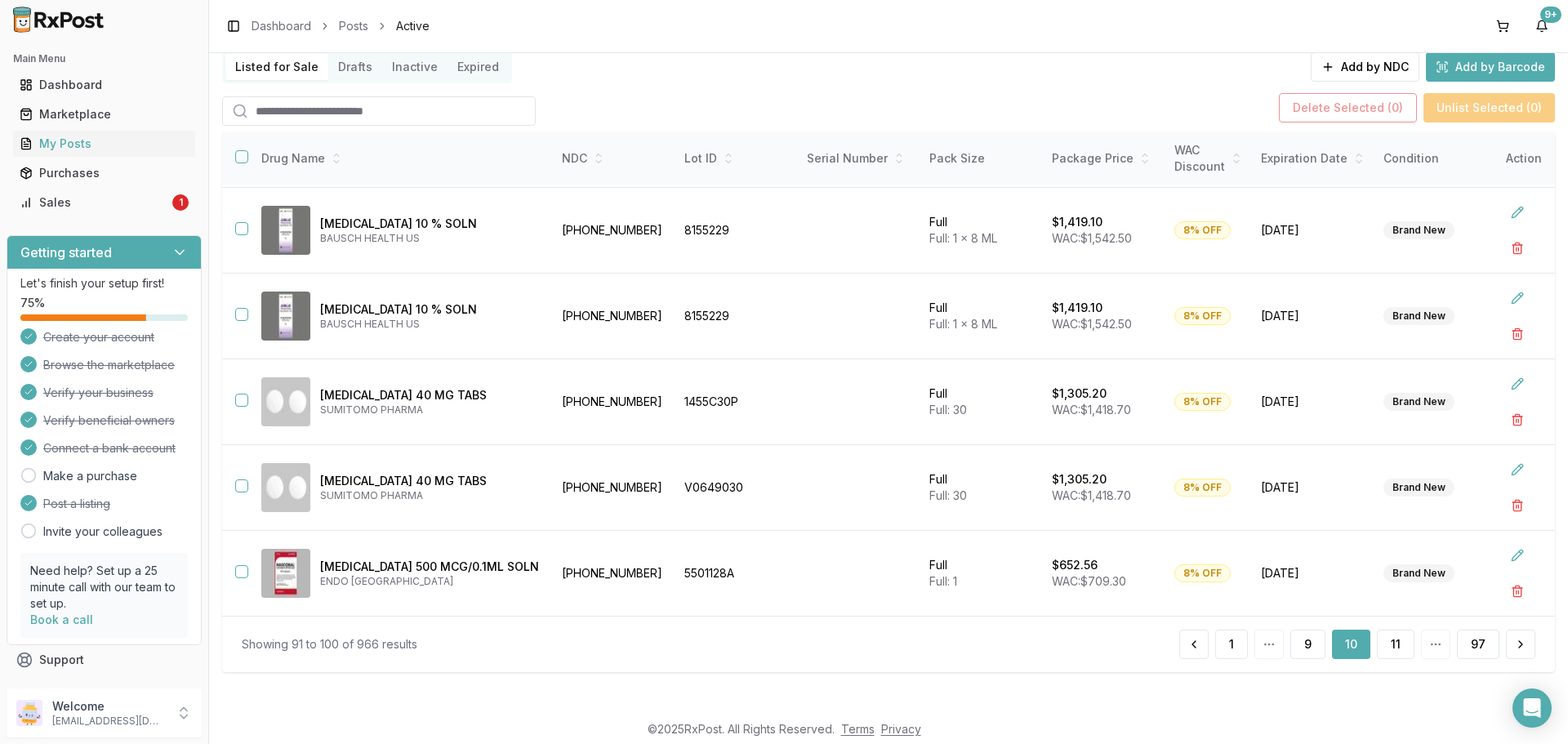
scroll to position [176, 0]
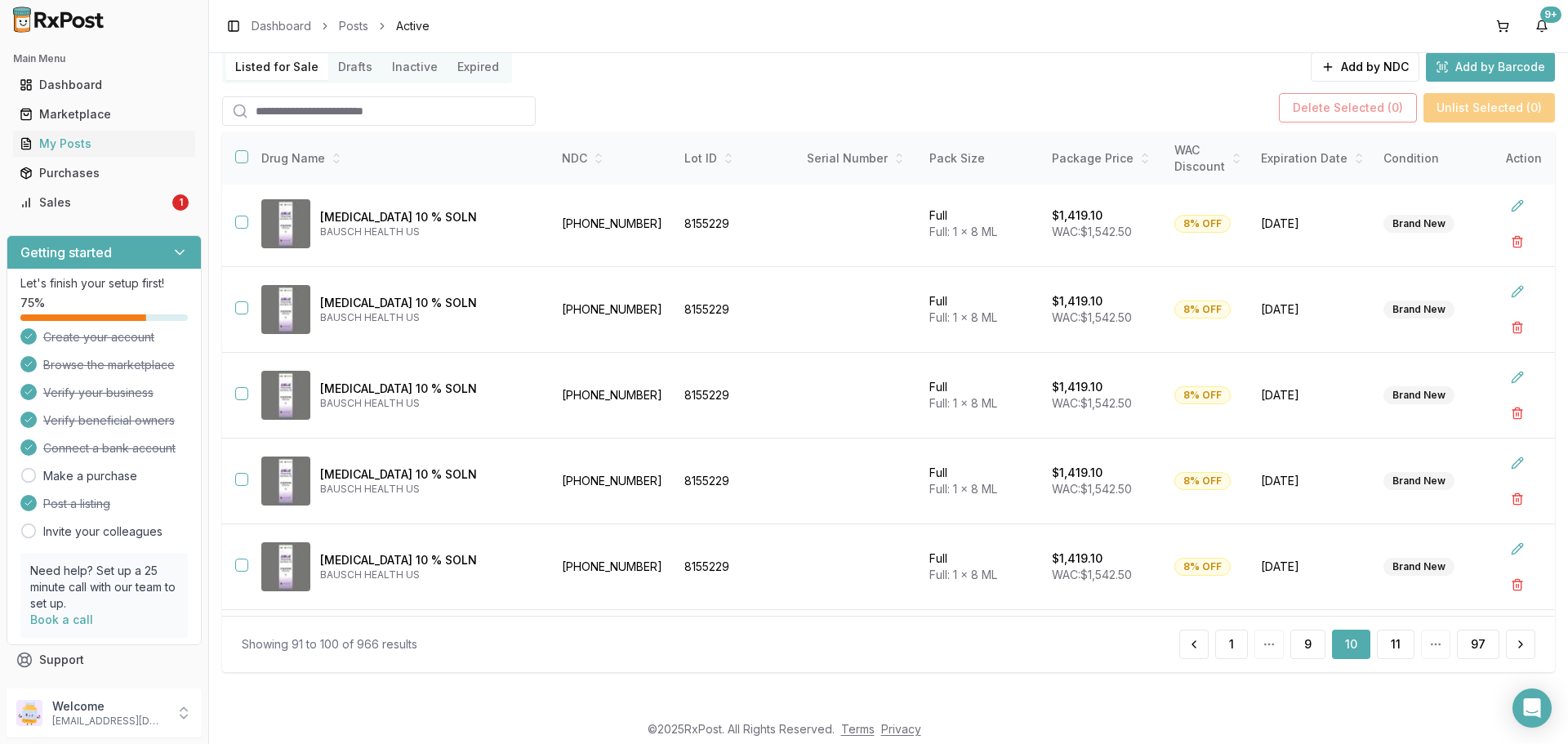
click at [1390, 647] on button "11" at bounding box center [1396, 644] width 38 height 30
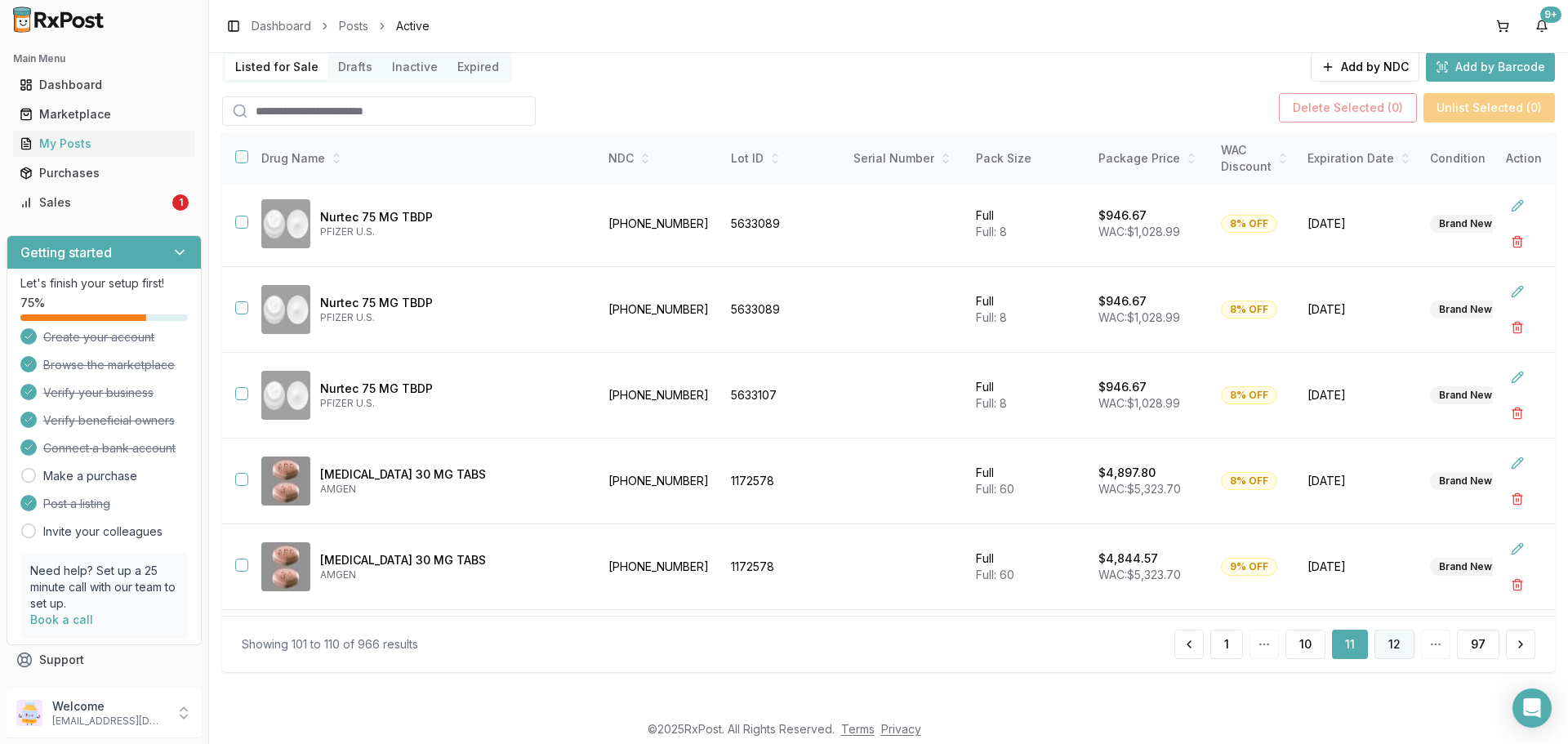
click at [1383, 637] on button "12" at bounding box center [1395, 644] width 40 height 30
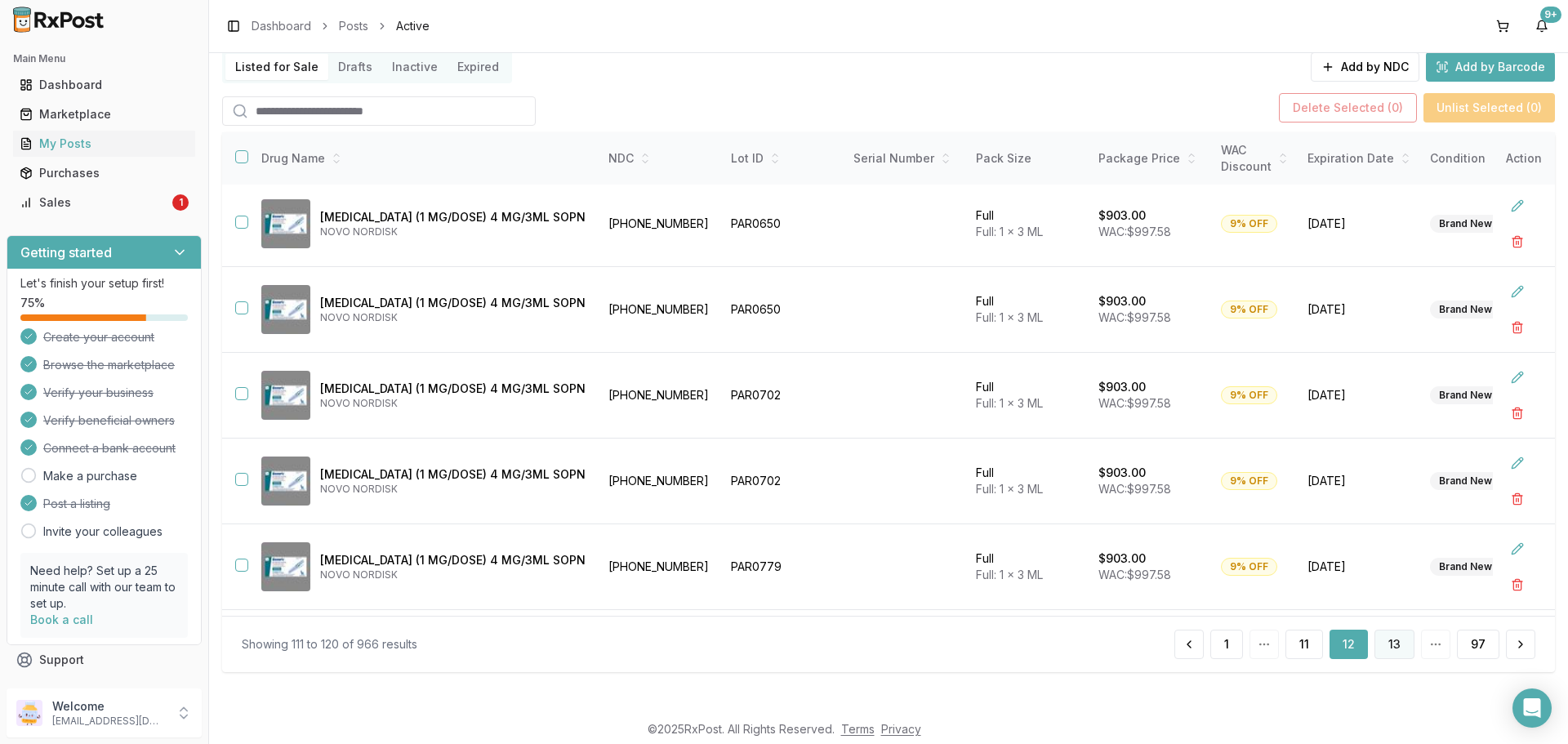
click at [1385, 649] on button "13" at bounding box center [1395, 644] width 40 height 30
click at [1385, 649] on button "14" at bounding box center [1394, 644] width 41 height 30
click at [1298, 647] on button "13" at bounding box center [1303, 644] width 40 height 30
click at [1301, 642] on button "12" at bounding box center [1302, 644] width 40 height 30
click at [1301, 642] on button "11" at bounding box center [1305, 644] width 38 height 30
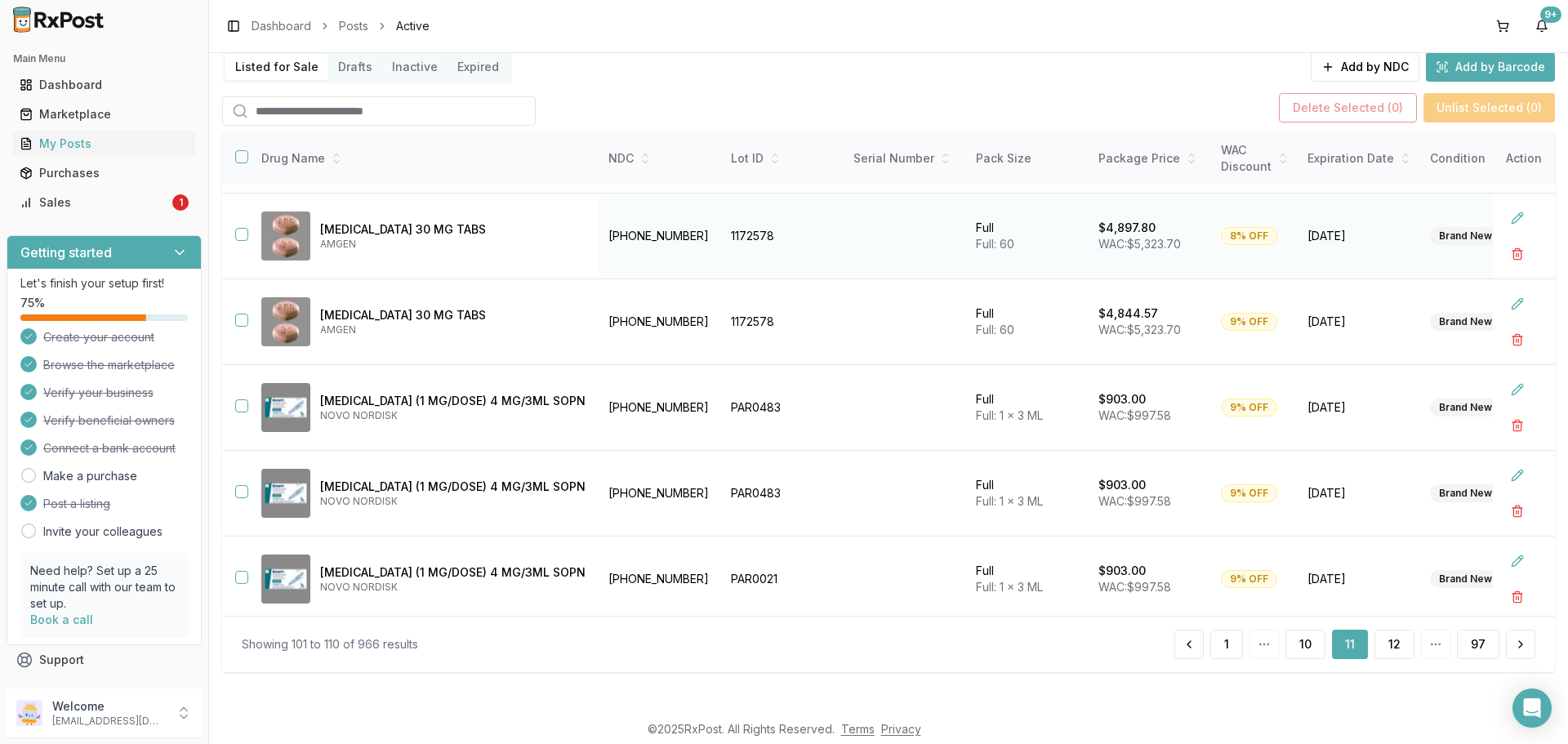
scroll to position [433, 0]
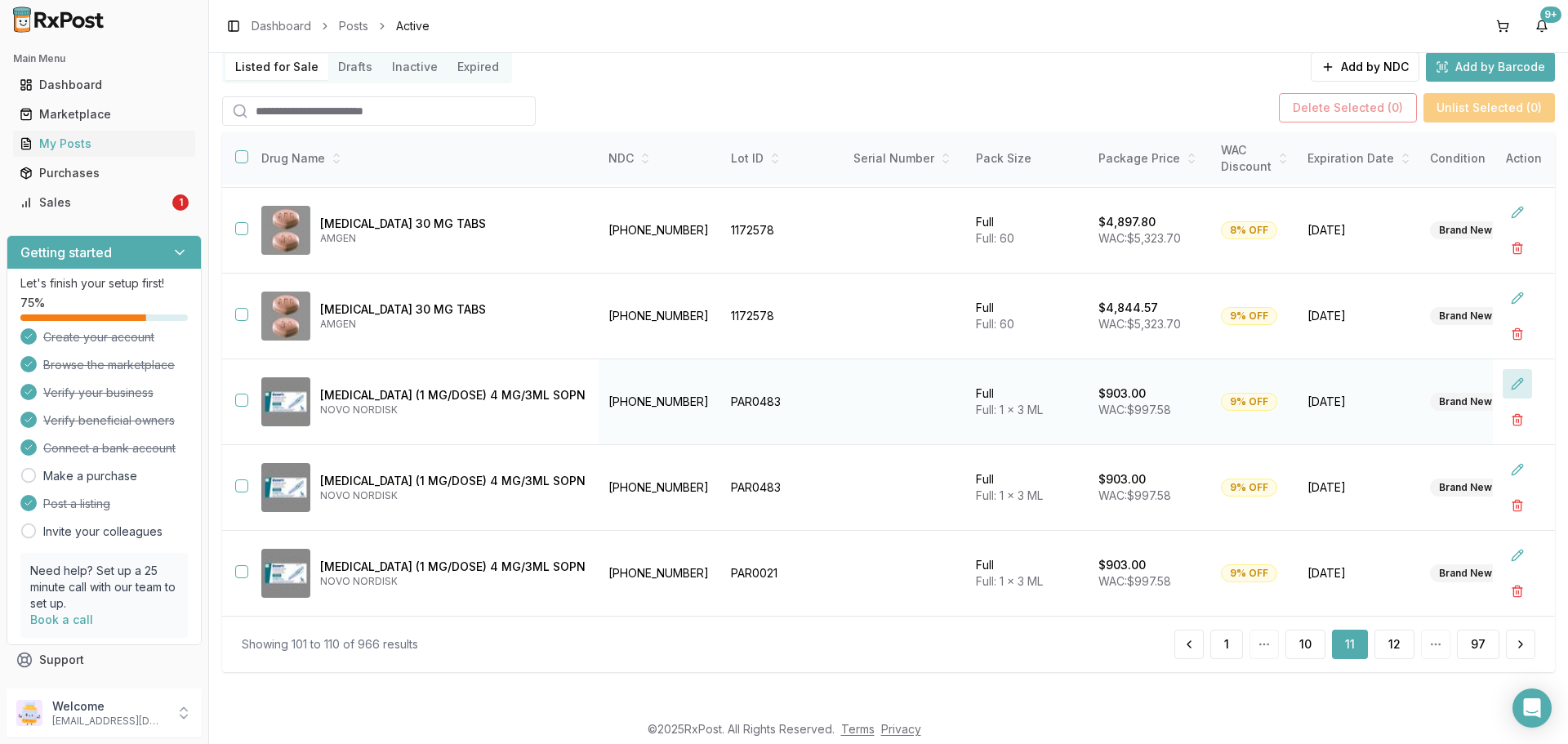
click at [1505, 377] on button at bounding box center [1517, 383] width 30 height 30
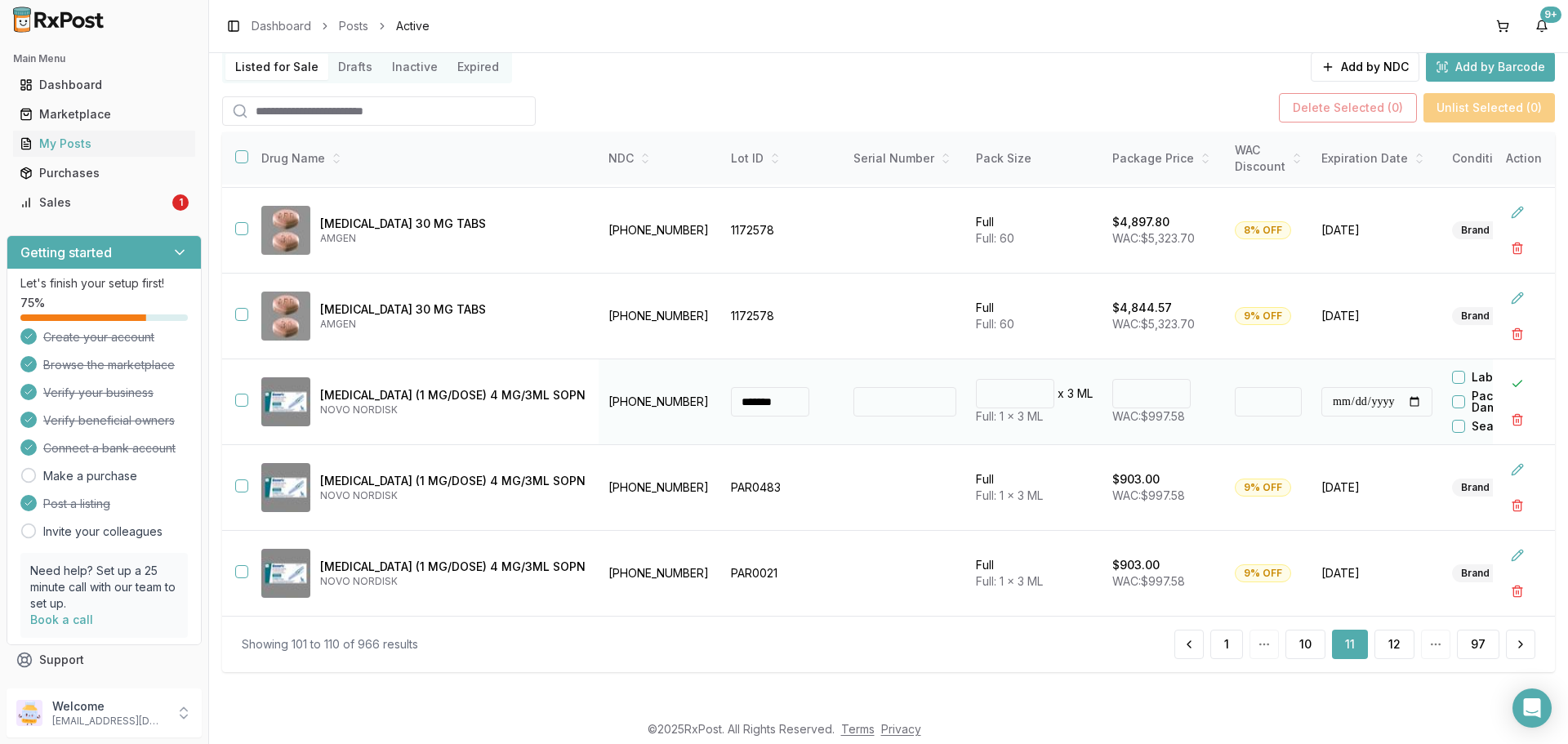
click at [1130, 390] on input "******" at bounding box center [1151, 393] width 78 height 30
click at [1127, 396] on input "******" at bounding box center [1151, 393] width 78 height 30
click at [1126, 390] on input "******" at bounding box center [1151, 393] width 78 height 30
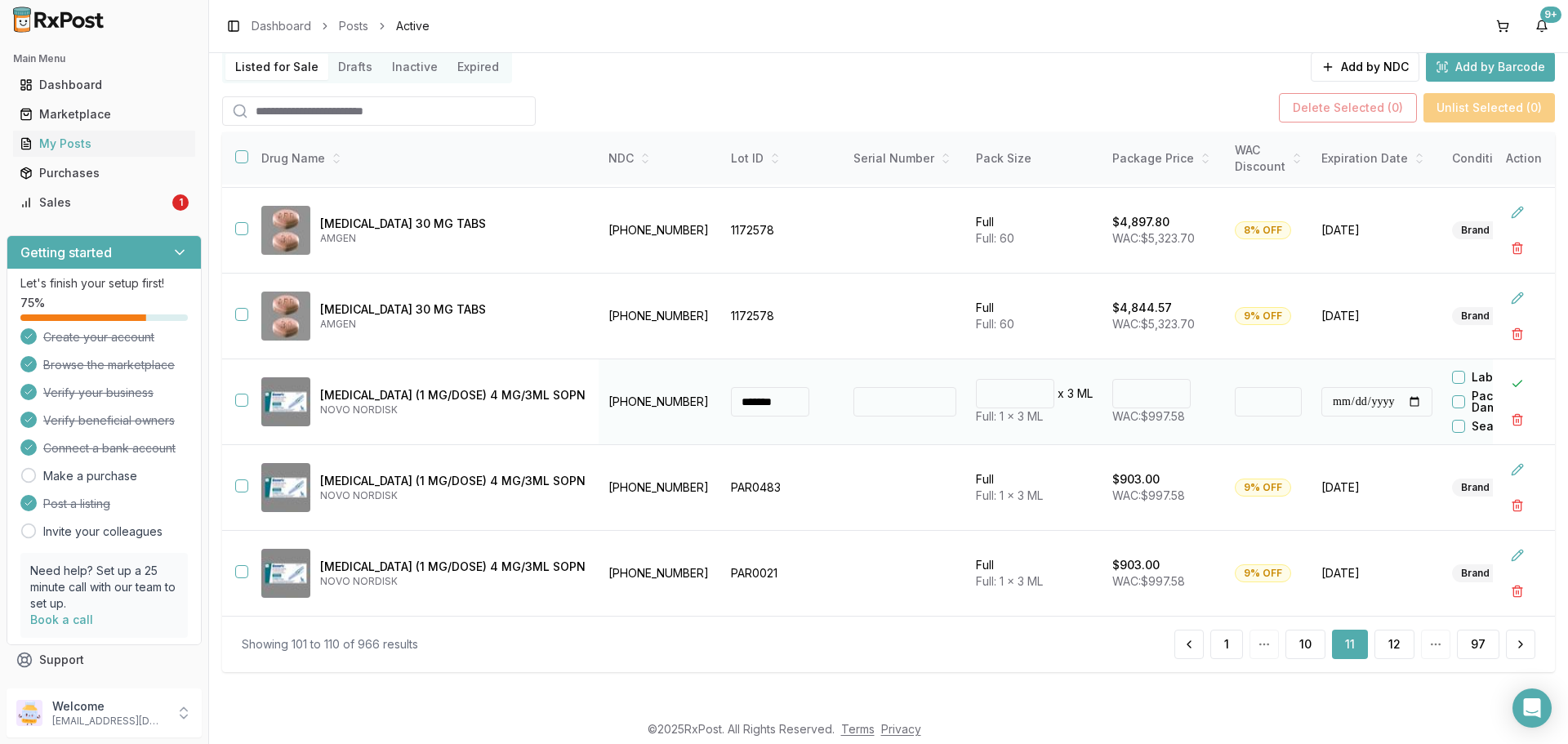
click at [1126, 390] on input "******" at bounding box center [1151, 393] width 78 height 30
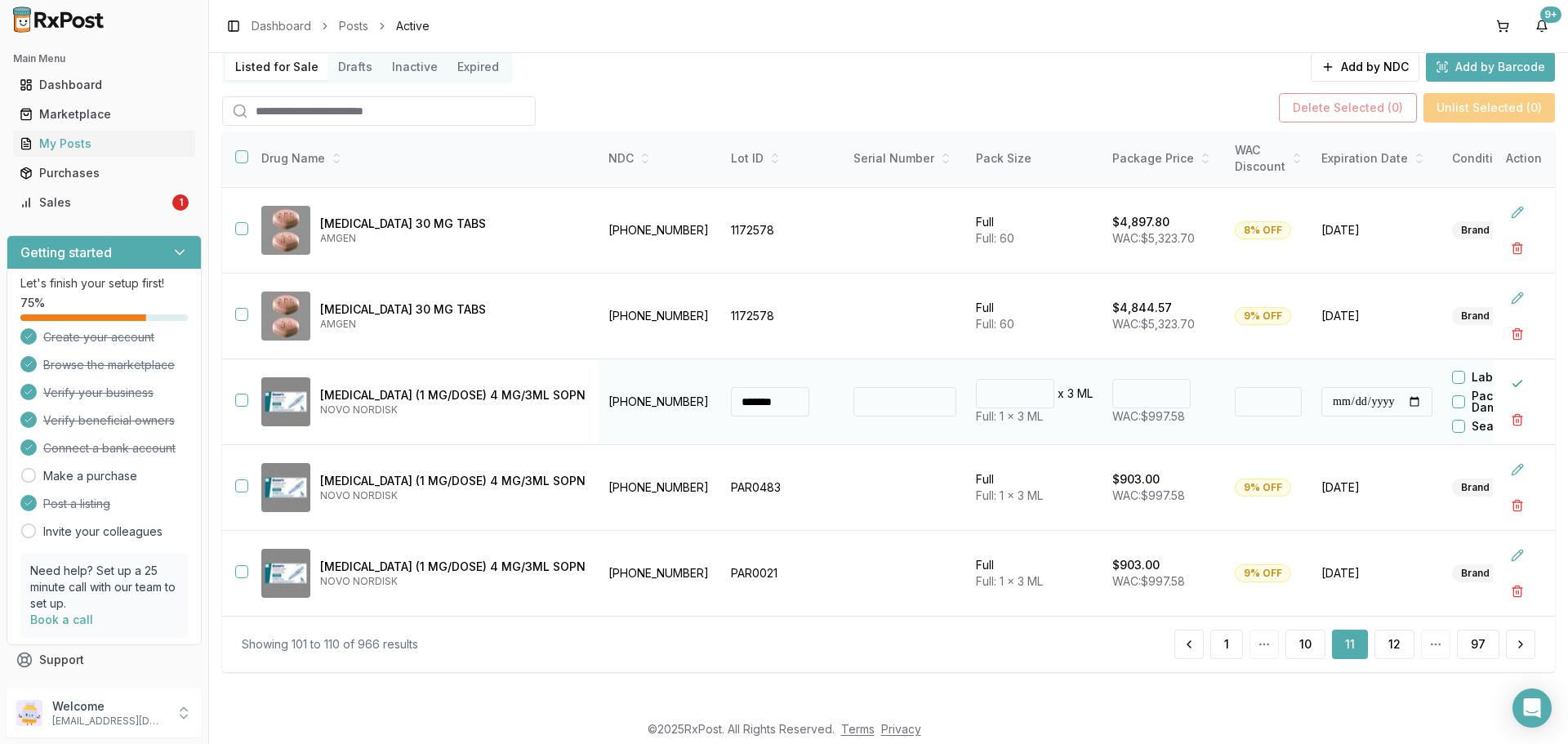
click at [1126, 390] on input "*****" at bounding box center [1151, 393] width 78 height 30
click at [1126, 390] on input "******" at bounding box center [1151, 393] width 78 height 30
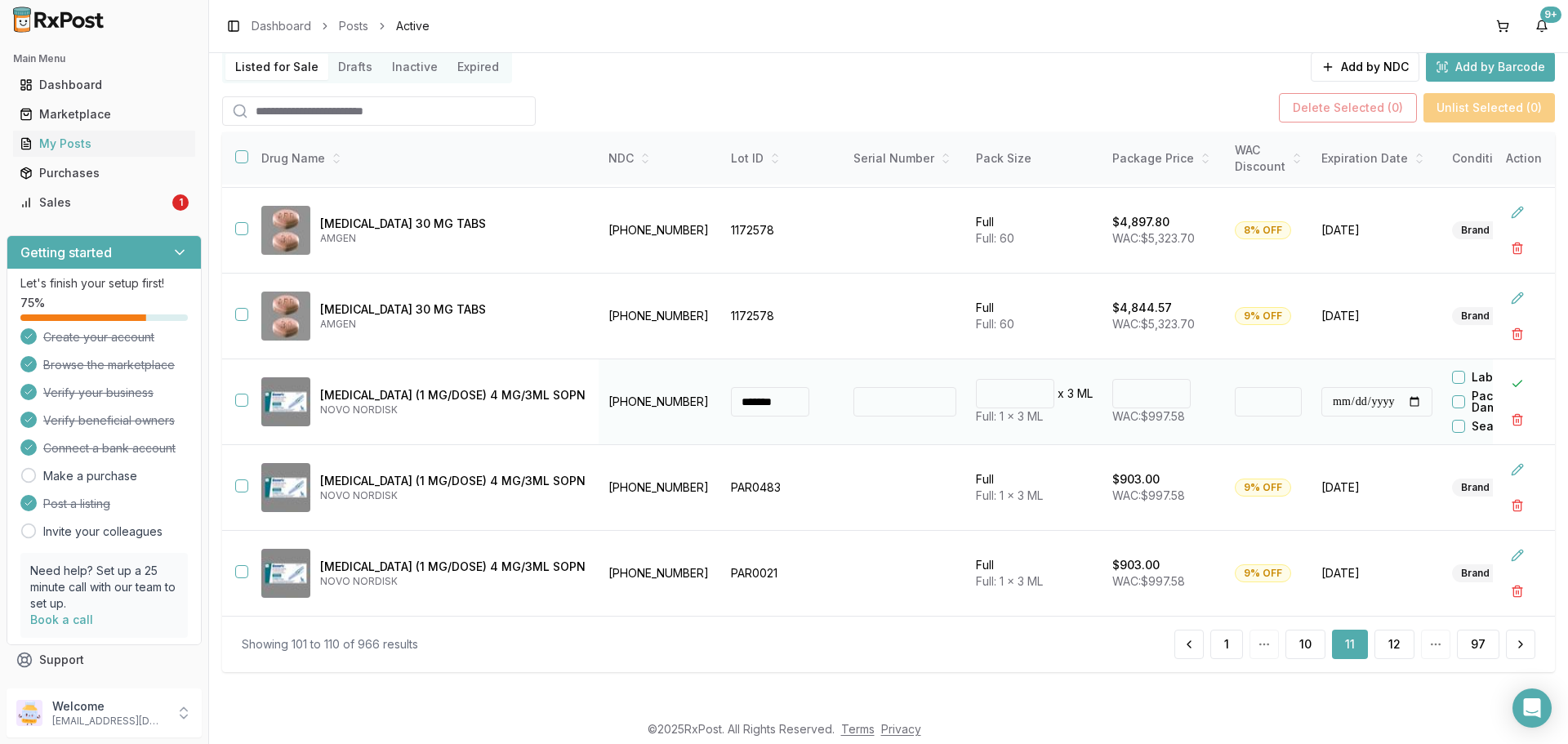
click at [1126, 390] on input "******" at bounding box center [1151, 393] width 78 height 30
type input "*"
click at [1505, 413] on button "button" at bounding box center [1517, 419] width 30 height 30
type input "****"
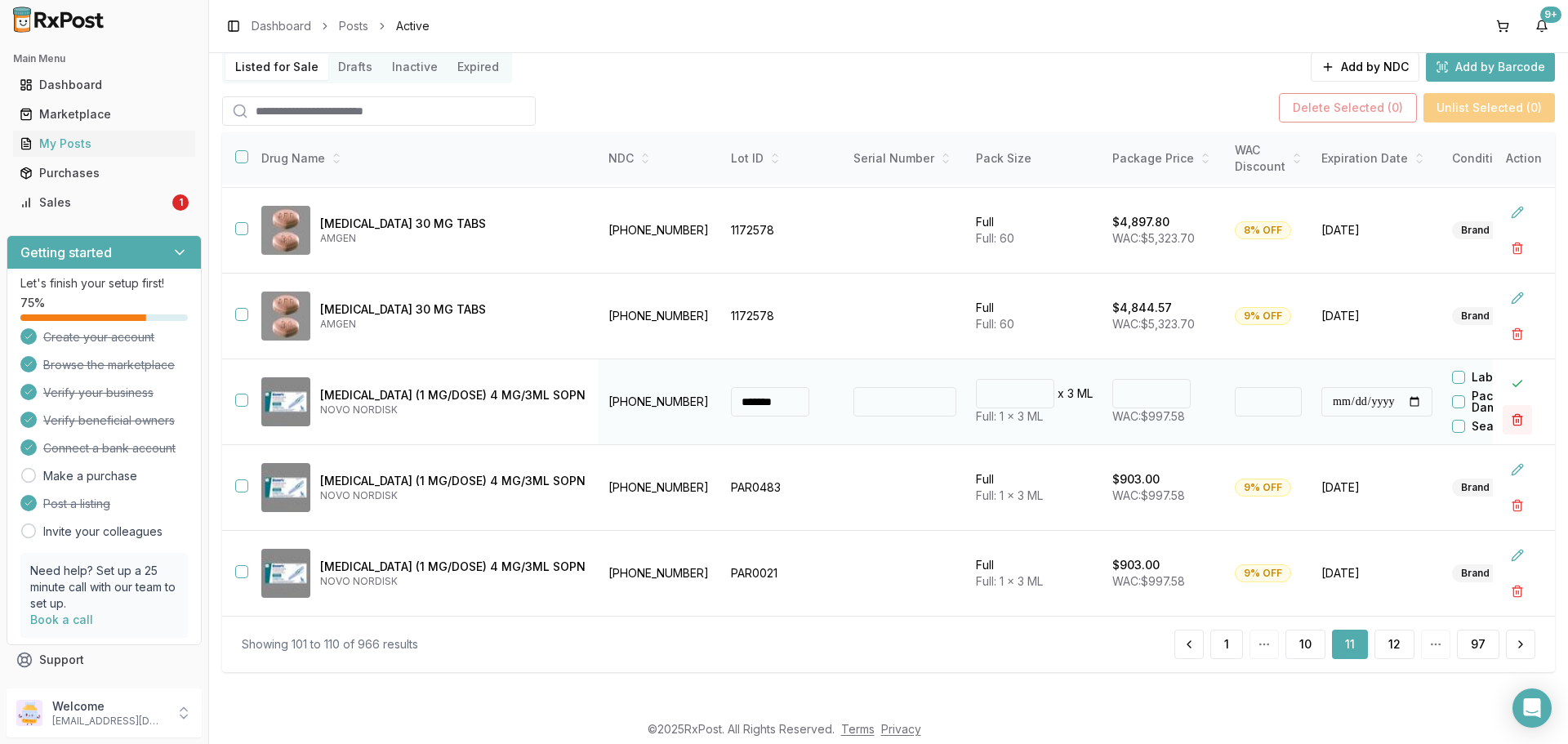
type input "*"
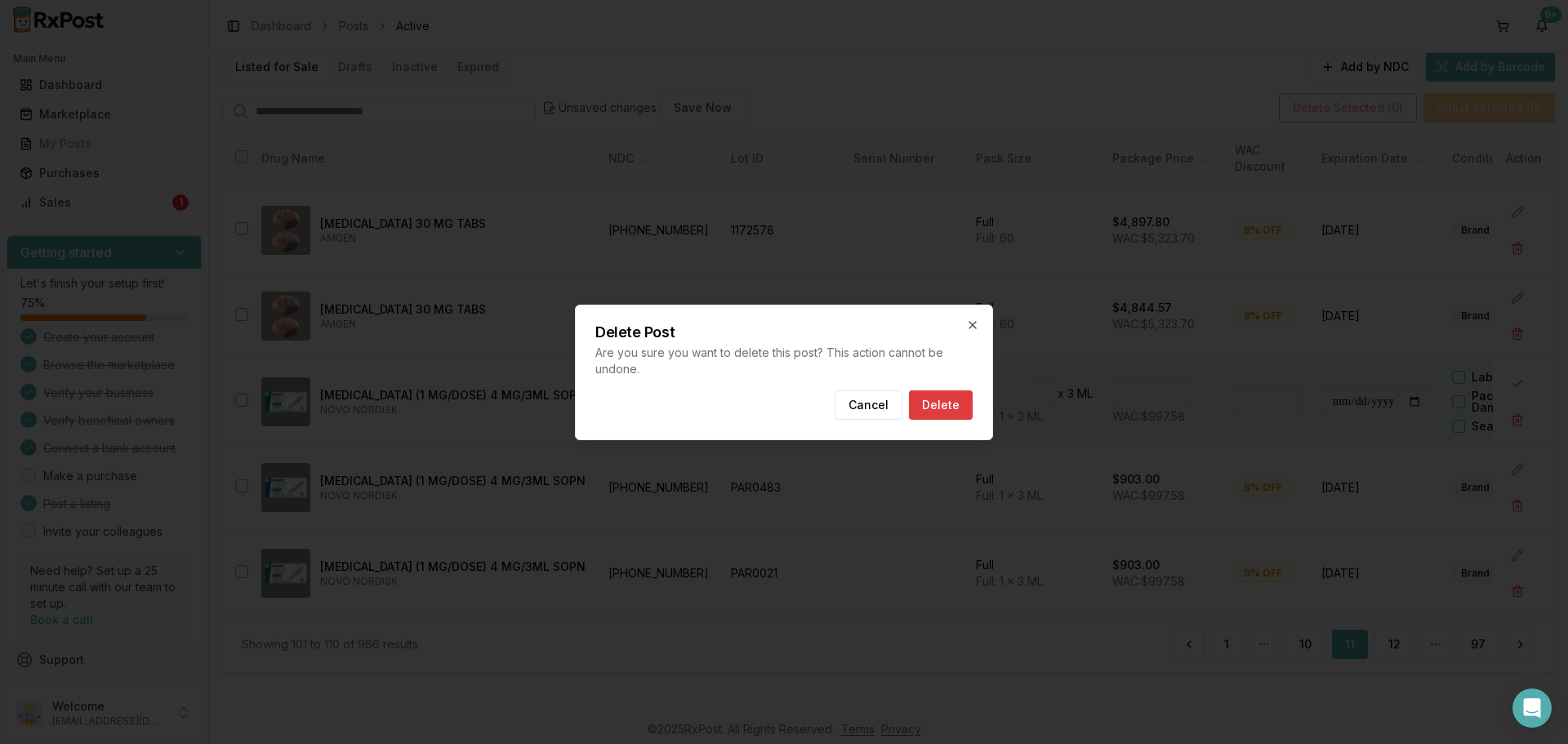
click at [955, 406] on button "Delete" at bounding box center [941, 405] width 64 height 30
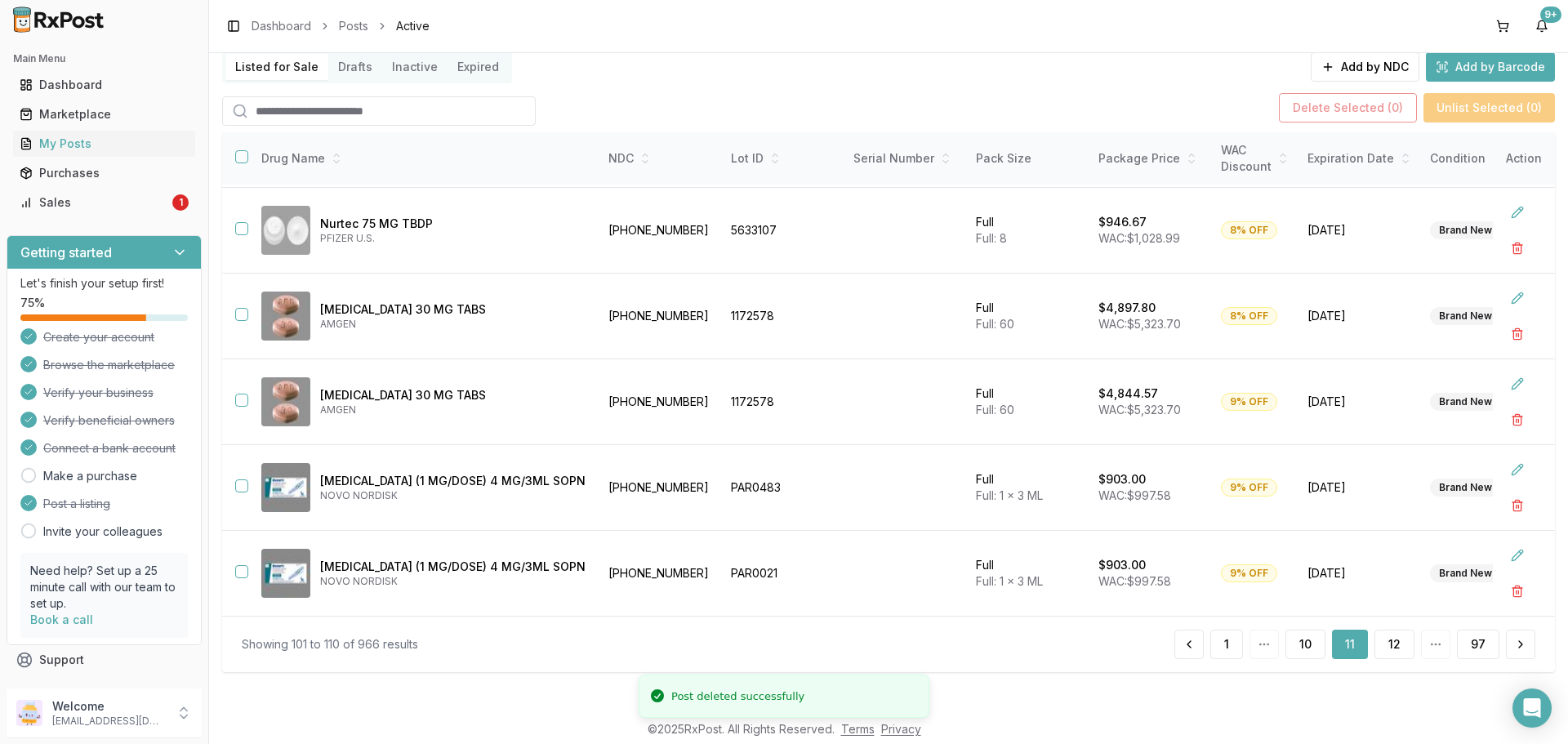
scroll to position [347, 0]
click at [1387, 638] on button "12" at bounding box center [1395, 644] width 40 height 30
